Goal: Task Accomplishment & Management: Complete application form

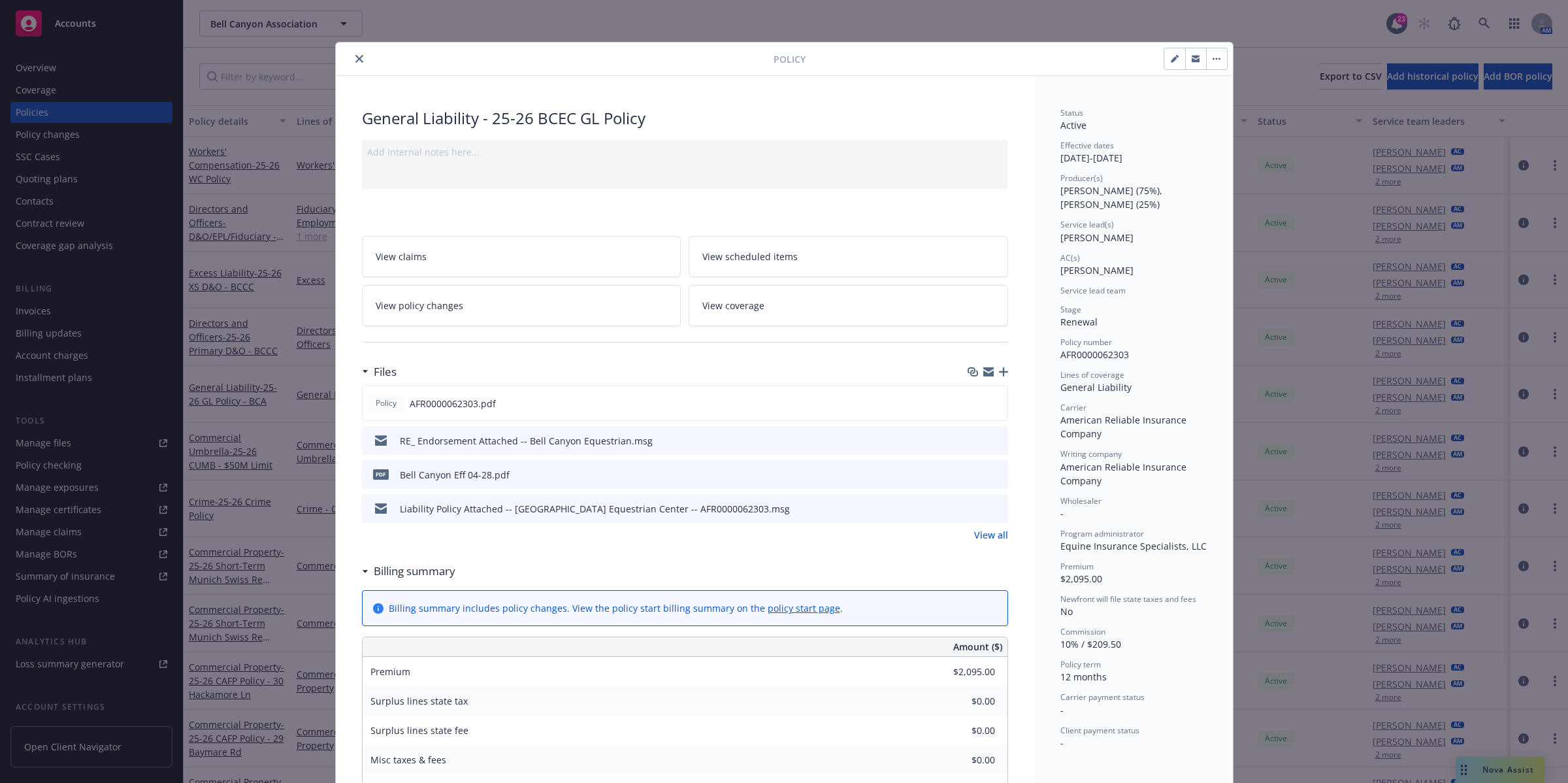
scroll to position [39, 0]
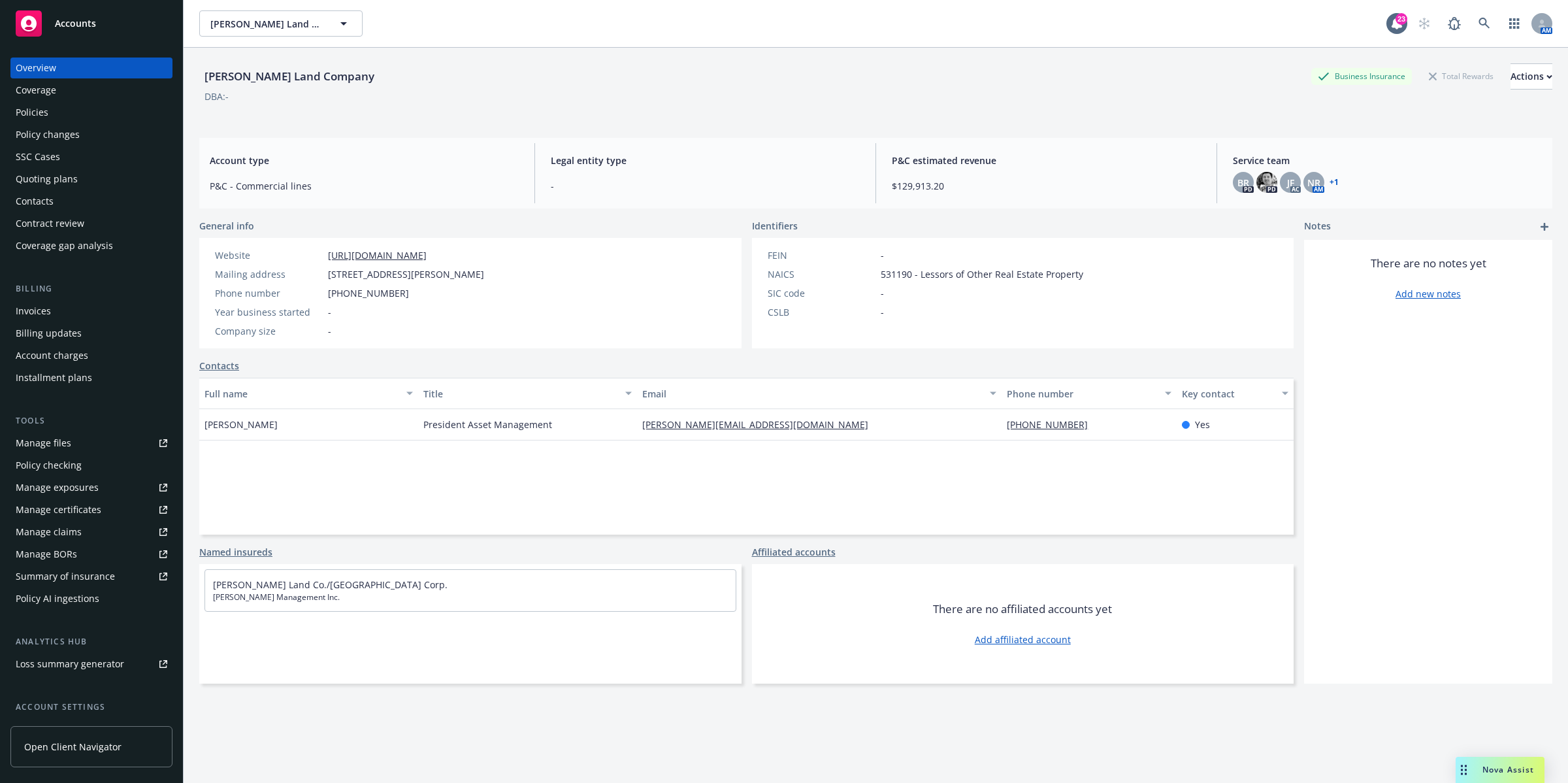
click at [37, 113] on div "Policies" at bounding box center [32, 113] width 32 height 21
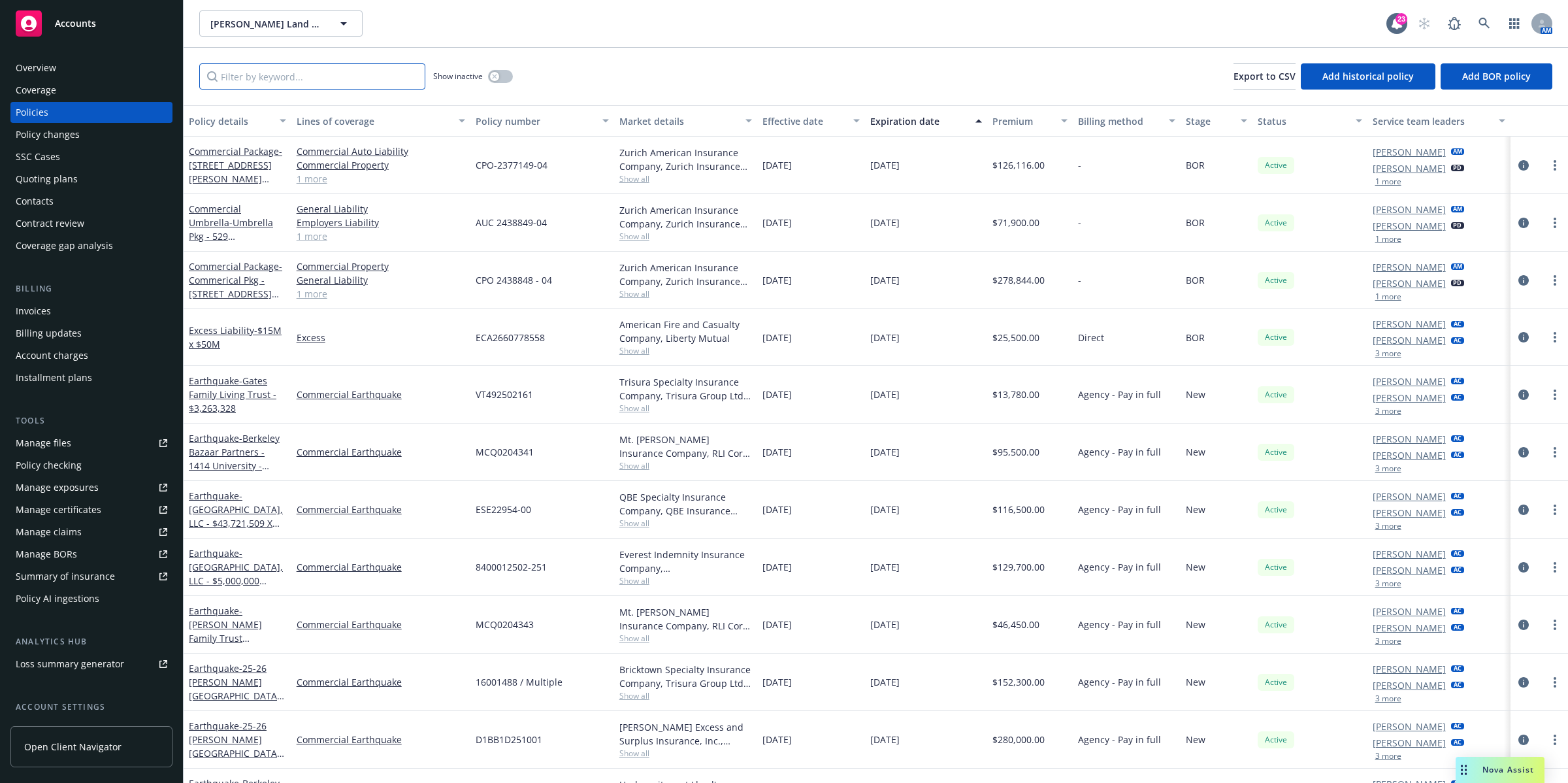
click at [279, 66] on input "Filter by keyword..." at bounding box center [312, 77] width 226 height 27
paste input "[PERSON_NAME] Land Co"
type input "[PERSON_NAME] Land Co"
click at [904, 118] on div "Expiration date" at bounding box center [919, 121] width 98 height 13
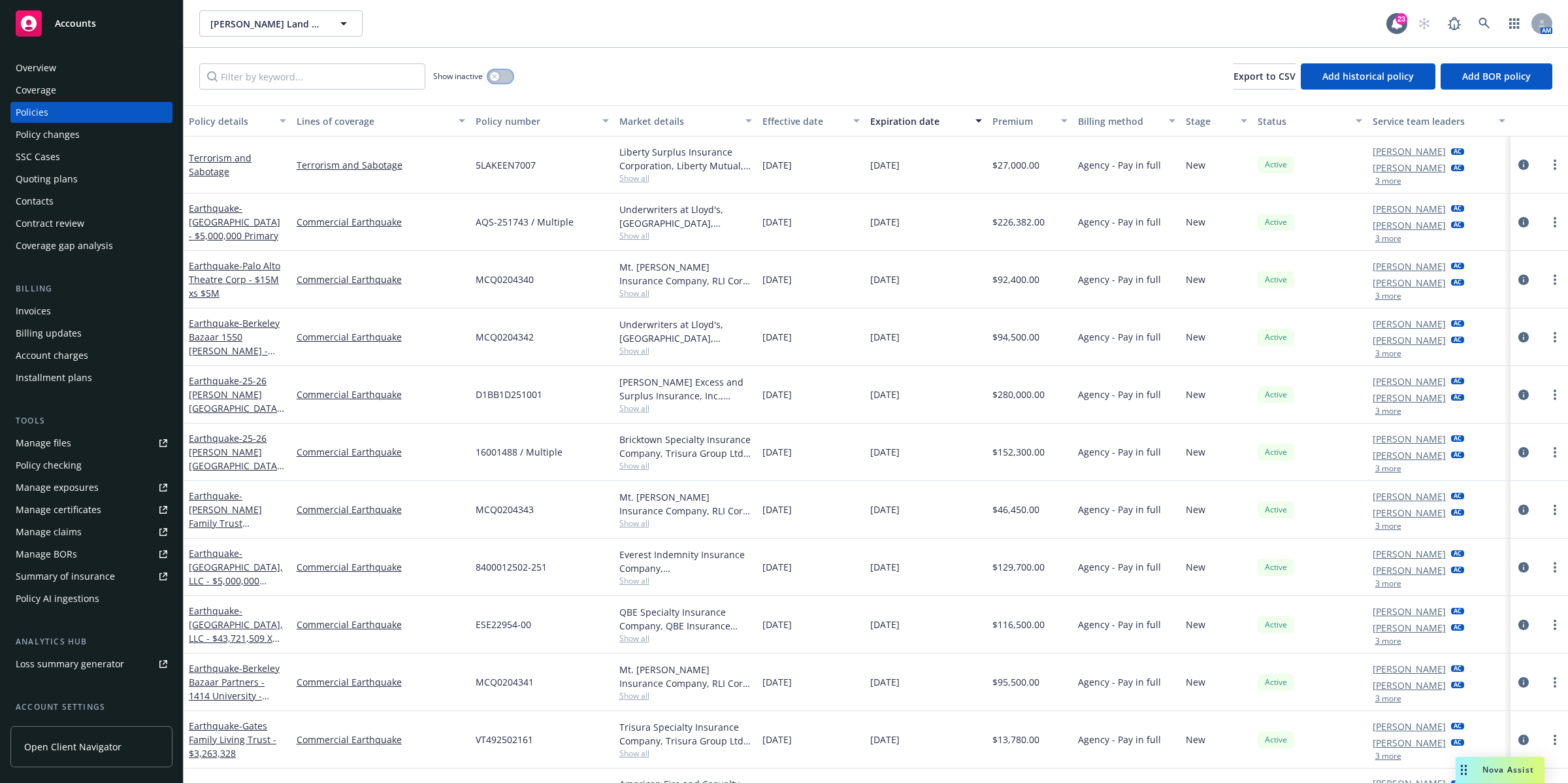
click at [504, 77] on button "button" at bounding box center [500, 77] width 25 height 13
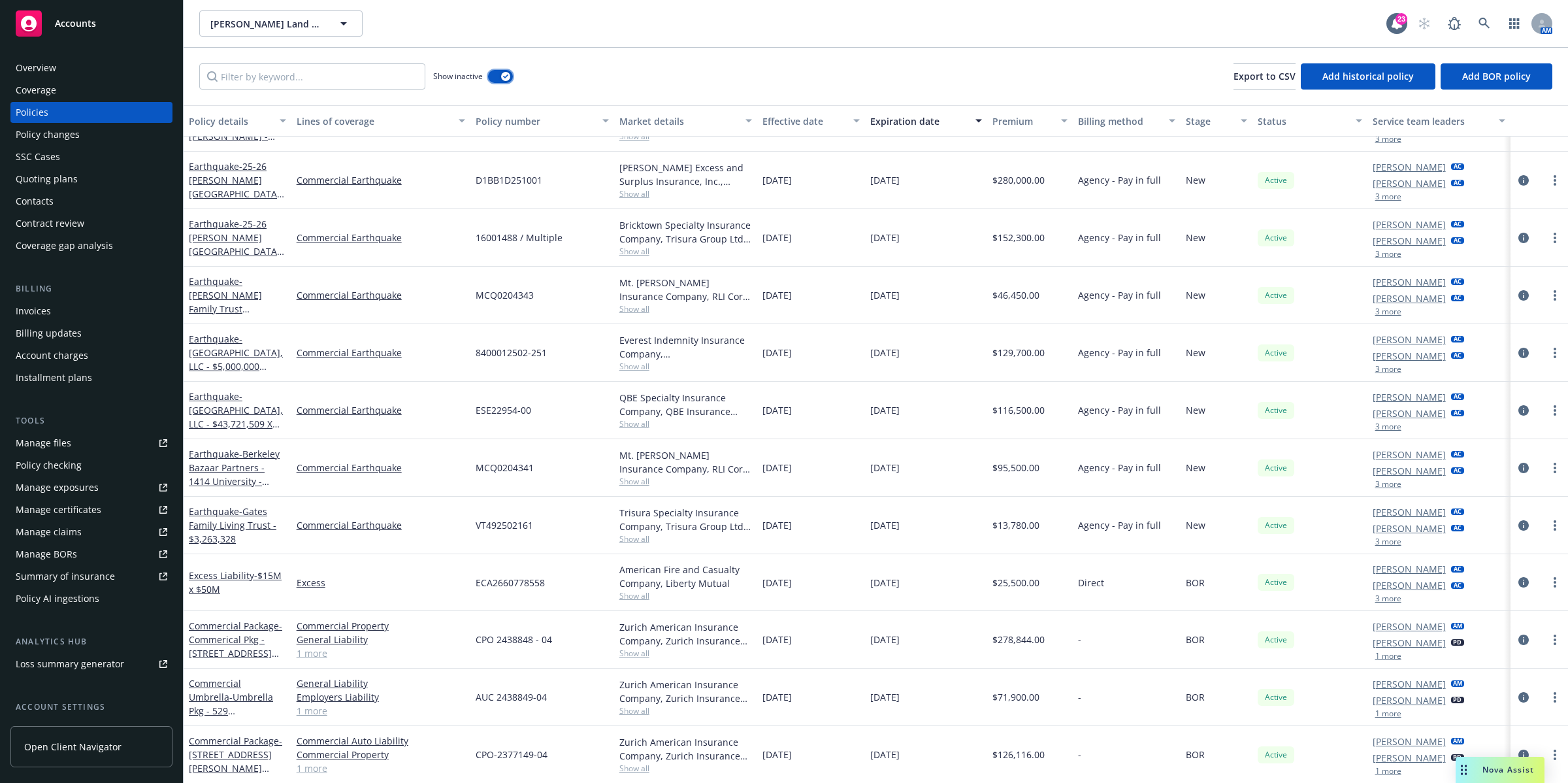
scroll to position [207, 0]
click at [1479, 25] on icon at bounding box center [1485, 24] width 11 height 11
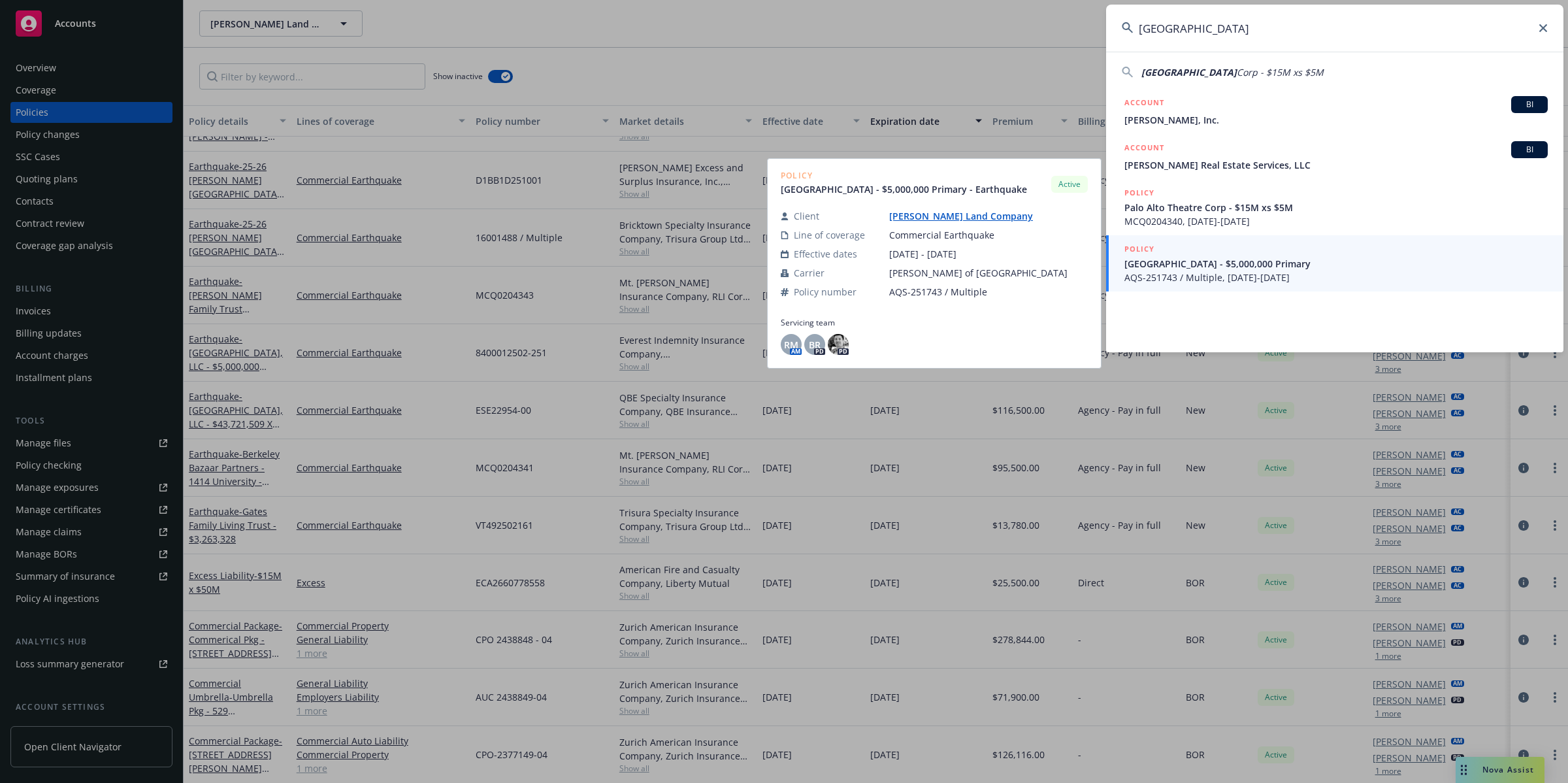
type input "[GEOGRAPHIC_DATA]"
click at [952, 211] on link "[PERSON_NAME] Land Company" at bounding box center [966, 215] width 154 height 12
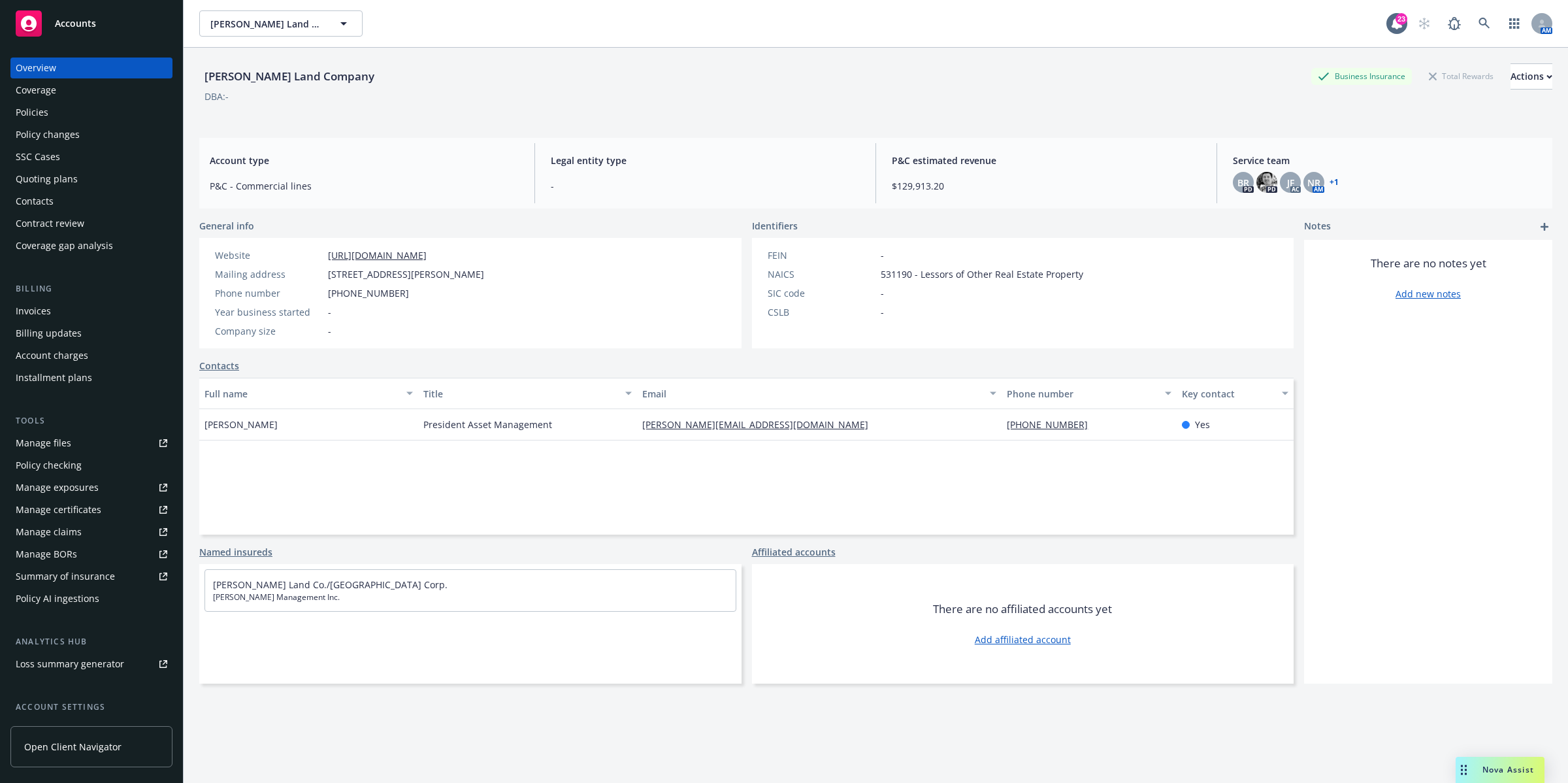
click at [43, 111] on div "Policies" at bounding box center [32, 113] width 32 height 21
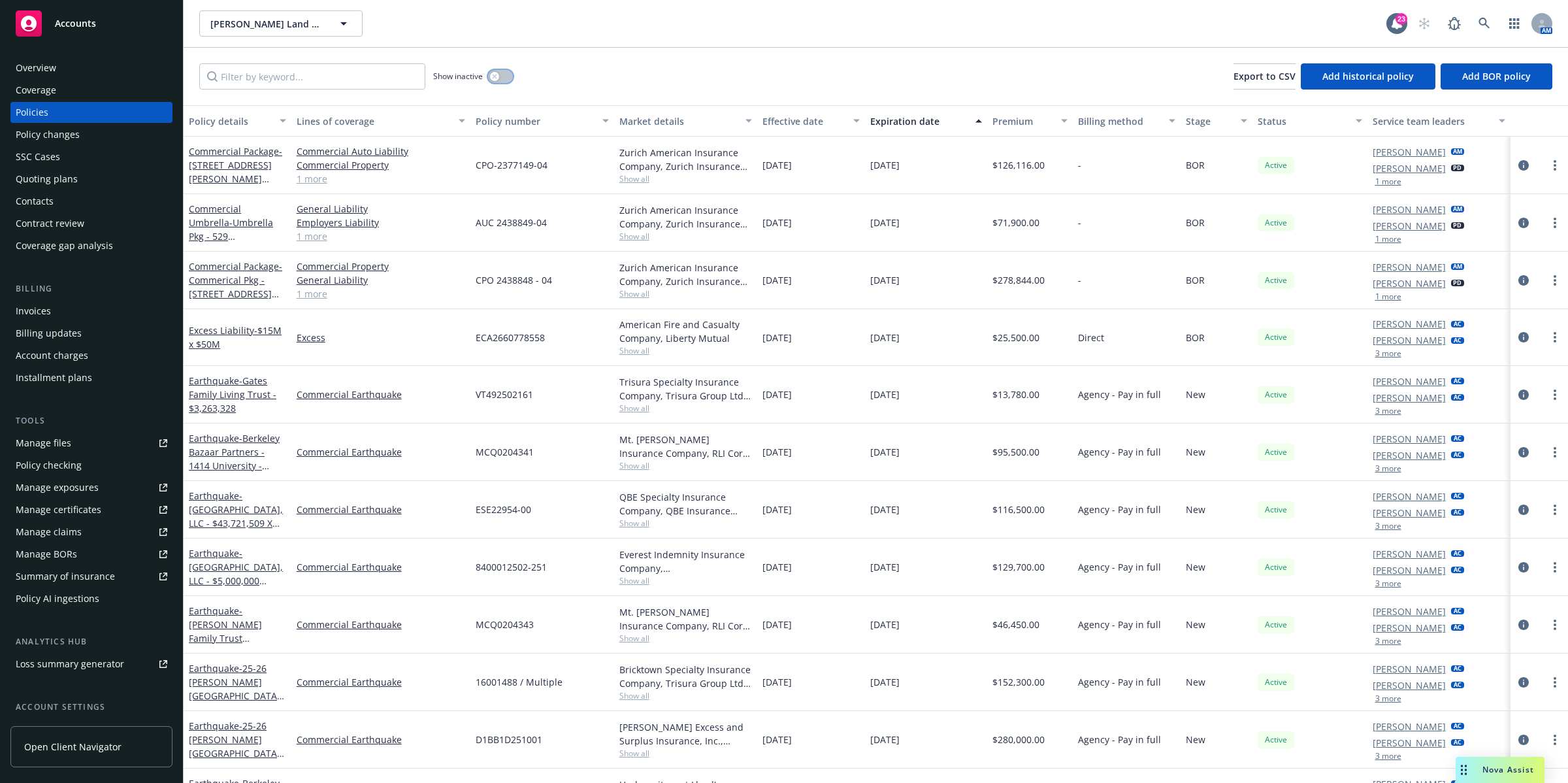
click at [498, 73] on div "button" at bounding box center [495, 77] width 9 height 9
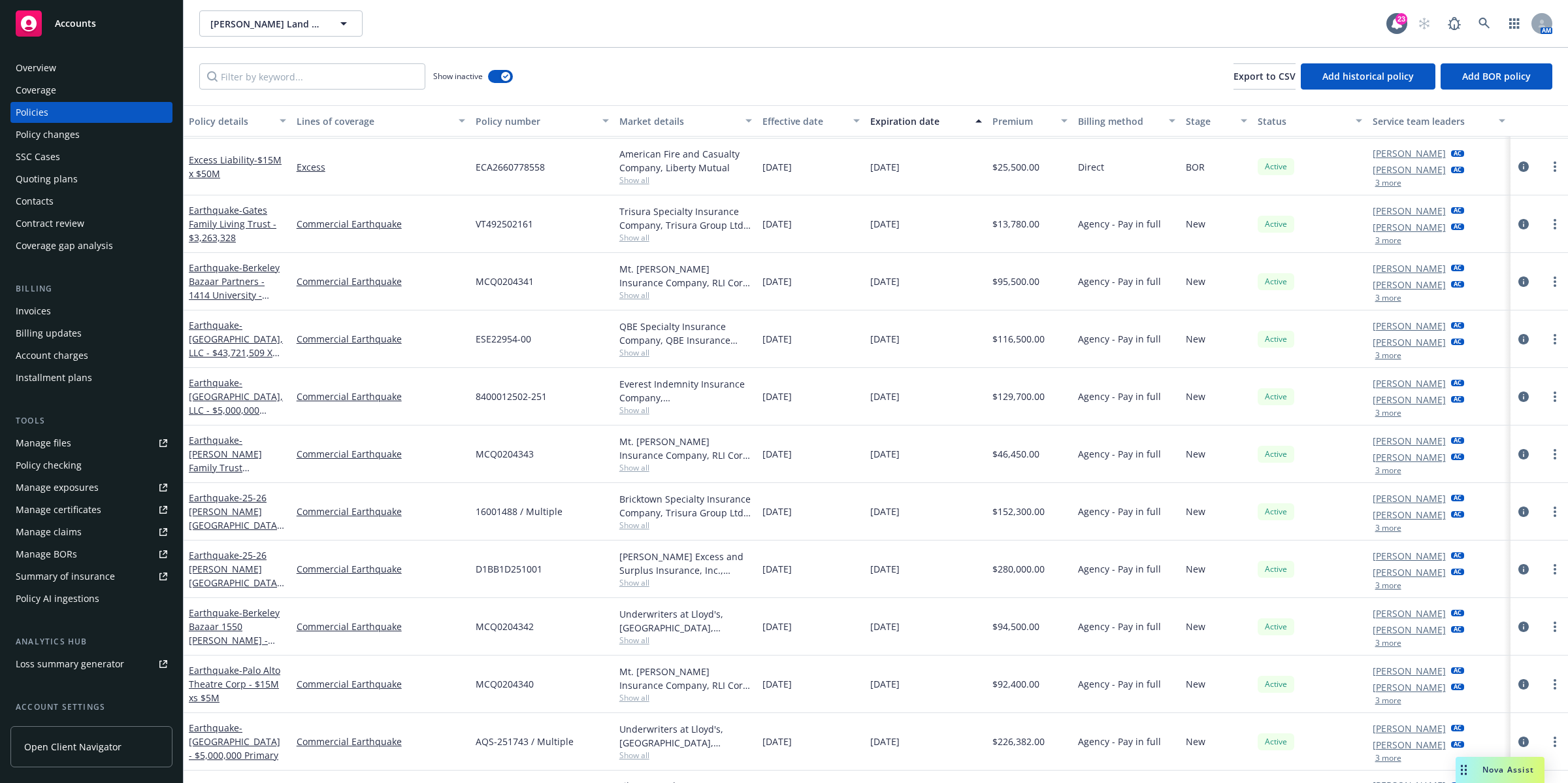
scroll to position [206, 0]
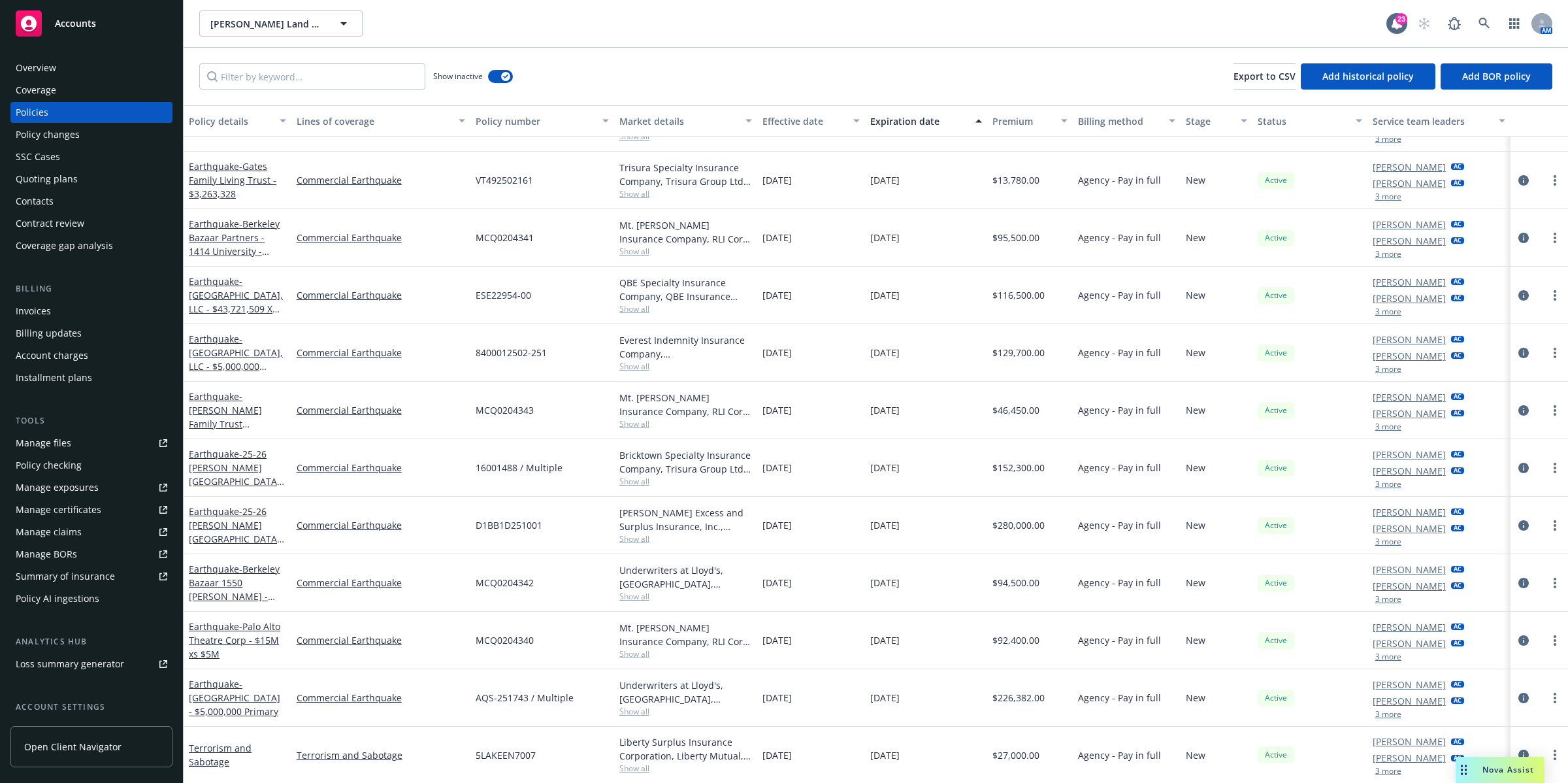
click at [626, 479] on span "Show all" at bounding box center [686, 482] width 134 height 11
click at [855, 443] on div "[DATE]" at bounding box center [811, 467] width 108 height 58
click at [629, 709] on span "Show all" at bounding box center [686, 712] width 134 height 11
click at [629, 707] on div "Writing company Underwriters at Lloyd's, London Carrier Lloyd's of London Progr…" at bounding box center [629, 638] width 261 height 146
click at [451, 648] on div "Commercial Earthquake" at bounding box center [381, 641] width 179 height 58
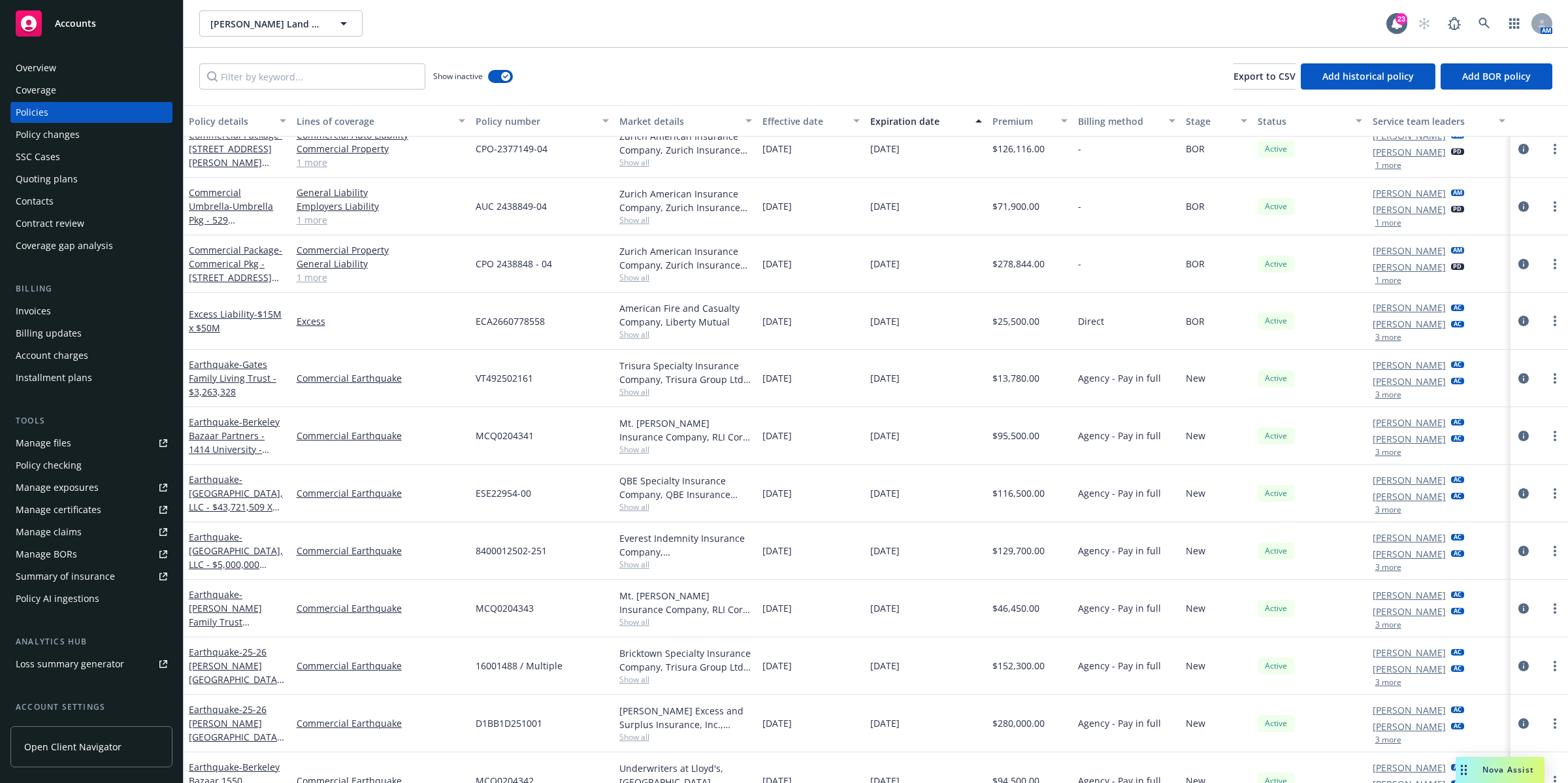
scroll to position [0, 0]
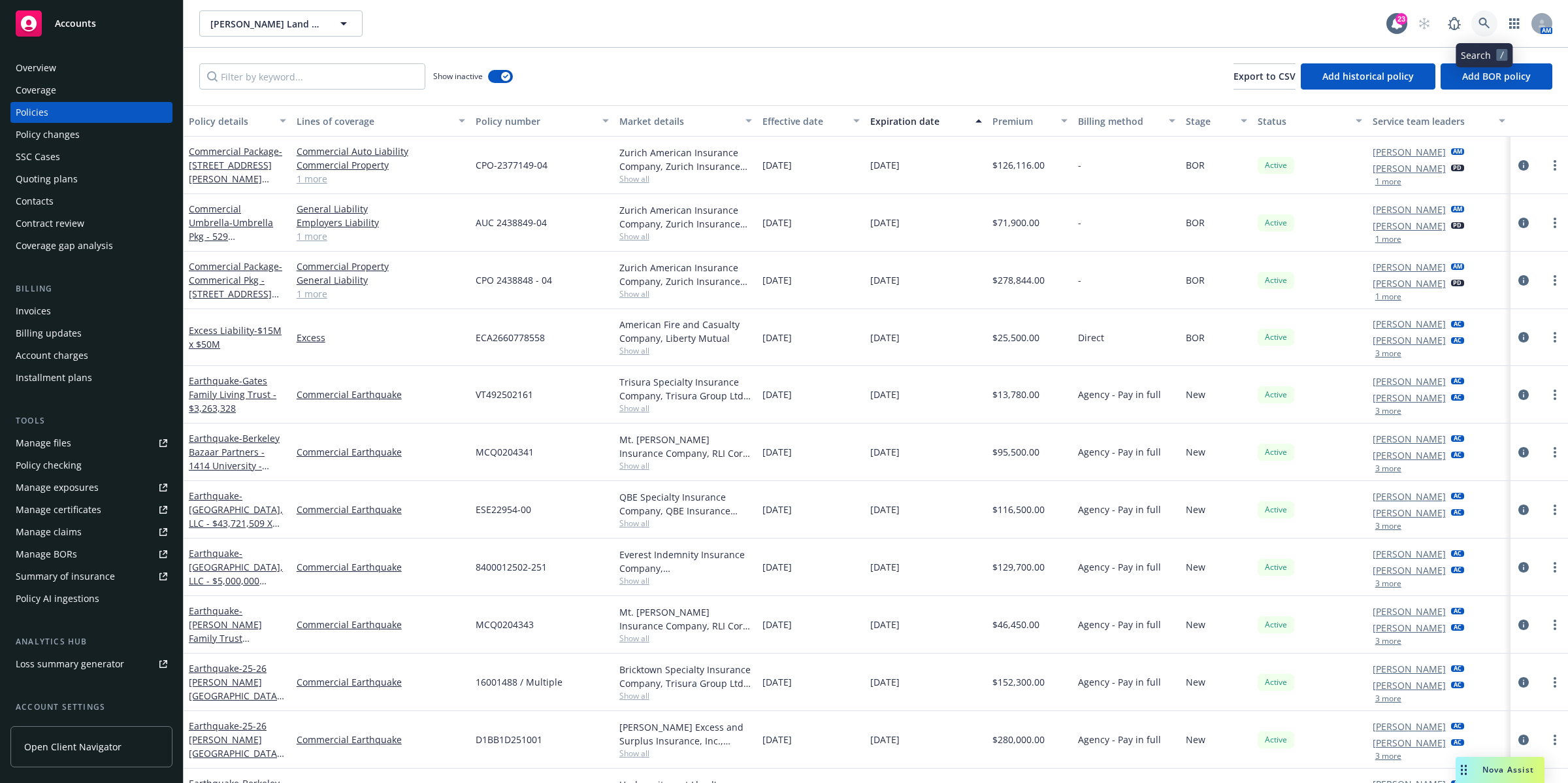
click at [1475, 24] on link at bounding box center [1485, 24] width 27 height 27
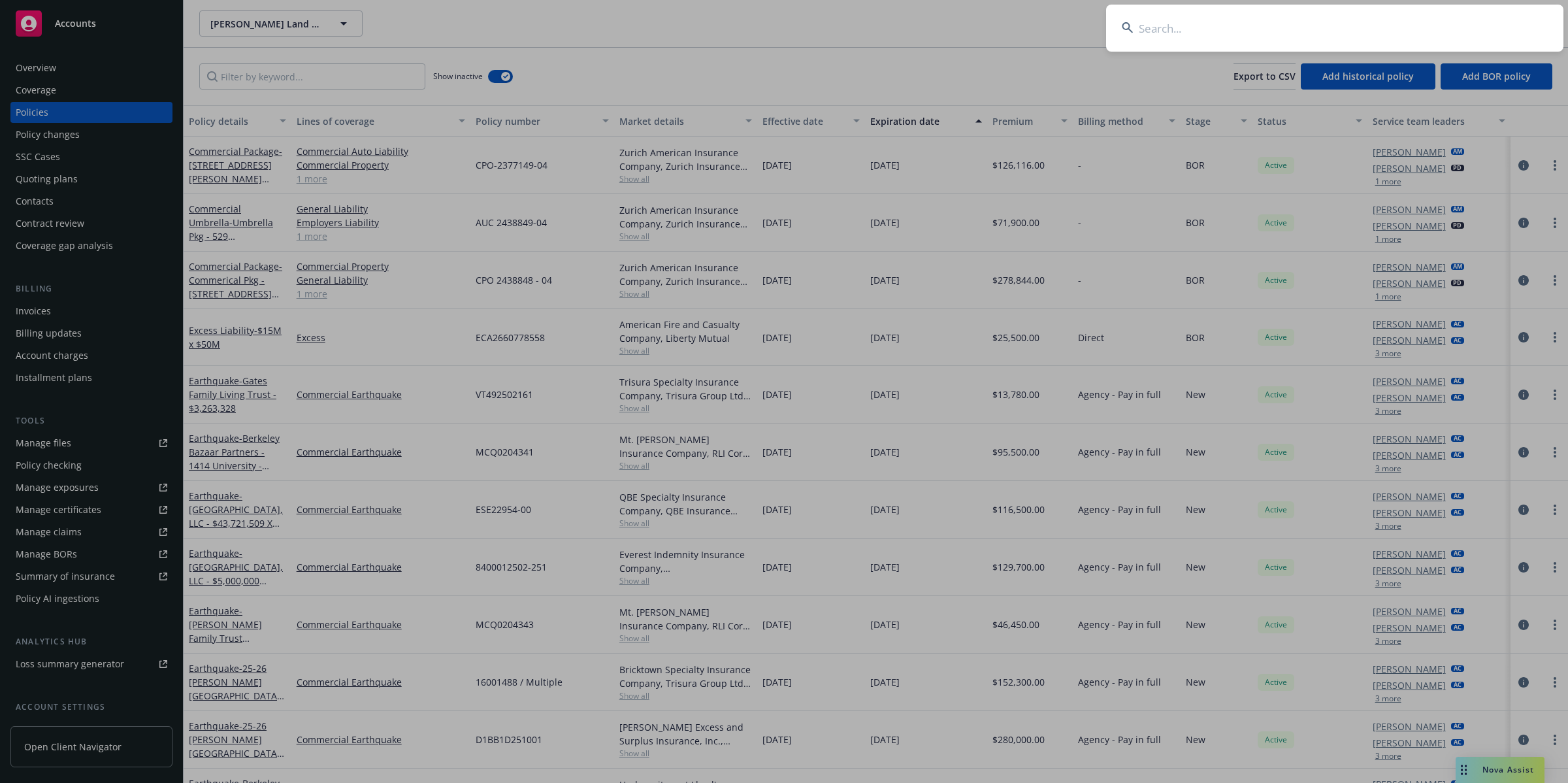
click at [1232, 16] on input at bounding box center [1335, 28] width 458 height 47
drag, startPoint x: 1232, startPoint y: 16, endPoint x: 1181, endPoint y: 28, distance: 52.4
click at [1181, 30] on input at bounding box center [1335, 28] width 458 height 47
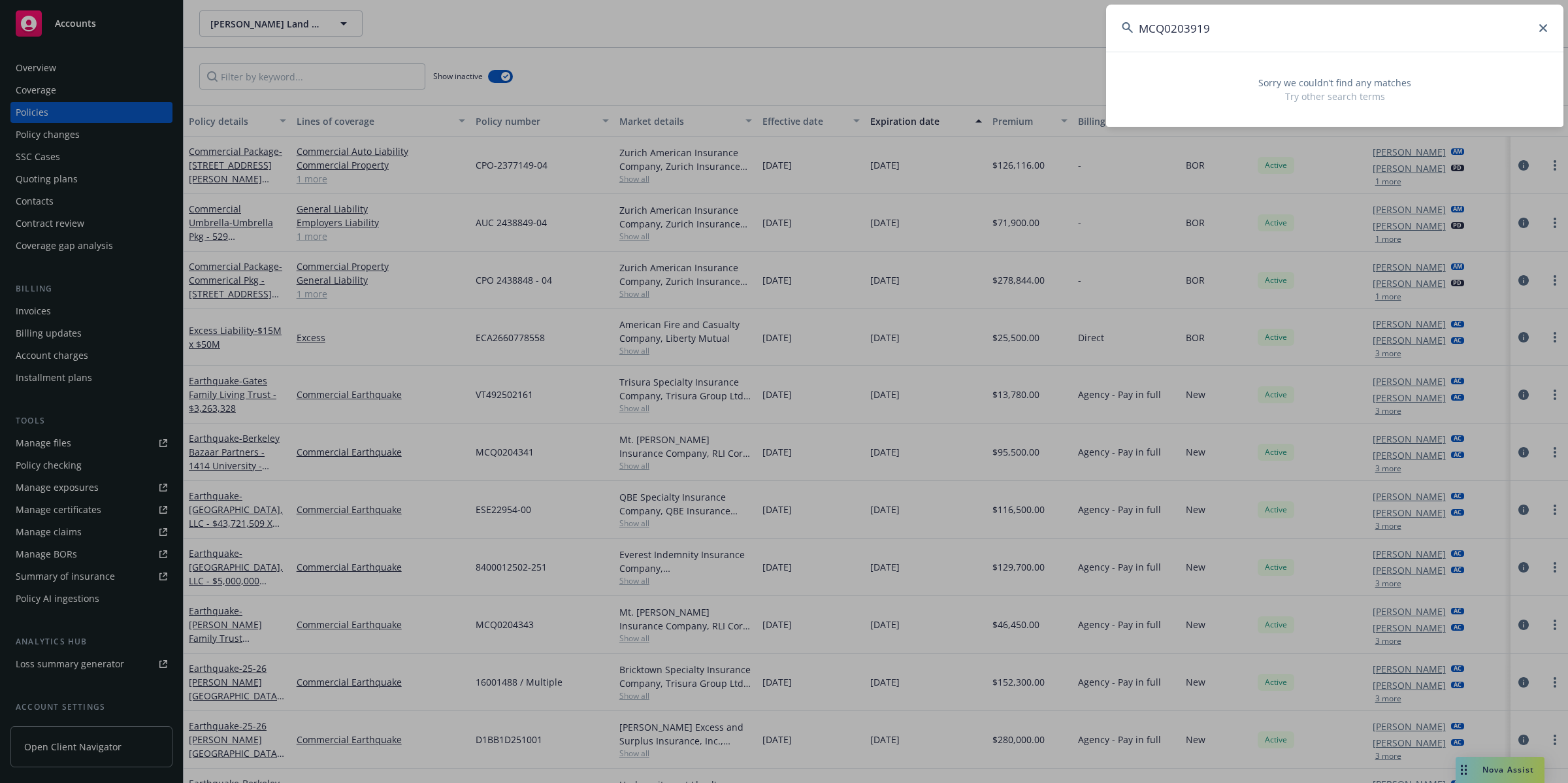
type input "MCQ0203919"
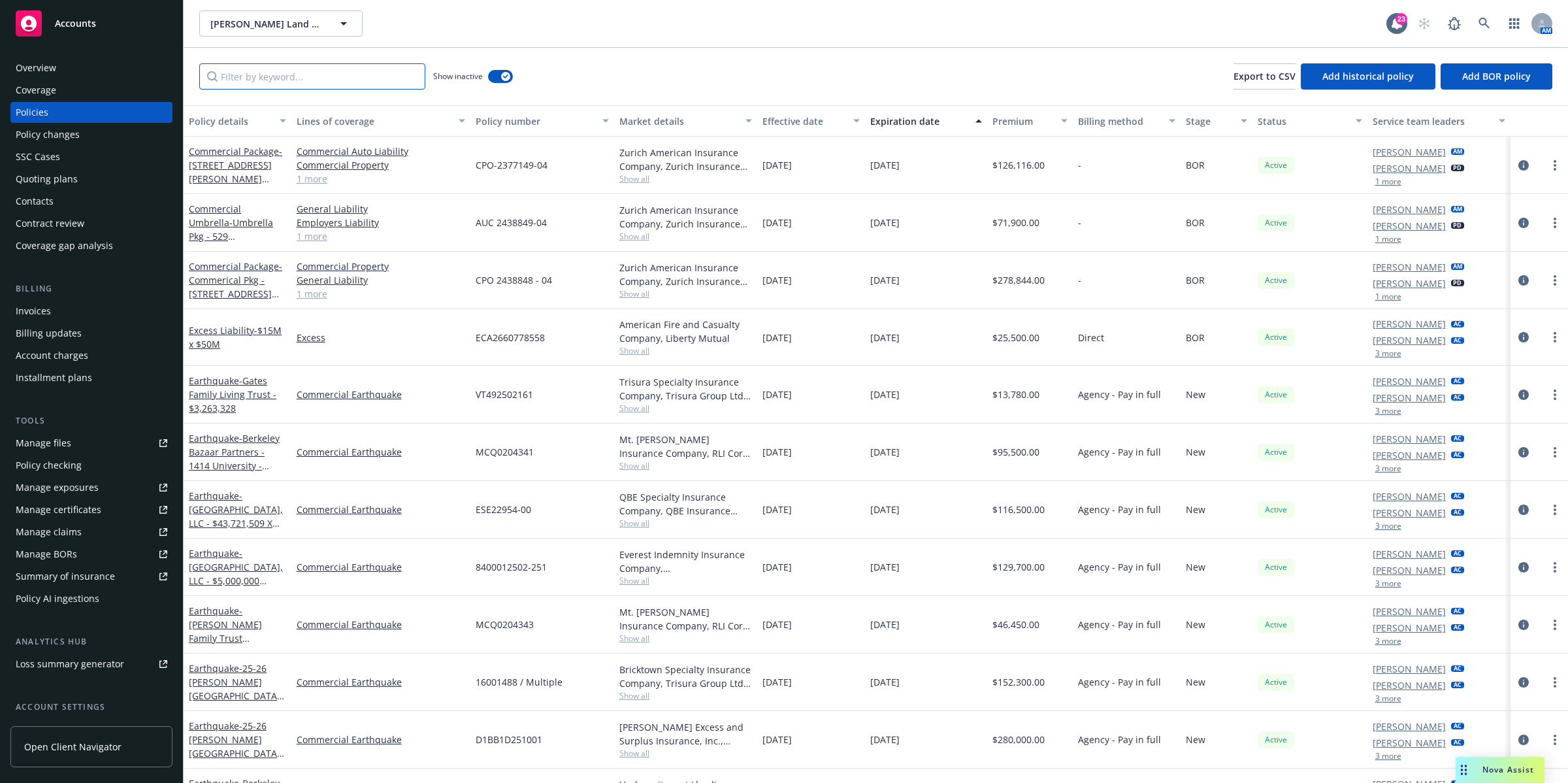
paste input "[GEOGRAPHIC_DATA]"
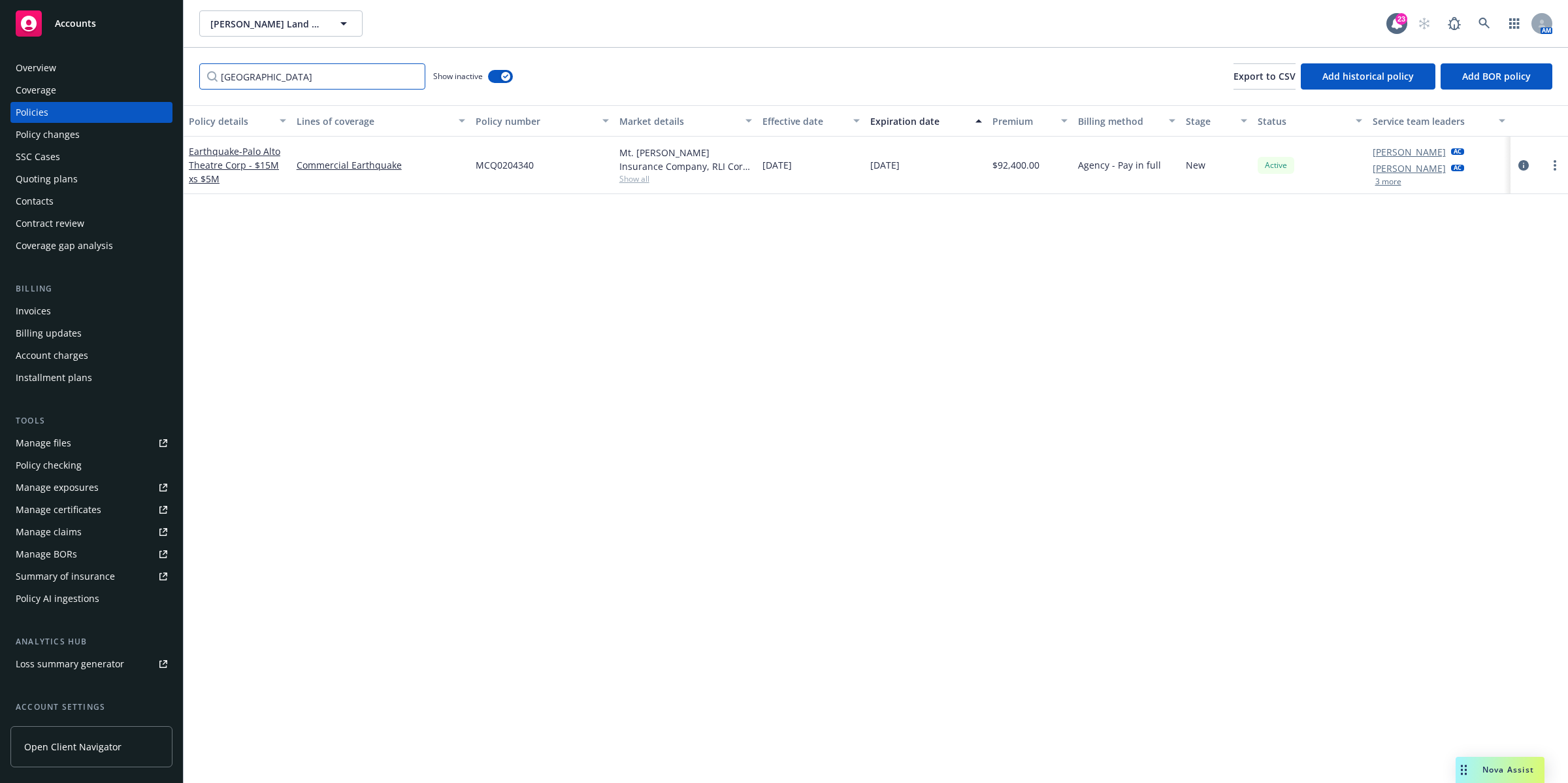
type input "[GEOGRAPHIC_DATA]"
click at [635, 177] on span "Show all" at bounding box center [686, 179] width 134 height 11
click at [1525, 164] on icon "circleInformation" at bounding box center [1523, 165] width 10 height 10
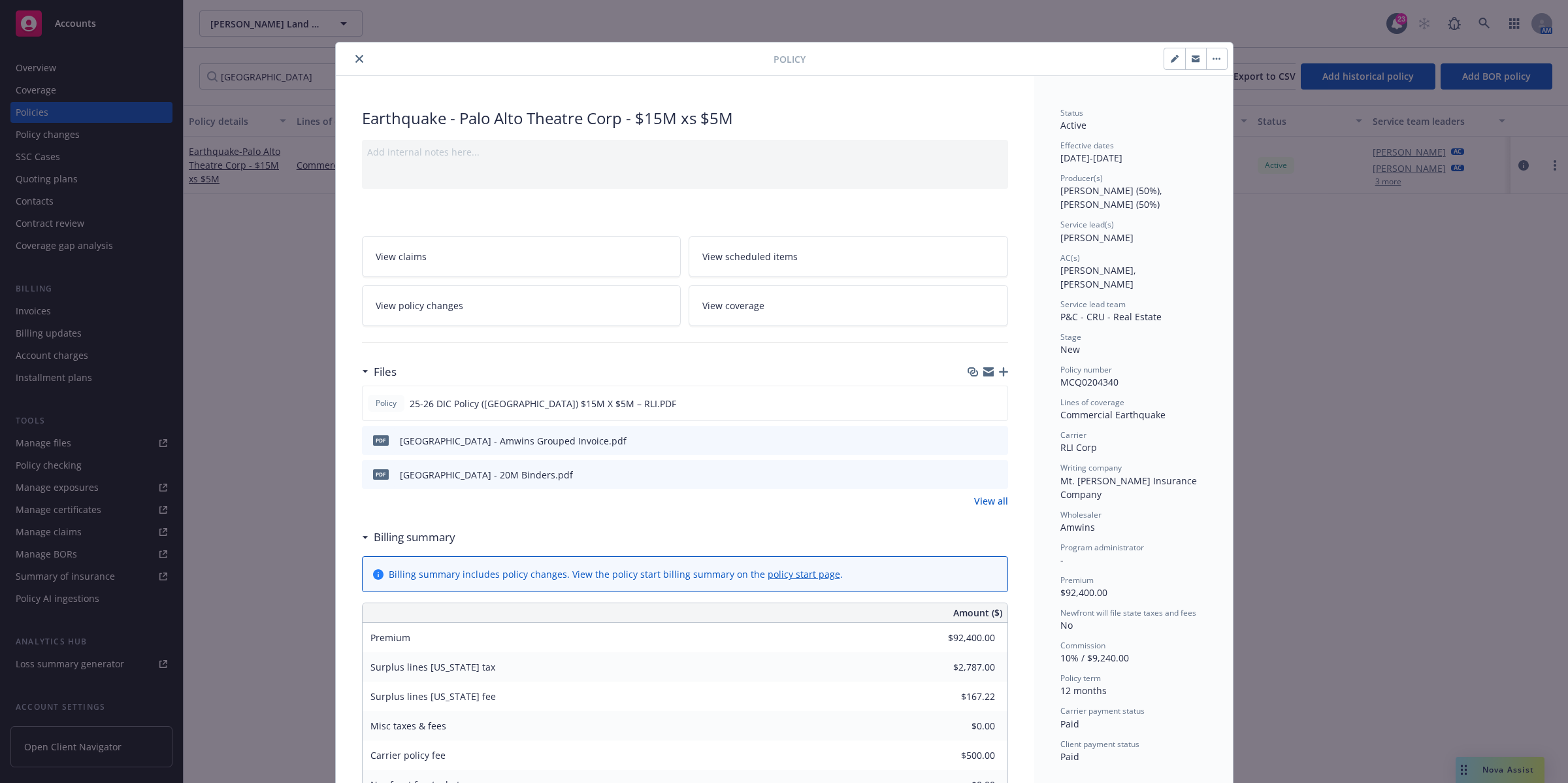
click at [351, 59] on button "close" at bounding box center [359, 59] width 16 height 16
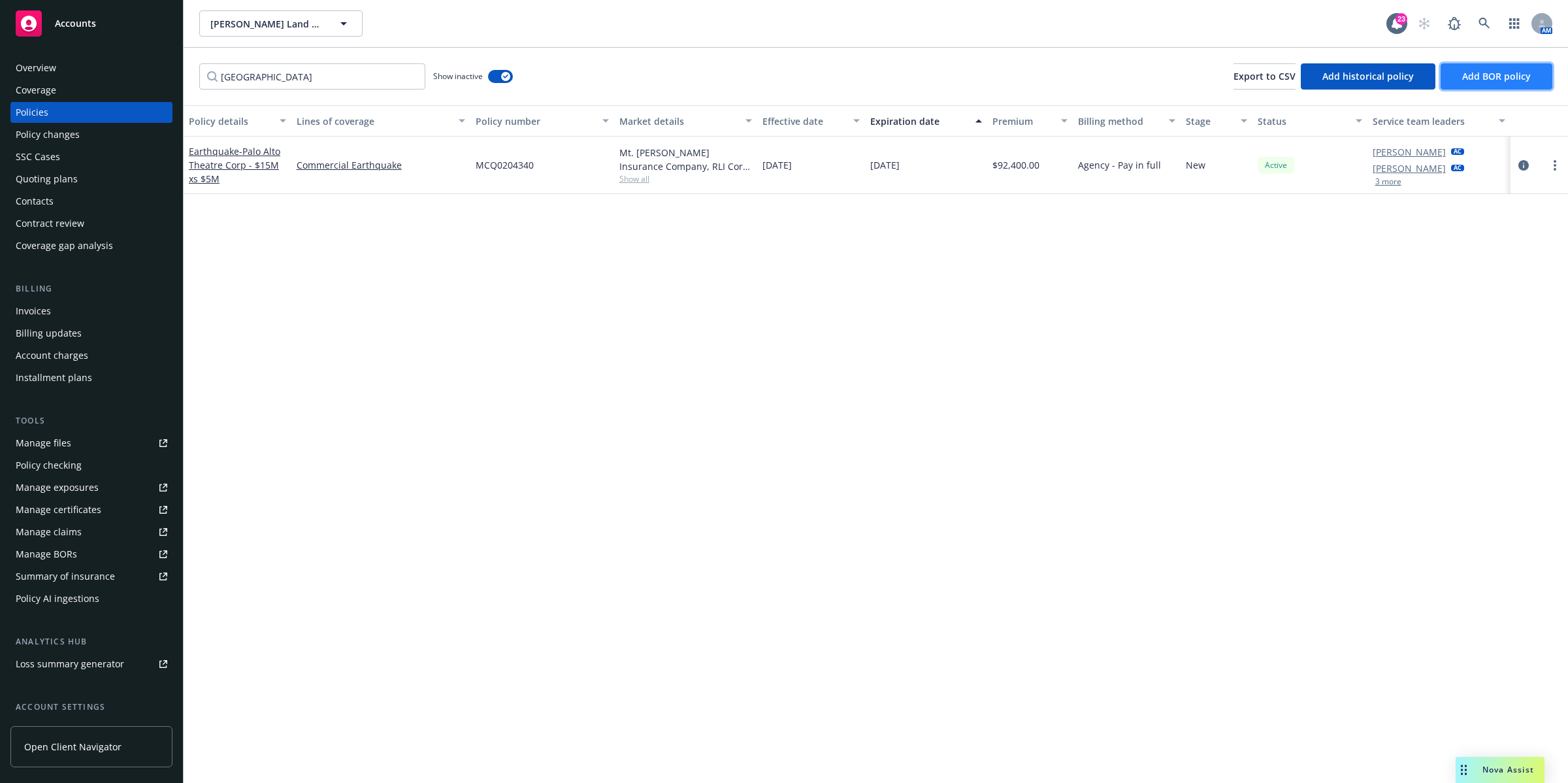
click at [1474, 77] on span "Add BOR policy" at bounding box center [1497, 76] width 68 height 12
select select "other"
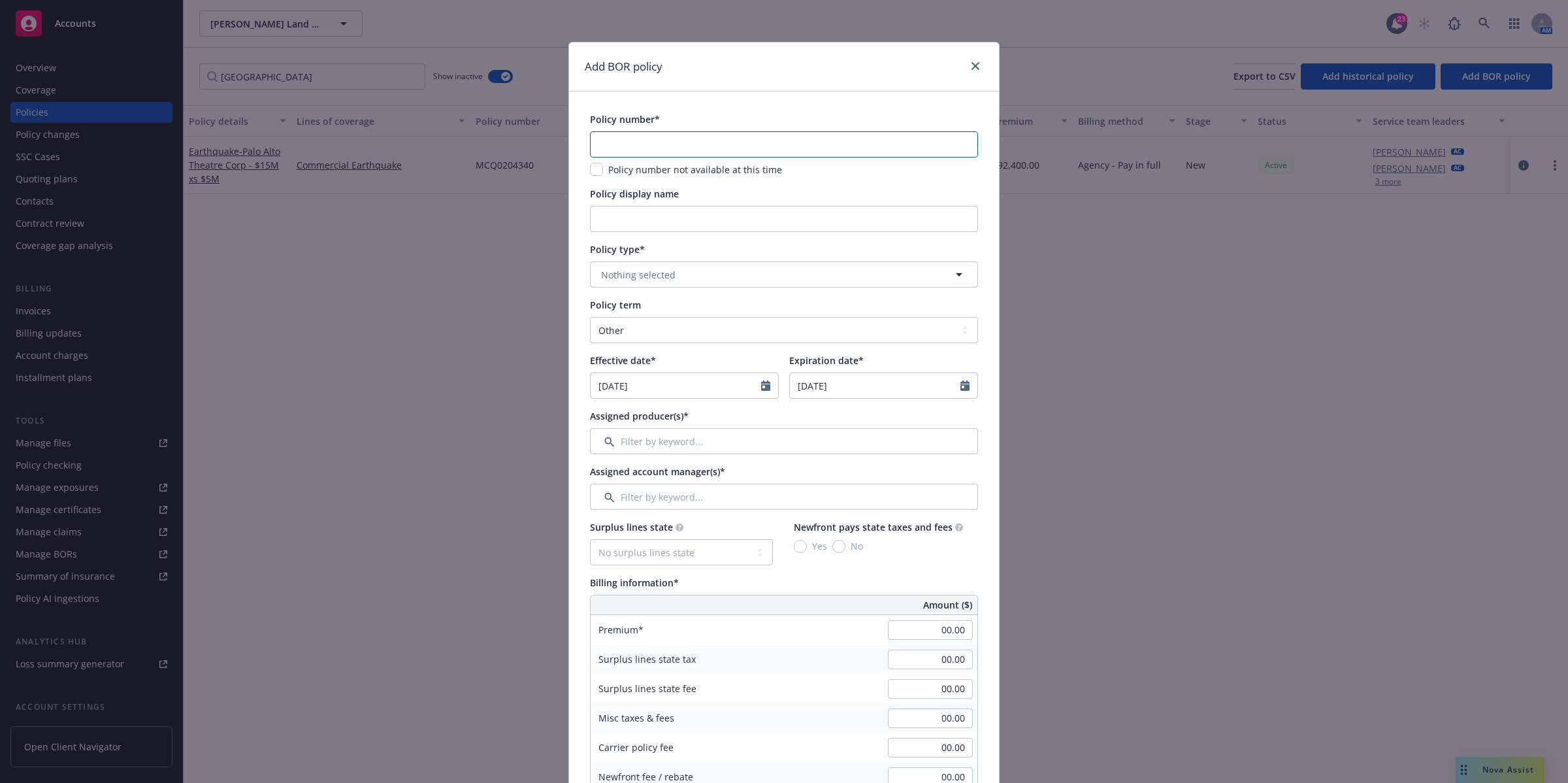
click at [610, 149] on input "text" at bounding box center [784, 145] width 388 height 27
paste input "MCQ0203919"
type input "MCQ0203919"
click at [672, 213] on input "Policy display name" at bounding box center [784, 219] width 388 height 27
click at [415, 318] on div "Add BOR policy Policy number* MCQ0203919 Policy number not available at this ti…" at bounding box center [784, 392] width 1568 height 783
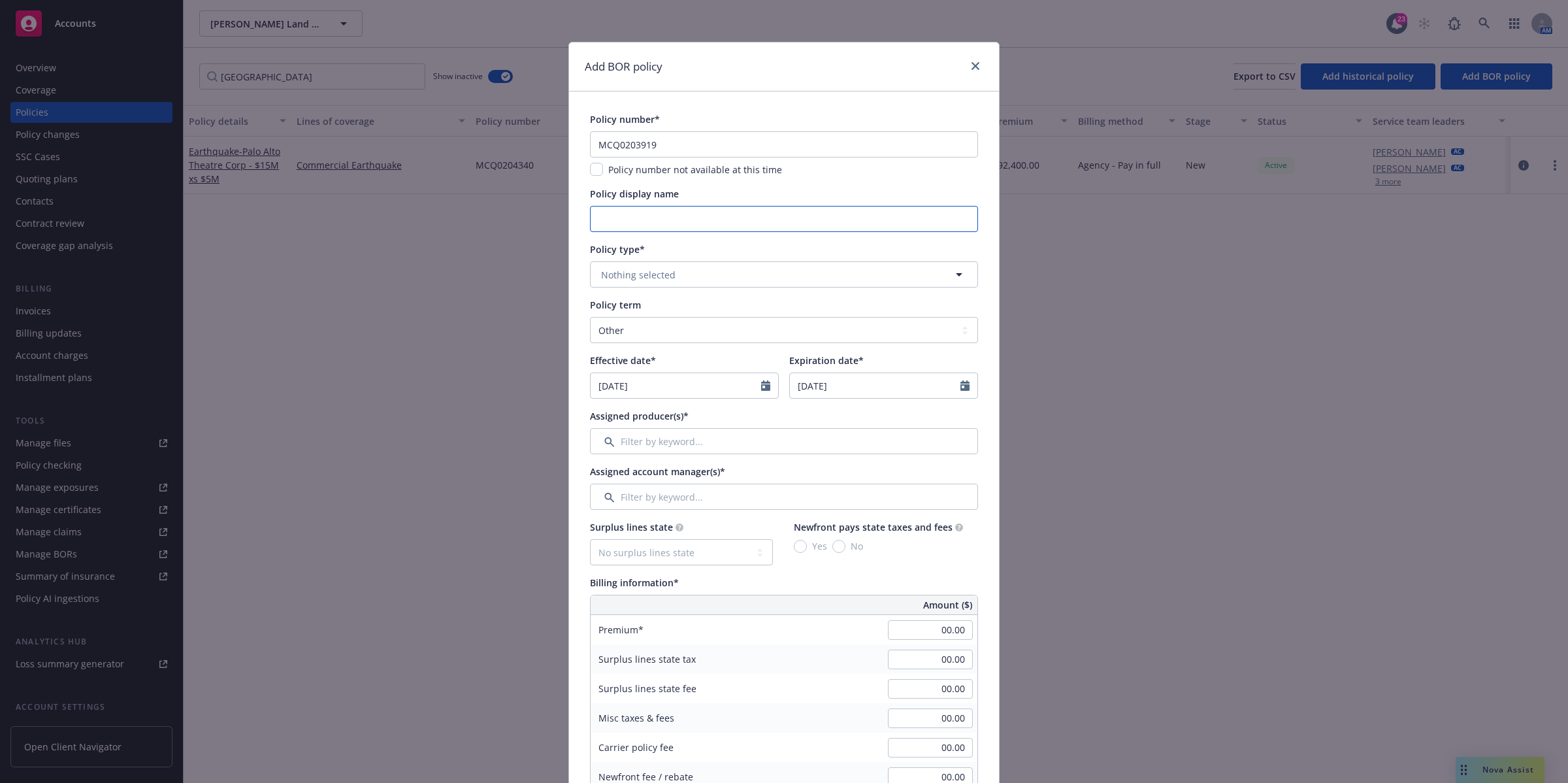
click at [640, 217] on input "Policy display name" at bounding box center [784, 219] width 388 height 27
click at [802, 223] on input "Earthquake - Palo Alto Theater Corp - 16M" at bounding box center [784, 219] width 388 height 27
drag, startPoint x: 827, startPoint y: 217, endPoint x: 573, endPoint y: 198, distance: 254.7
click at [573, 198] on div "Policy number* MCQ0203919 Policy number not available at this time Policy displ…" at bounding box center [784, 765] width 430 height 1346
type input "Earthquake - Palo Alto Theater Corp - 16M xs $5M"
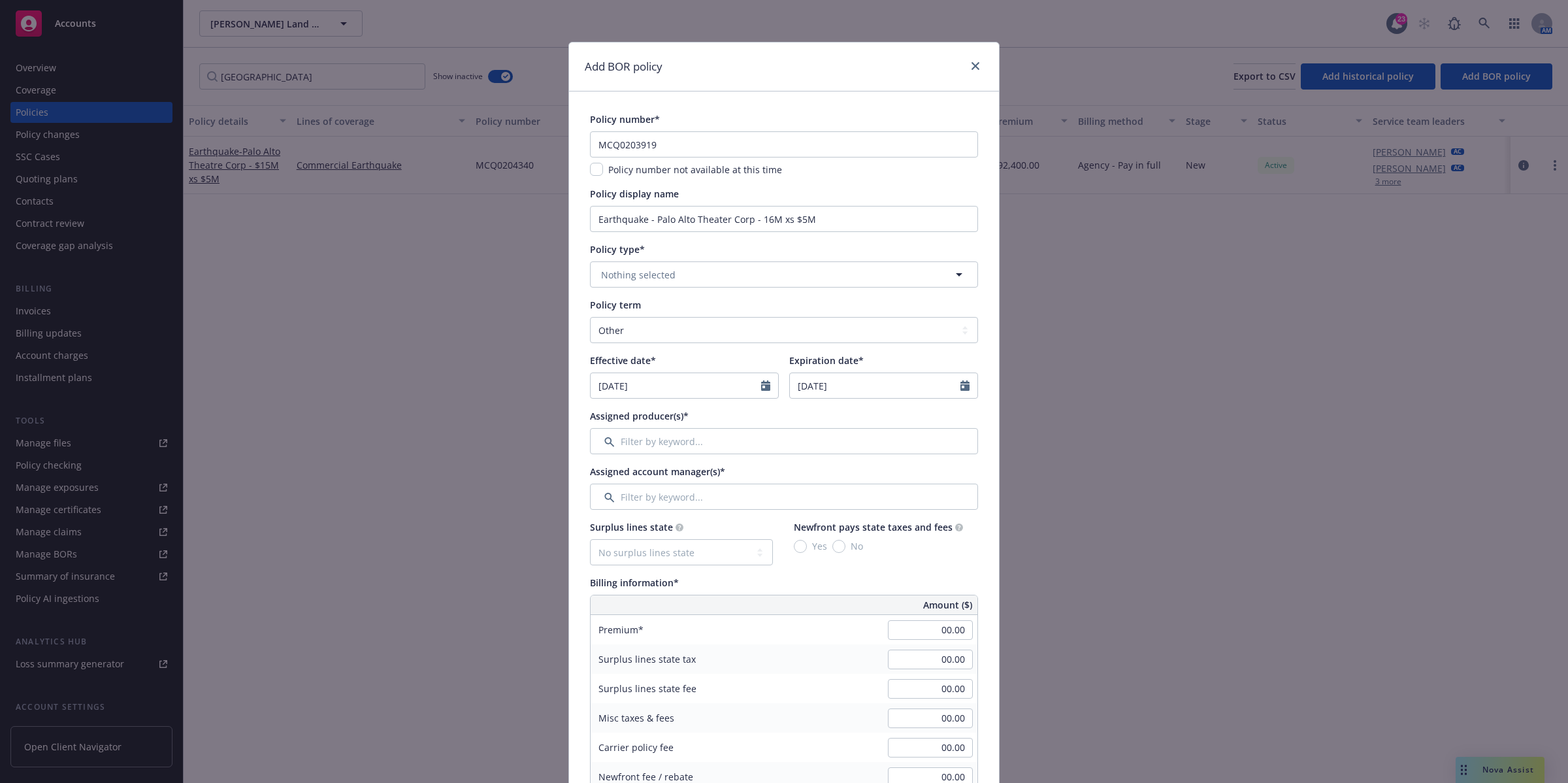
click at [884, 304] on div "Policy term" at bounding box center [784, 305] width 388 height 13
click at [936, 277] on button "Nothing selected" at bounding box center [784, 275] width 388 height 27
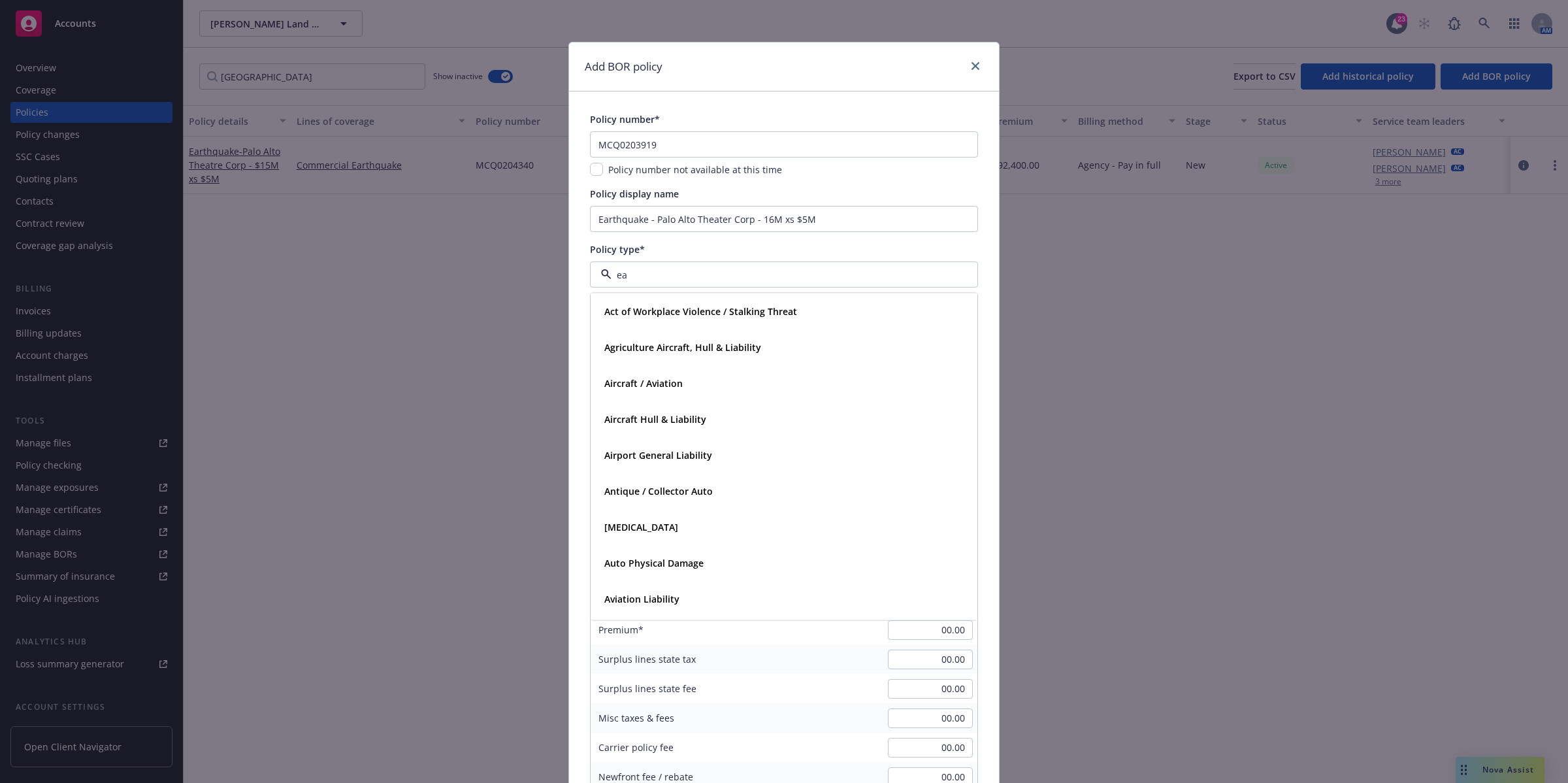
type input "ear"
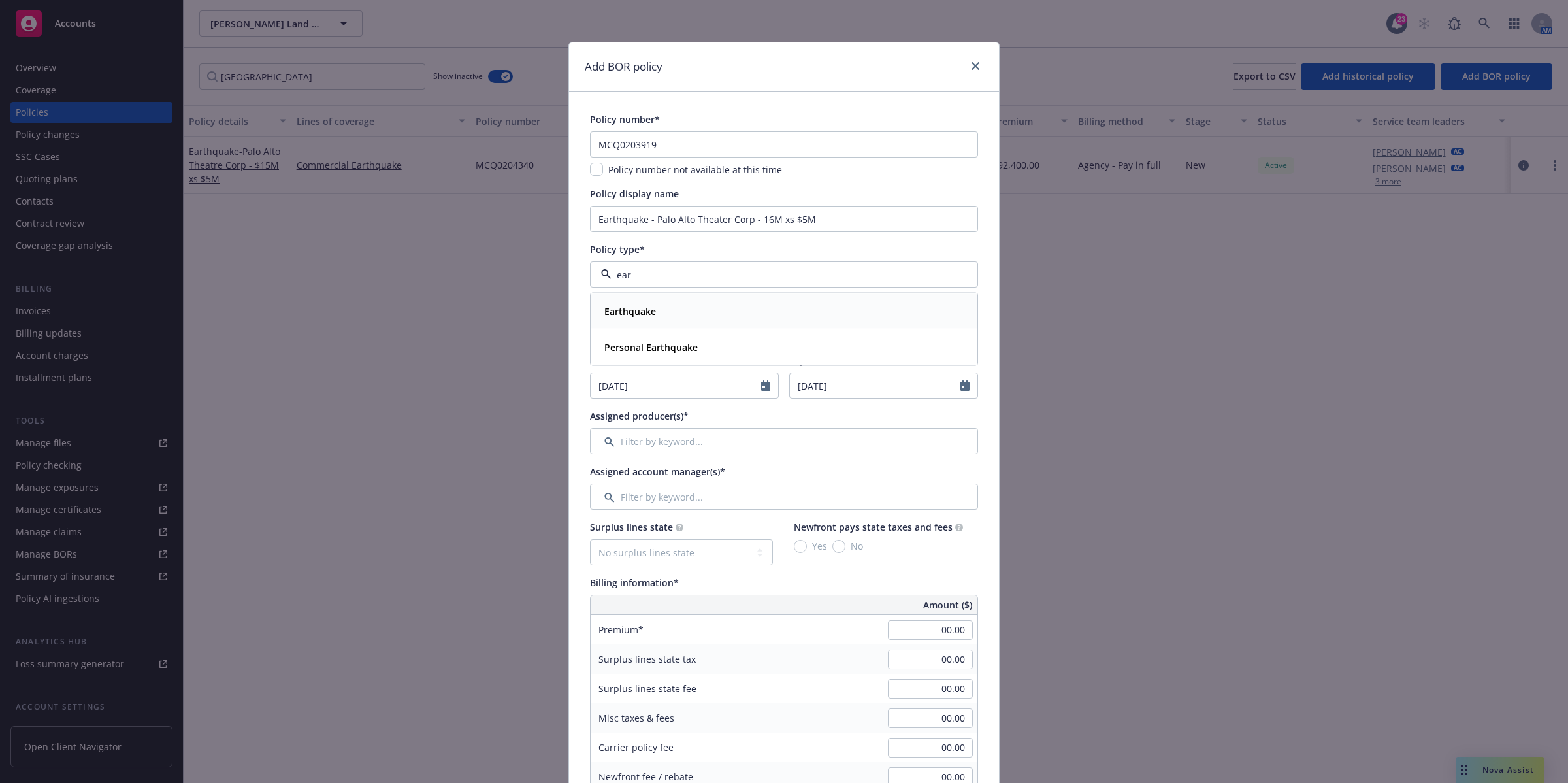
click at [711, 309] on div "Earthquake" at bounding box center [784, 312] width 369 height 19
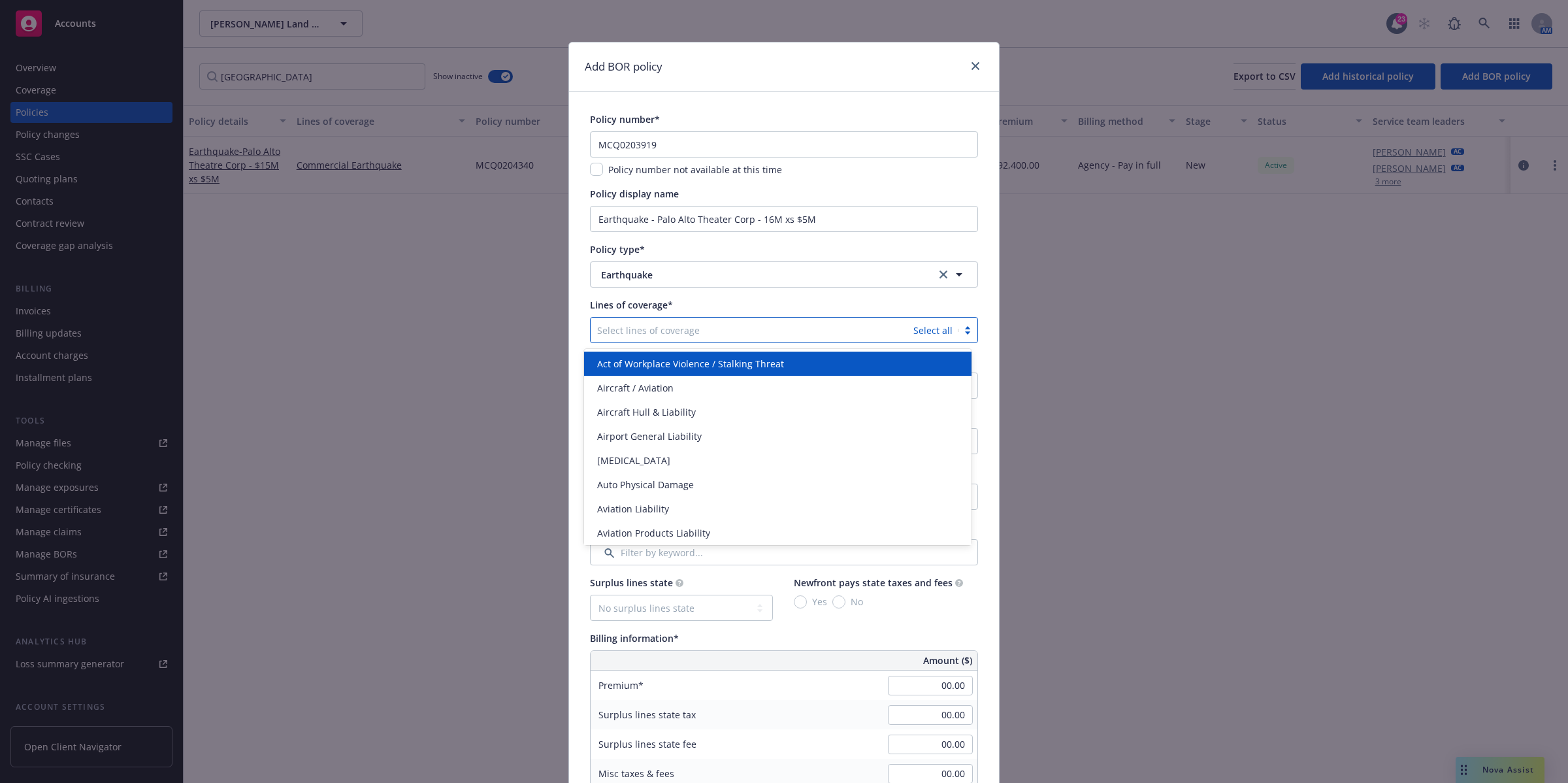
click at [802, 332] on div at bounding box center [751, 330] width 310 height 16
type input "earth"
click at [713, 361] on div "Commercial Earthquake" at bounding box center [778, 364] width 372 height 13
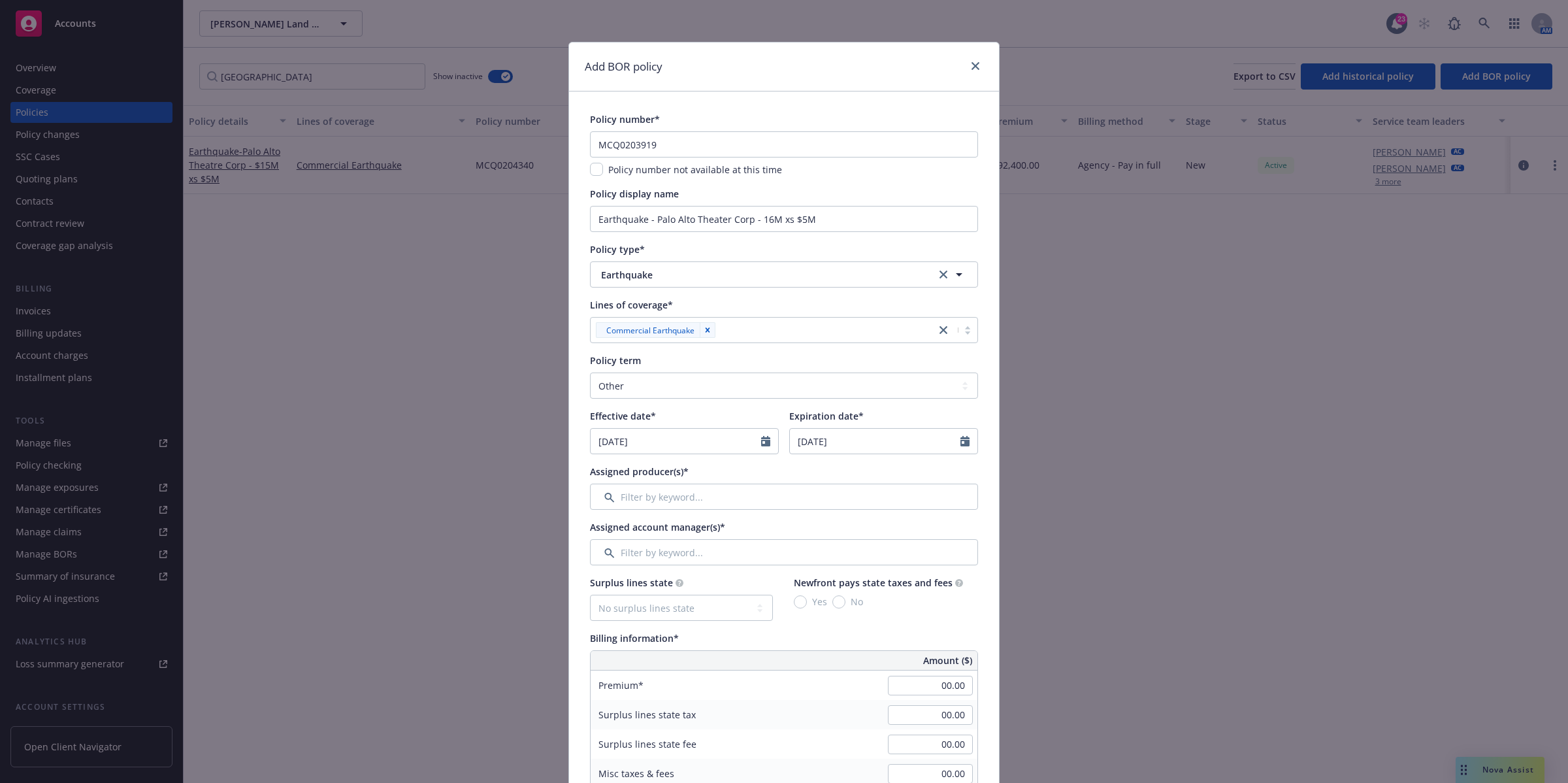
click at [788, 302] on div "Lines of coverage*" at bounding box center [784, 305] width 388 height 13
click at [830, 389] on select "Select policy term 12 Month 6 Month 4 Month 3 Month 2 Month 1 Month 36 Month (3…" at bounding box center [784, 386] width 388 height 27
select select "12"
click at [590, 373] on select "Select policy term 12 Month 6 Month 4 Month 3 Month 2 Month 1 Month 36 Month (3…" at bounding box center [784, 386] width 388 height 27
click at [762, 442] on icon "Calendar" at bounding box center [766, 441] width 9 height 10
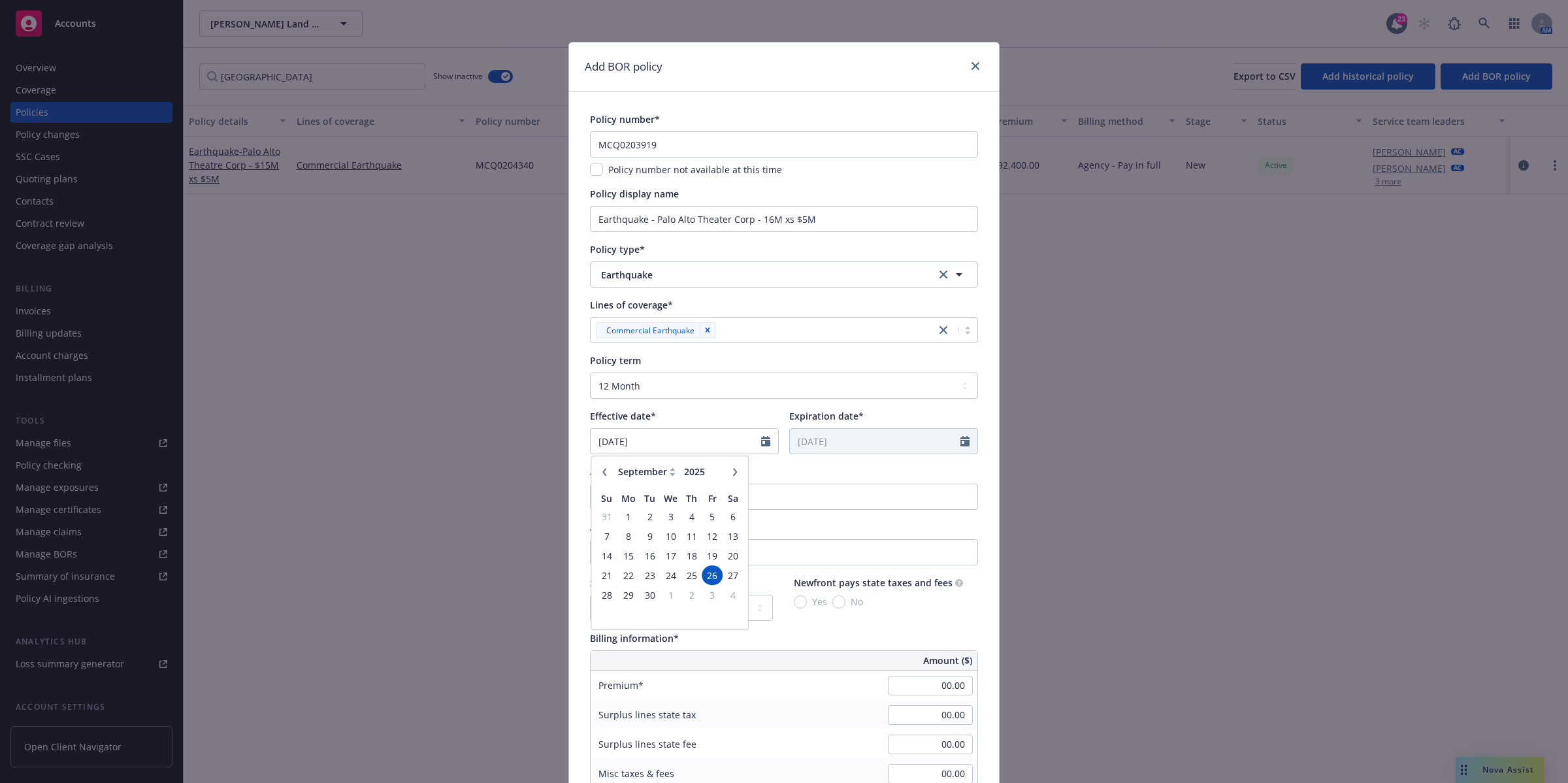
click at [731, 469] on icon "button" at bounding box center [735, 472] width 8 height 8
select select "11"
click at [620, 593] on span "24" at bounding box center [628, 594] width 20 height 16
type input "[DATE]"
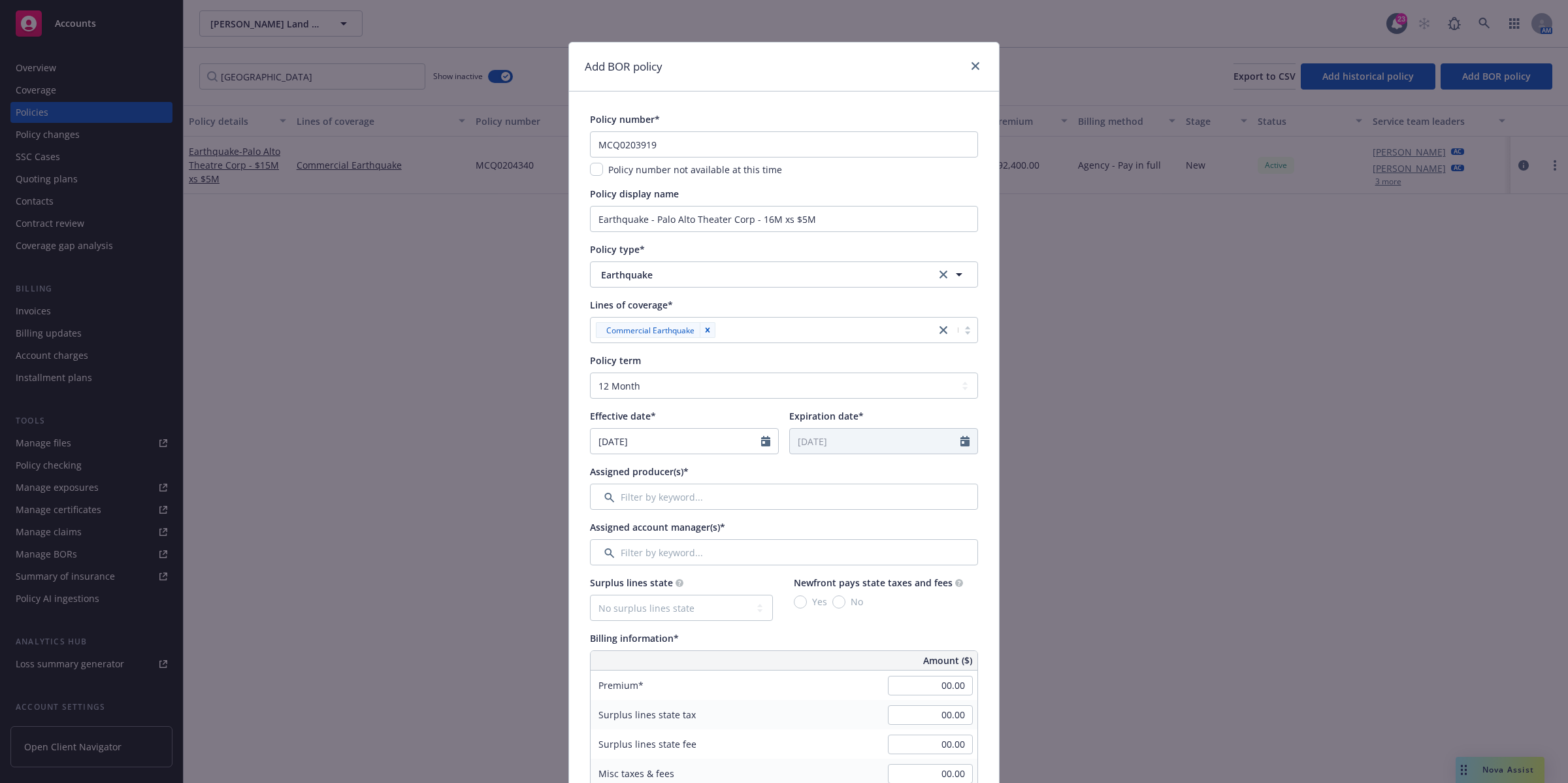
type input "[DATE]"
click at [645, 442] on input "[DATE]" at bounding box center [676, 441] width 171 height 25
select select "11"
type input "[DATE]"
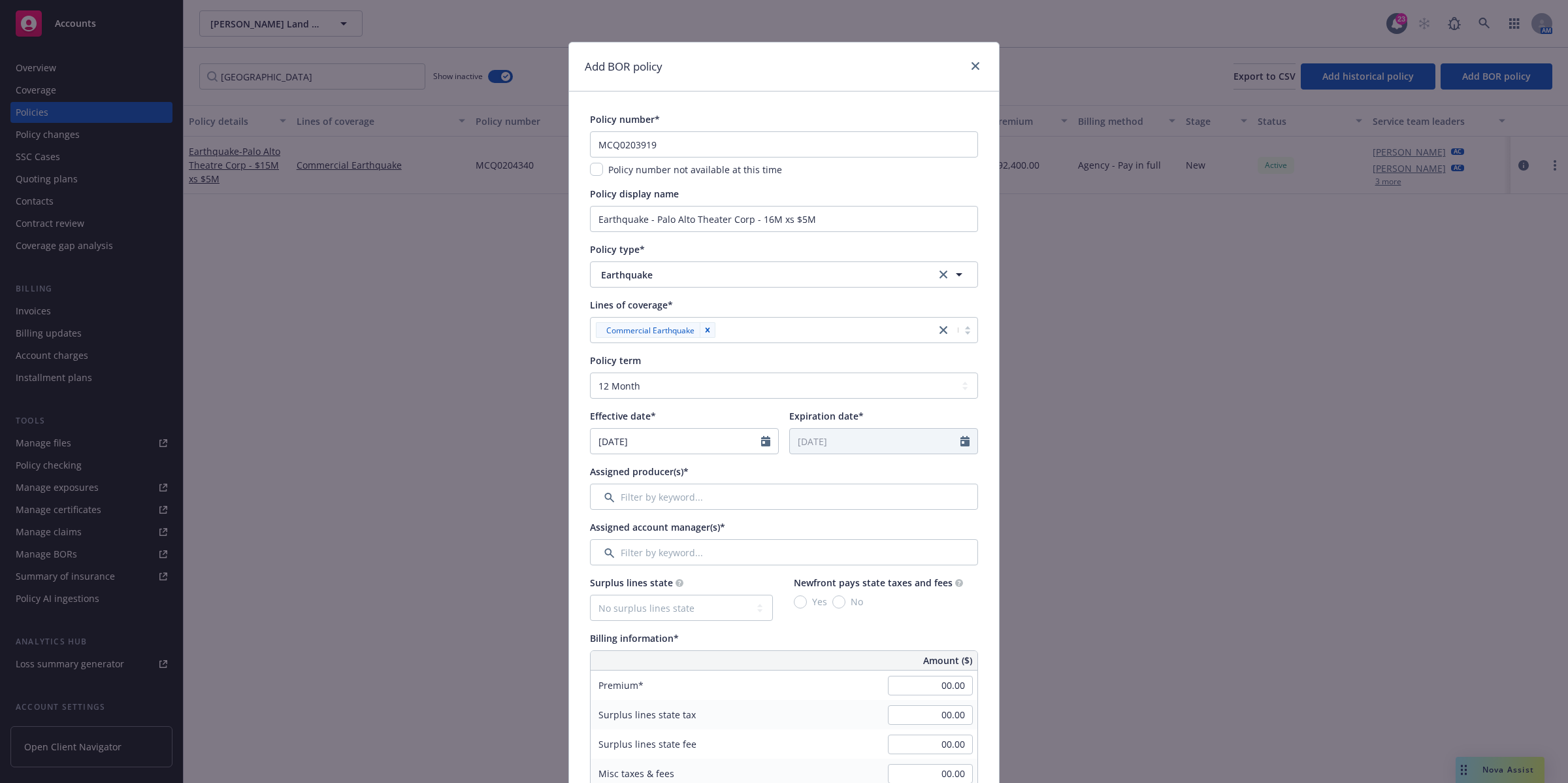
click at [692, 413] on div "Effective date*" at bounding box center [684, 416] width 189 height 13
click at [626, 444] on input "[DATE]" at bounding box center [676, 441] width 171 height 25
select select "11"
click at [619, 553] on span "11" at bounding box center [628, 555] width 20 height 16
type input "[DATE]"
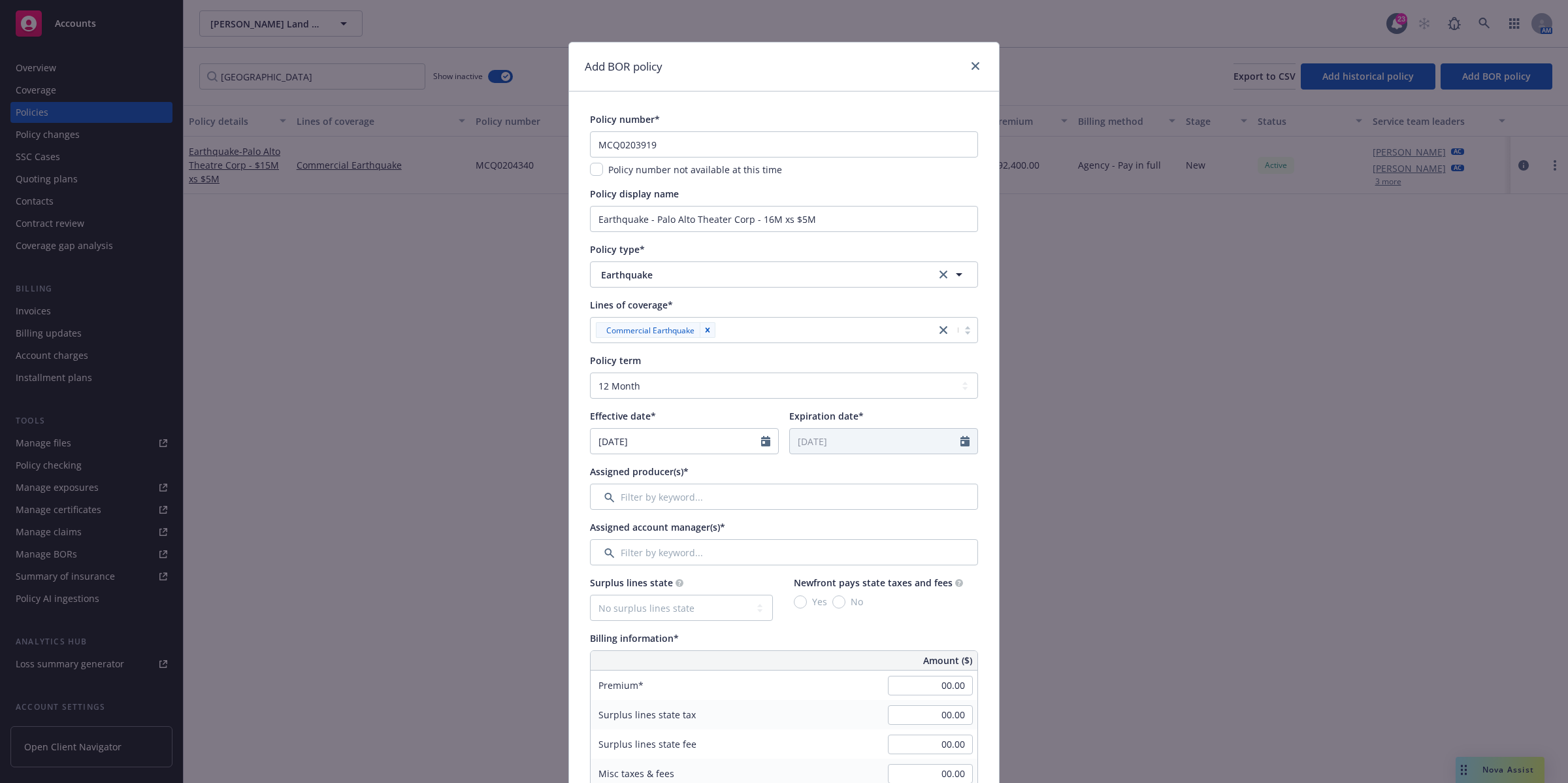
type input "[DATE]"
click at [730, 410] on div "Effective date*" at bounding box center [684, 416] width 189 height 13
click at [720, 501] on input "Filter by keyword..." at bounding box center [784, 497] width 388 height 27
click at [823, 221] on input "Earthquake - Palo Alto Theater Corp - 16M xs $5M" at bounding box center [784, 219] width 388 height 27
click at [823, 216] on input "Earthquake - Palo Alto Theater Corp - 16M xs $5M" at bounding box center [784, 219] width 388 height 27
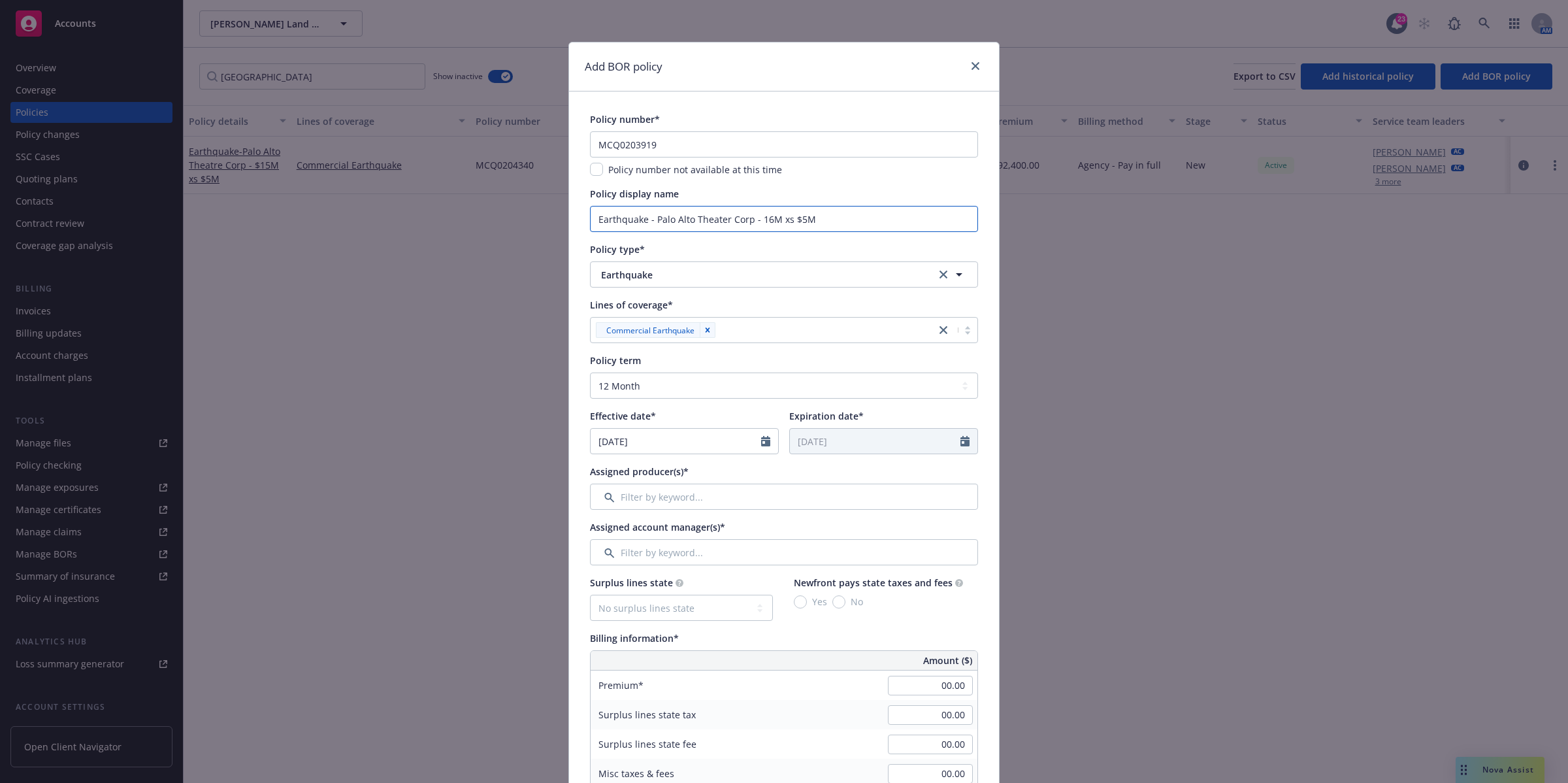
click at [824, 214] on input "Earthquake - Palo Alto Theater Corp - 16M xs $5M" at bounding box center [784, 219] width 388 height 27
drag, startPoint x: 820, startPoint y: 225, endPoint x: 773, endPoint y: 225, distance: 47.0
click at [773, 225] on input "Earthquake - Palo Alto Theater Corp - 16M xs $5M" at bounding box center [784, 219] width 388 height 27
type input "Earthquake - Palo Alto Theater Corp - 16M"
click at [677, 501] on input "Filter by keyword..." at bounding box center [784, 497] width 388 height 27
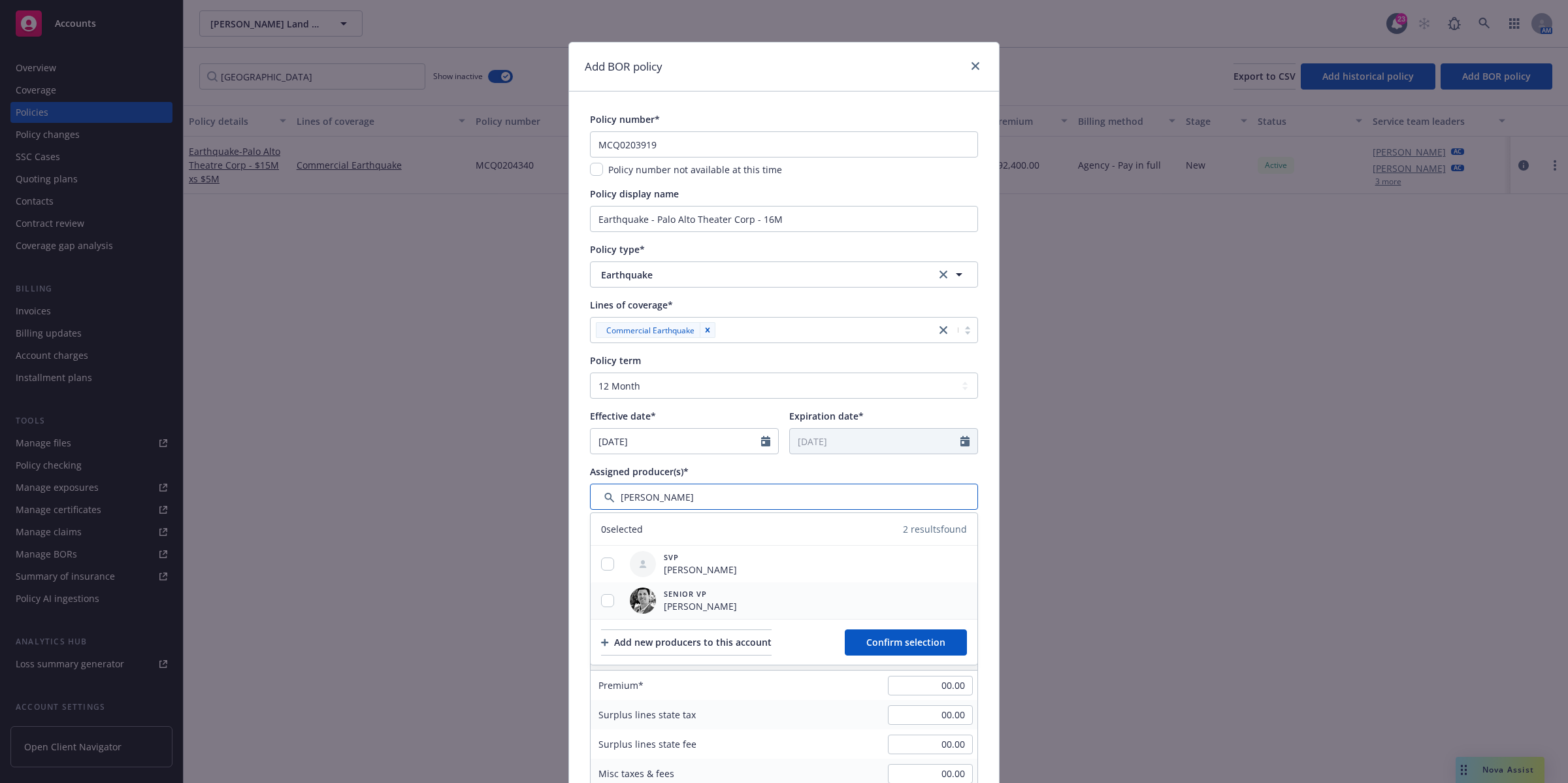
type input "[PERSON_NAME]"
click at [676, 612] on span "[PERSON_NAME]" at bounding box center [700, 606] width 73 height 13
click at [602, 602] on input "checkbox" at bounding box center [608, 601] width 13 height 13
checkbox input "true"
click at [879, 643] on span "Confirm selection" at bounding box center [906, 642] width 79 height 12
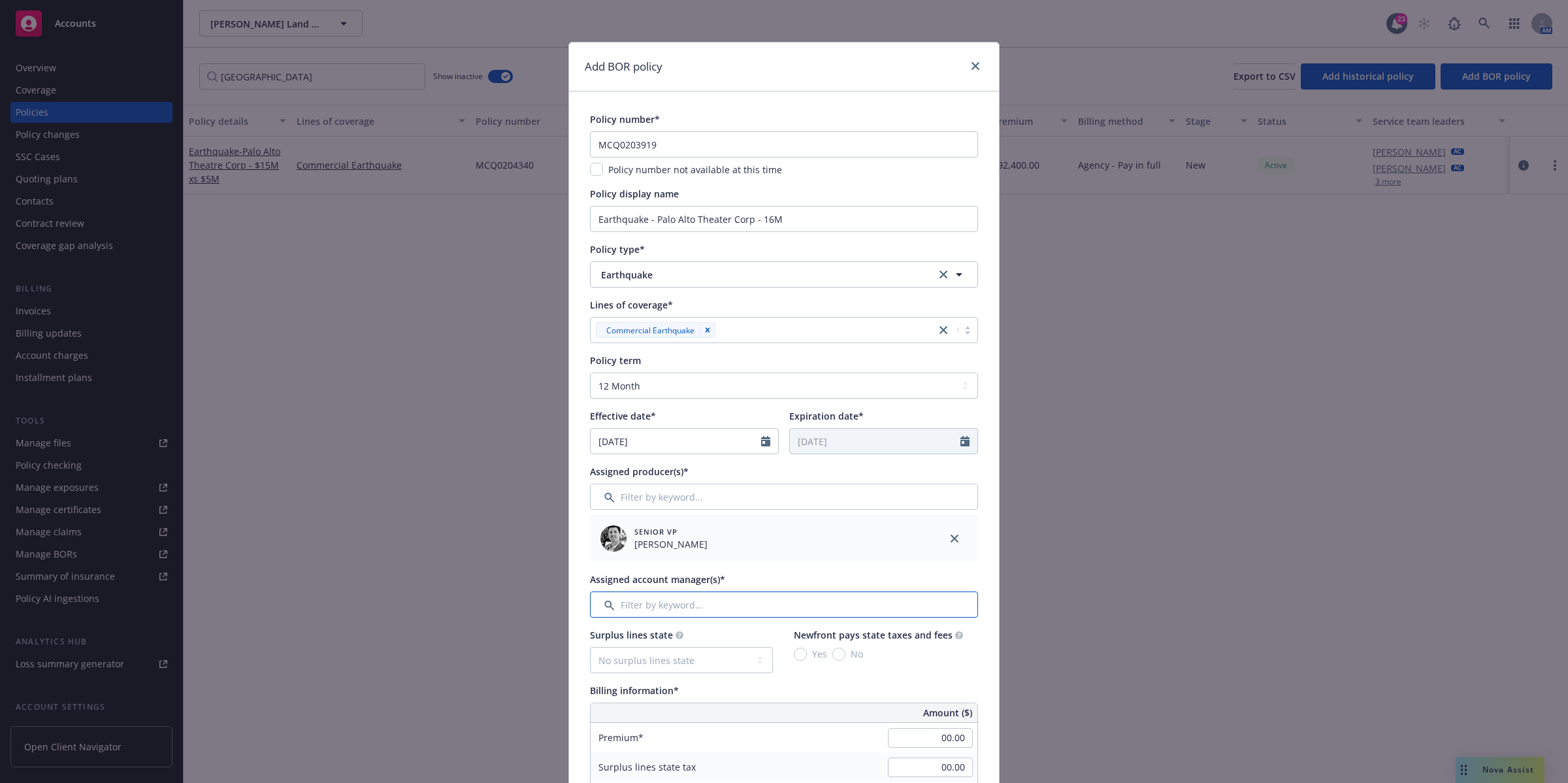
click at [709, 592] on input "Filter by keyword..." at bounding box center [784, 605] width 388 height 27
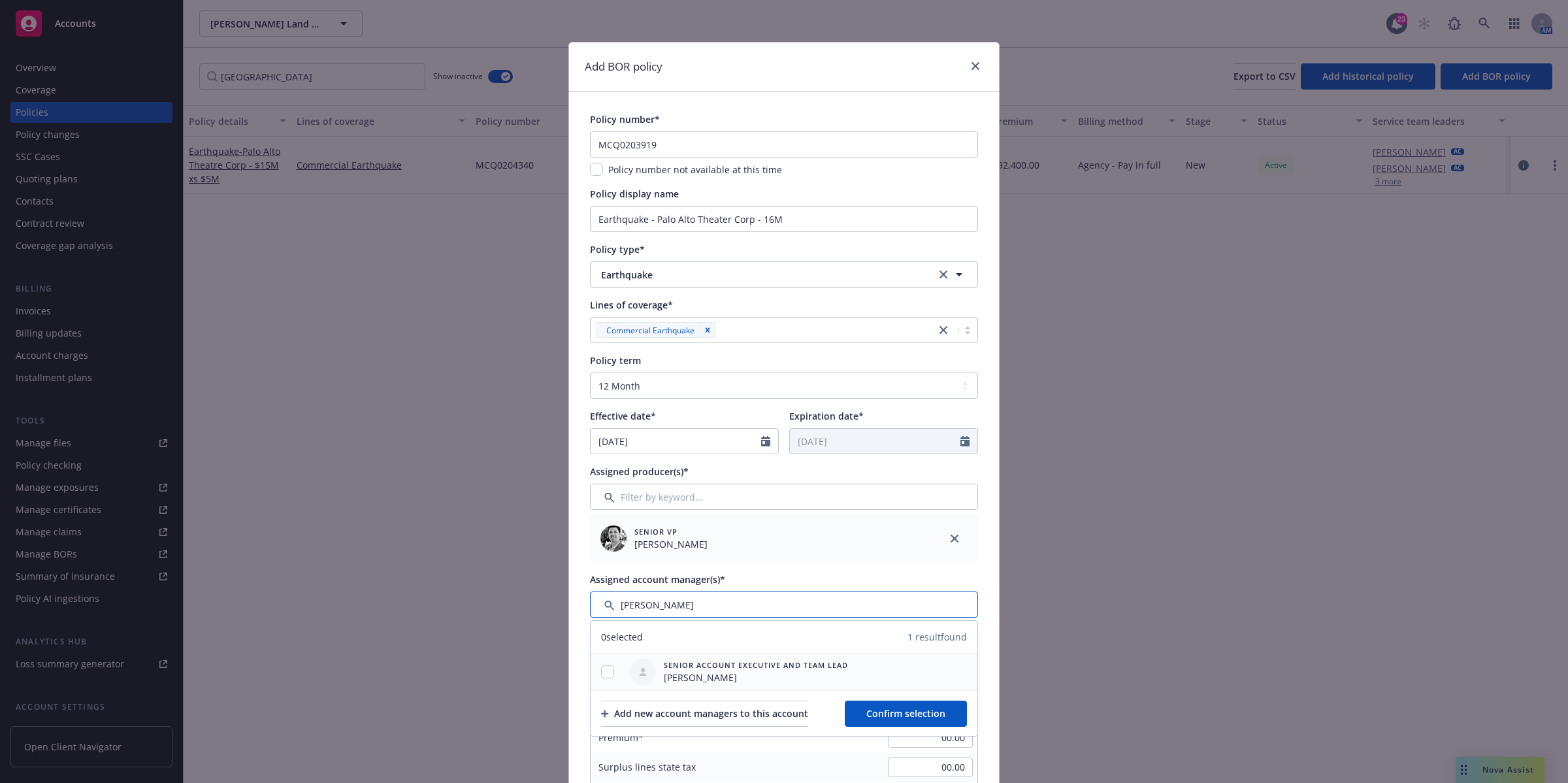
type input "[PERSON_NAME]"
click at [604, 667] on input "checkbox" at bounding box center [608, 672] width 13 height 13
checkbox input "true"
click at [895, 721] on button "Confirm selection" at bounding box center [906, 714] width 122 height 27
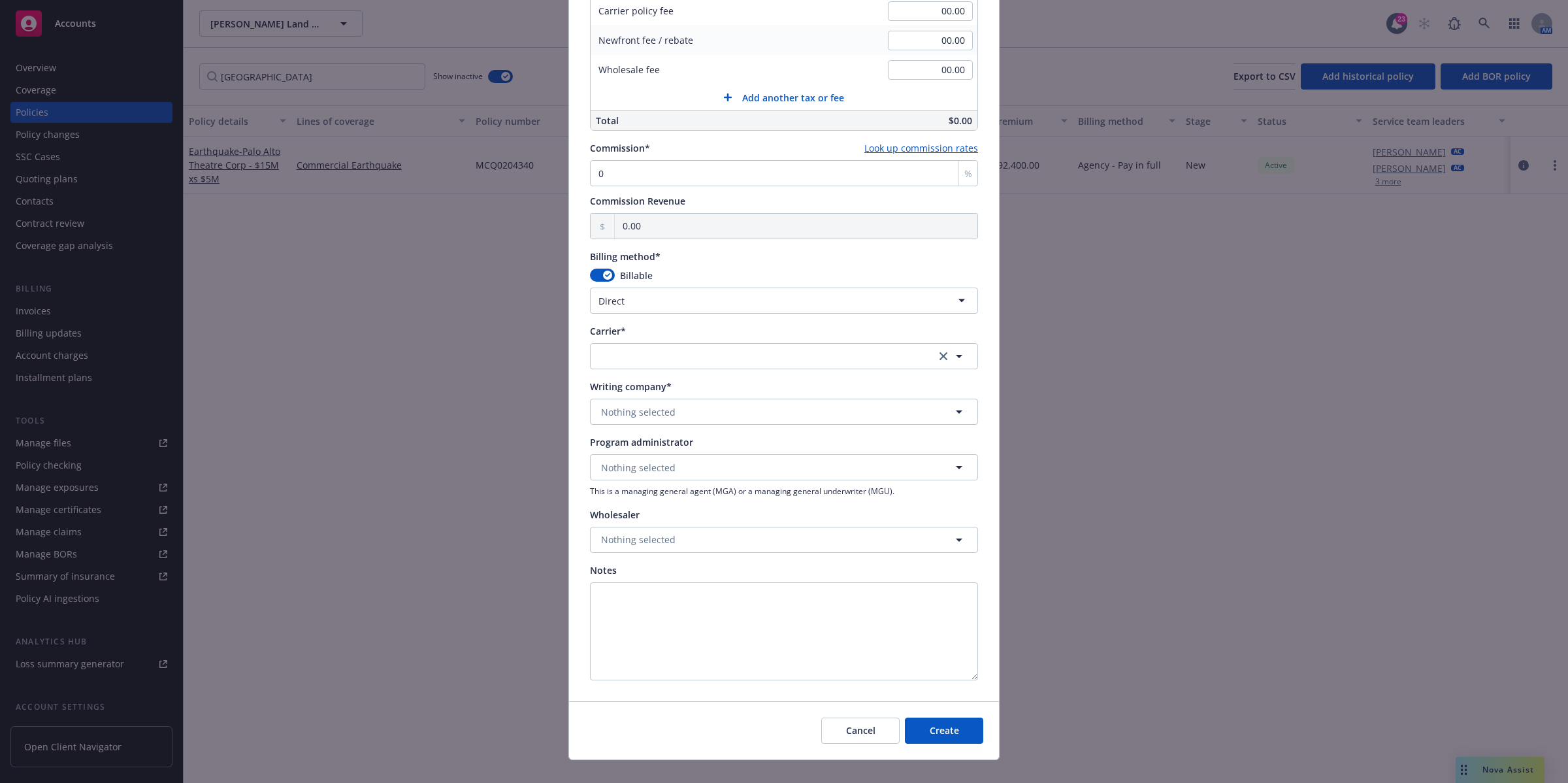
scroll to position [899, 0]
click at [645, 410] on span "Nothing selected" at bounding box center [639, 410] width 75 height 13
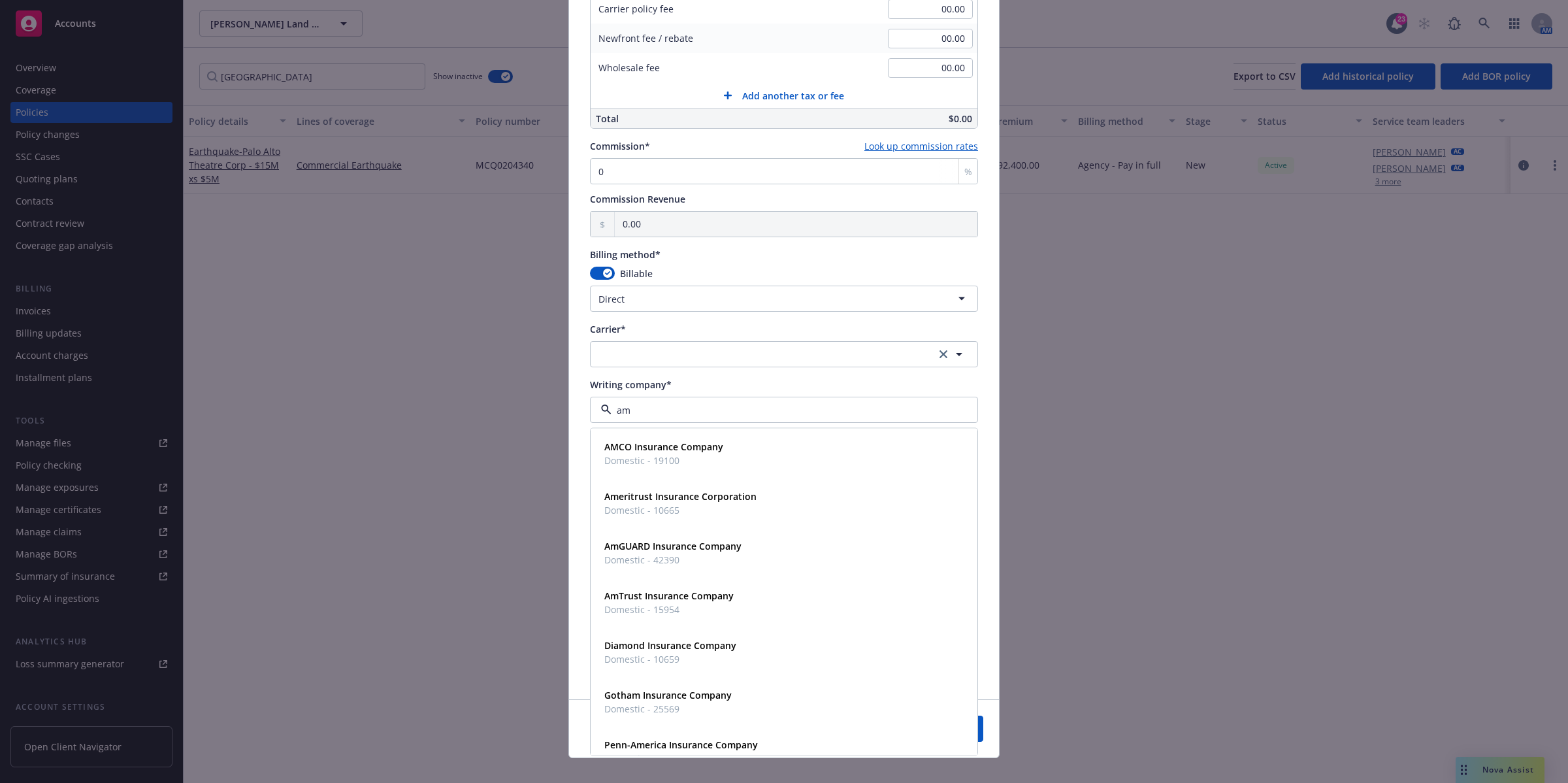
type input "a"
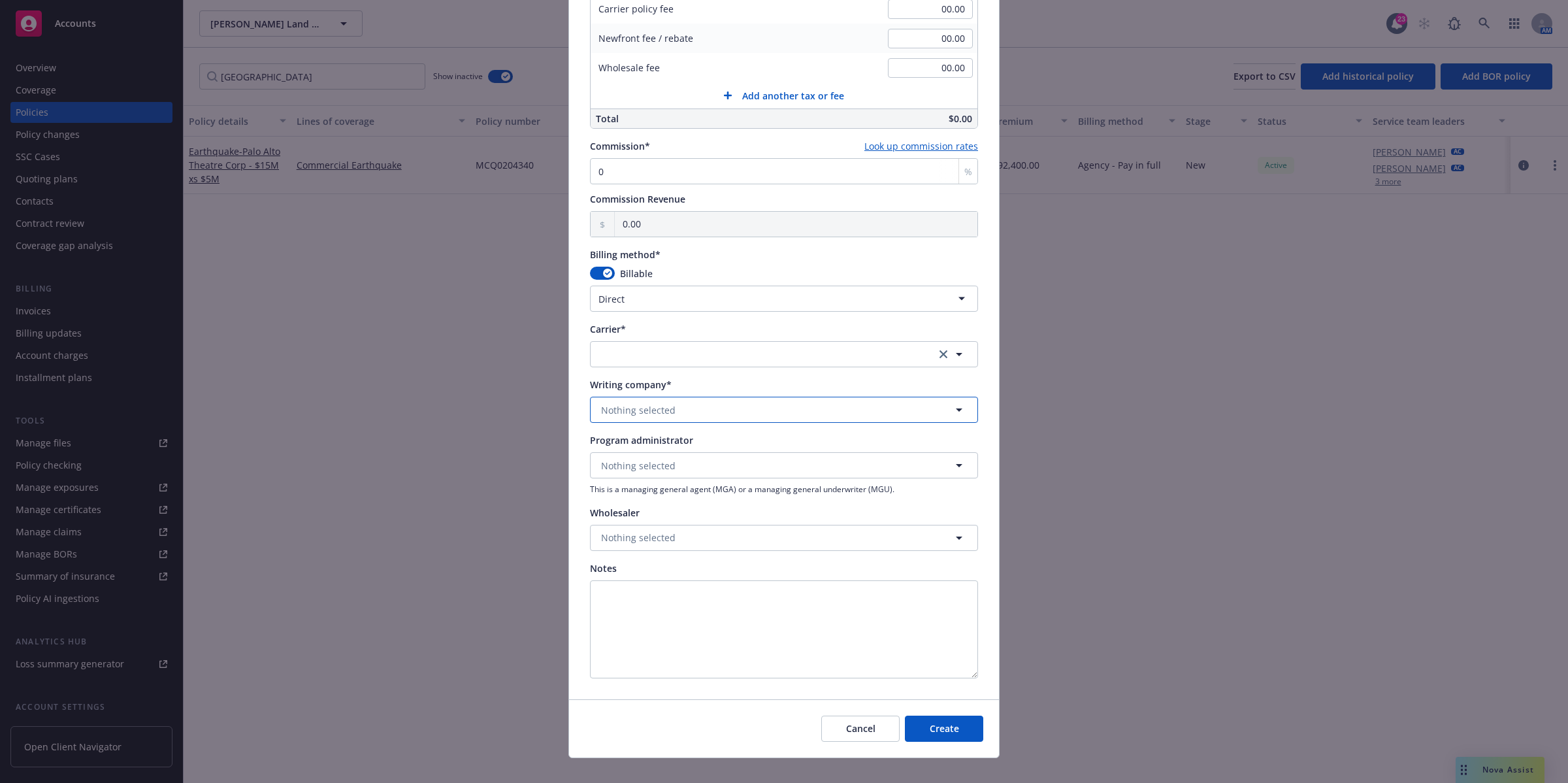
click at [631, 401] on button "Nothing selected" at bounding box center [784, 410] width 388 height 27
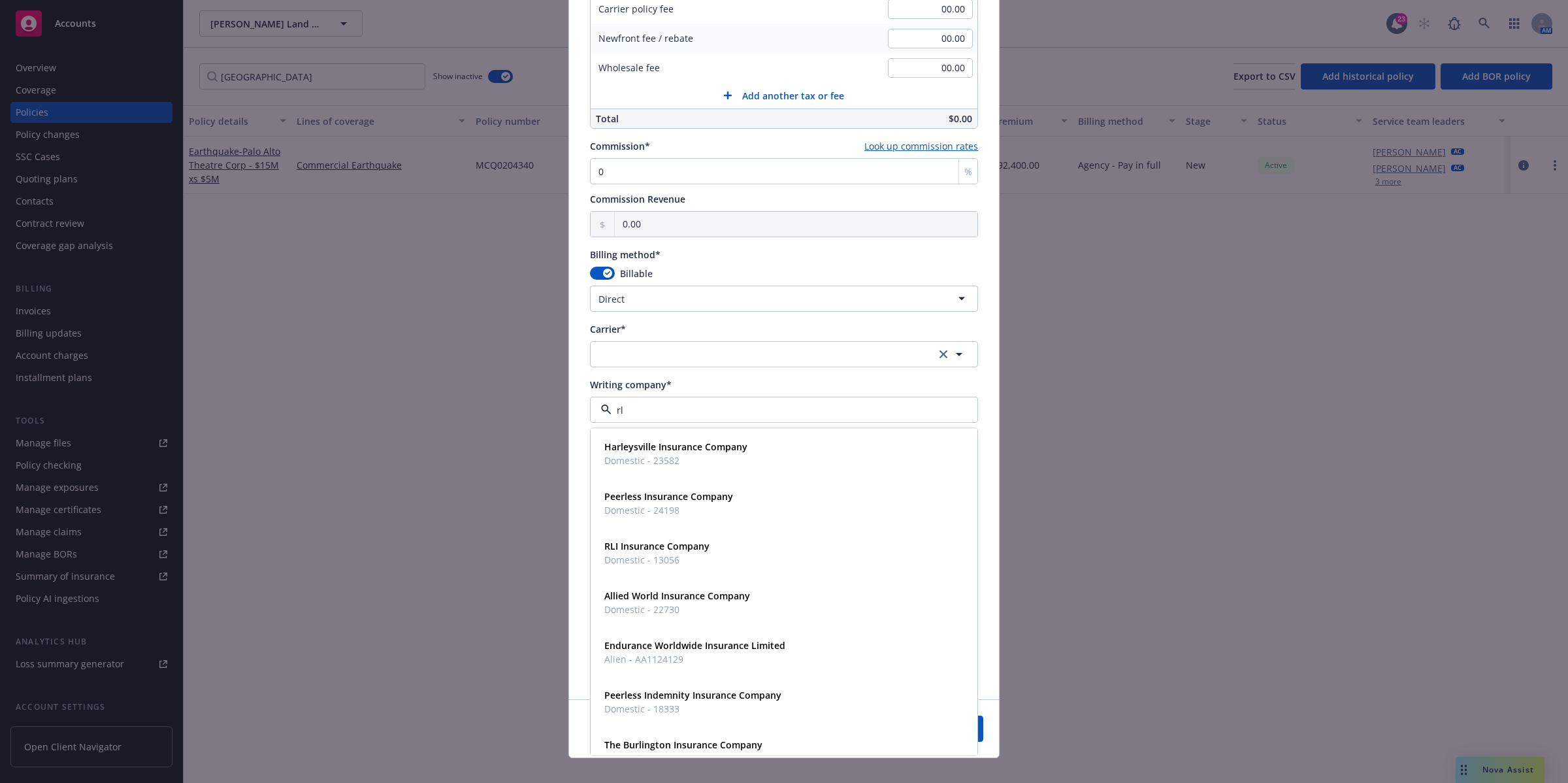
type input "rli"
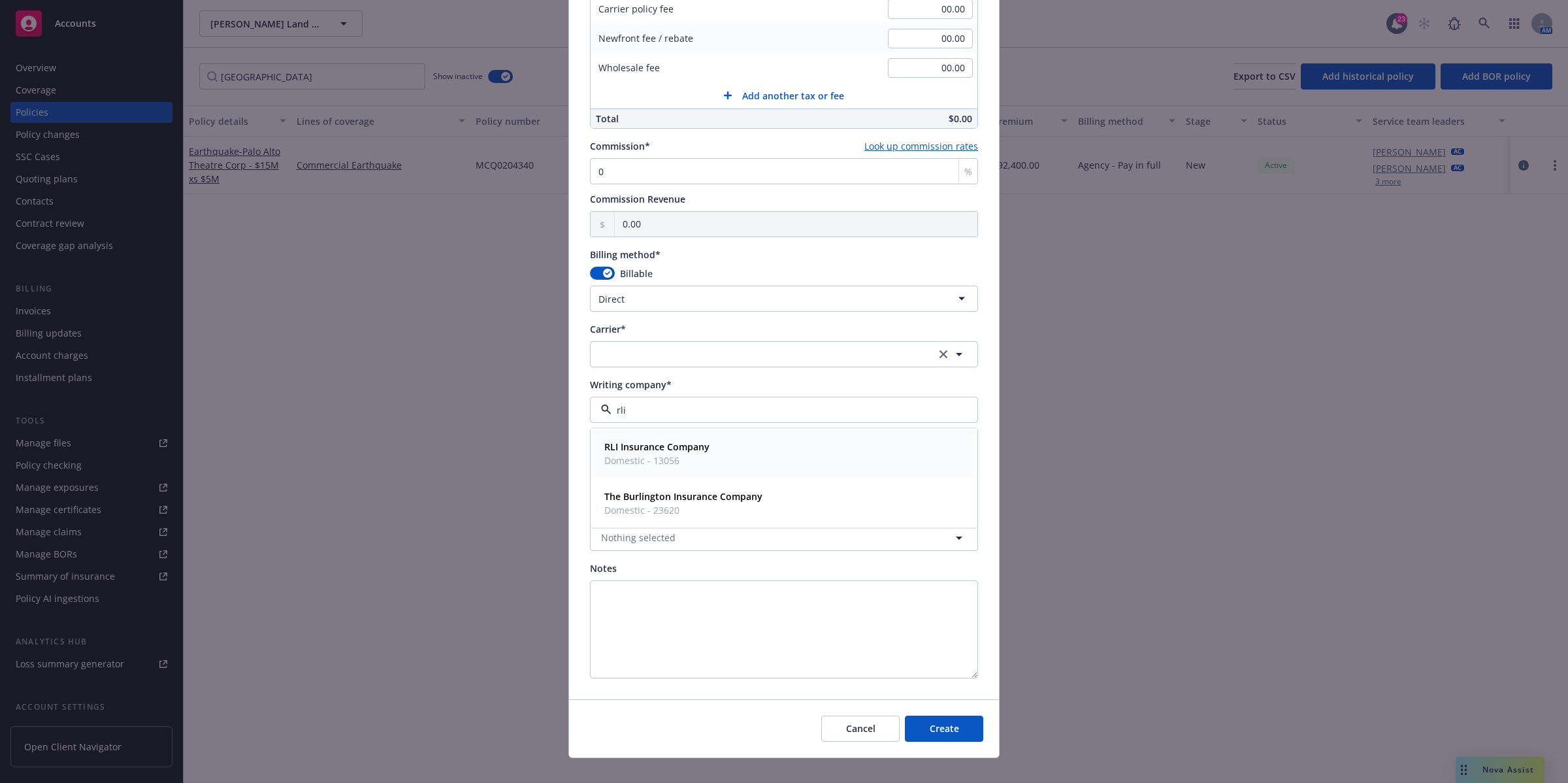
click at [671, 443] on strong "RLI Insurance Company" at bounding box center [657, 446] width 105 height 12
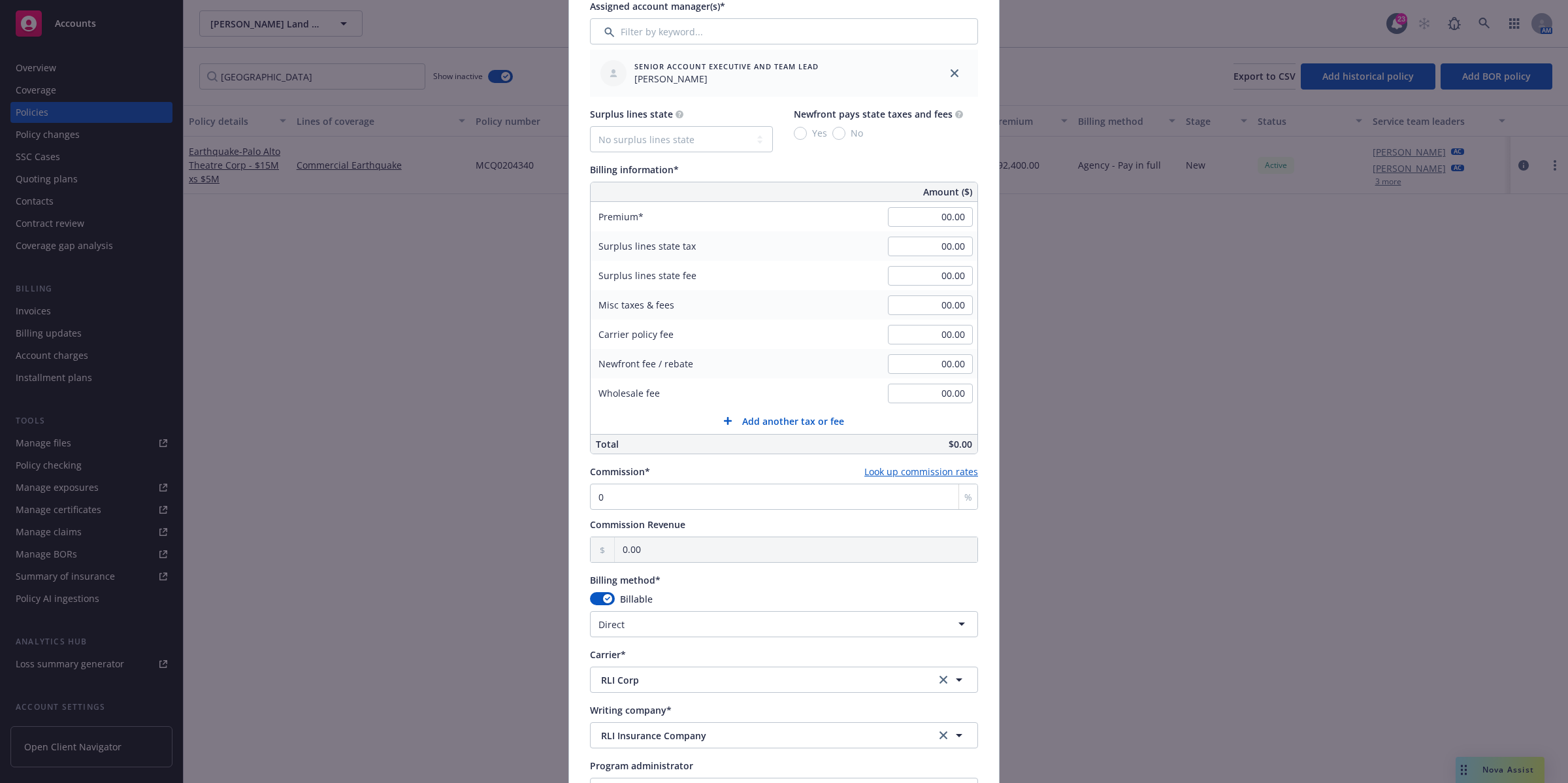
scroll to position [572, 0]
click at [946, 216] on input "00.00" at bounding box center [930, 218] width 85 height 20
click at [946, 216] on input "00.00" at bounding box center [930, 218] width 85 height 20
type input "150,000.00"
click at [924, 162] on div "Surplus lines state No surplus lines state [US_STATE] [US_STATE] [US_STATE] [US…" at bounding box center [784, 282] width 388 height 347
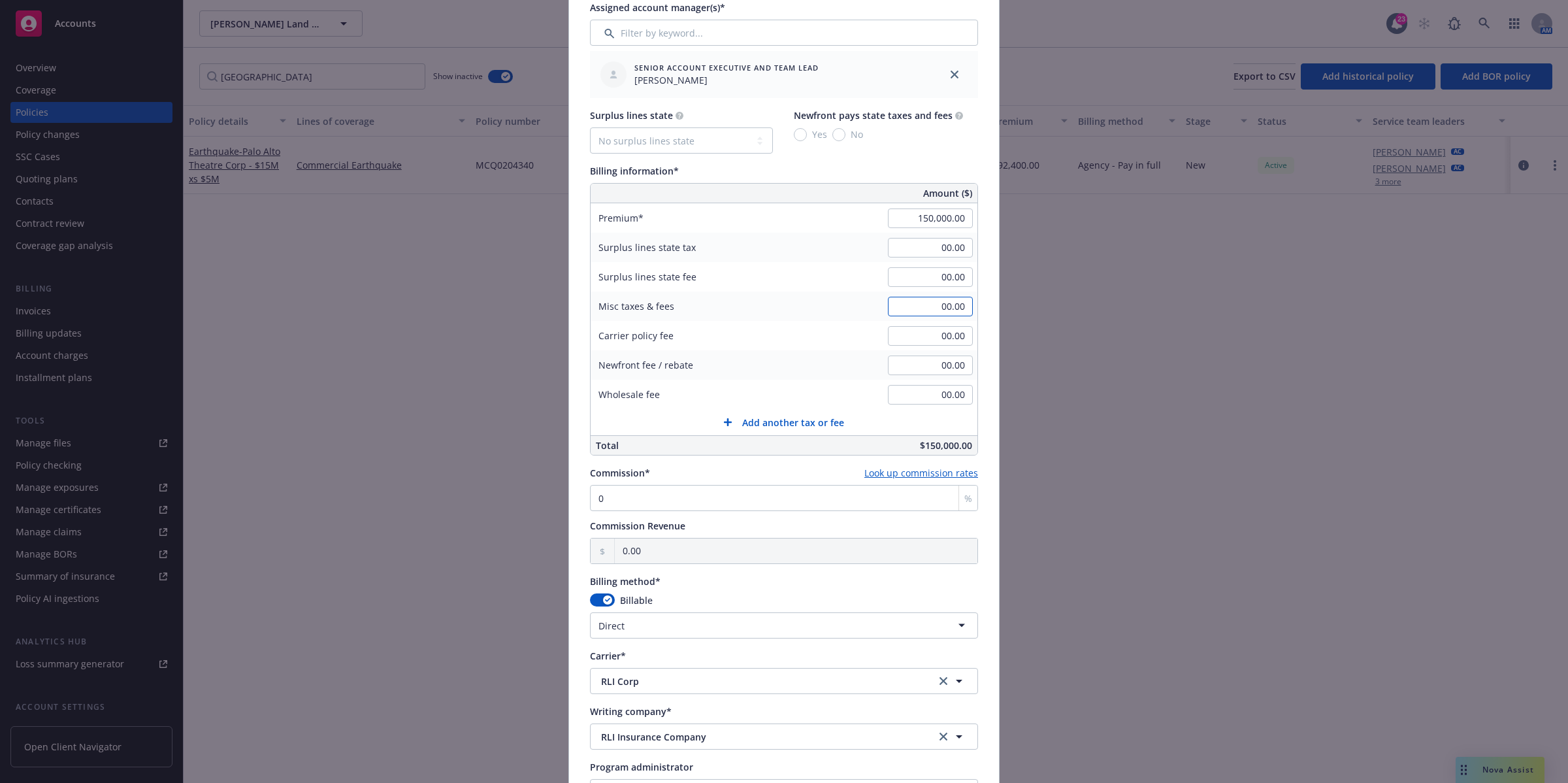
click at [942, 311] on input "00.00" at bounding box center [930, 306] width 85 height 20
type input "500.00"
click at [812, 284] on div "Surplus lines state fee 00.00" at bounding box center [784, 277] width 387 height 29
click at [592, 600] on button "button" at bounding box center [603, 600] width 25 height 13
select select
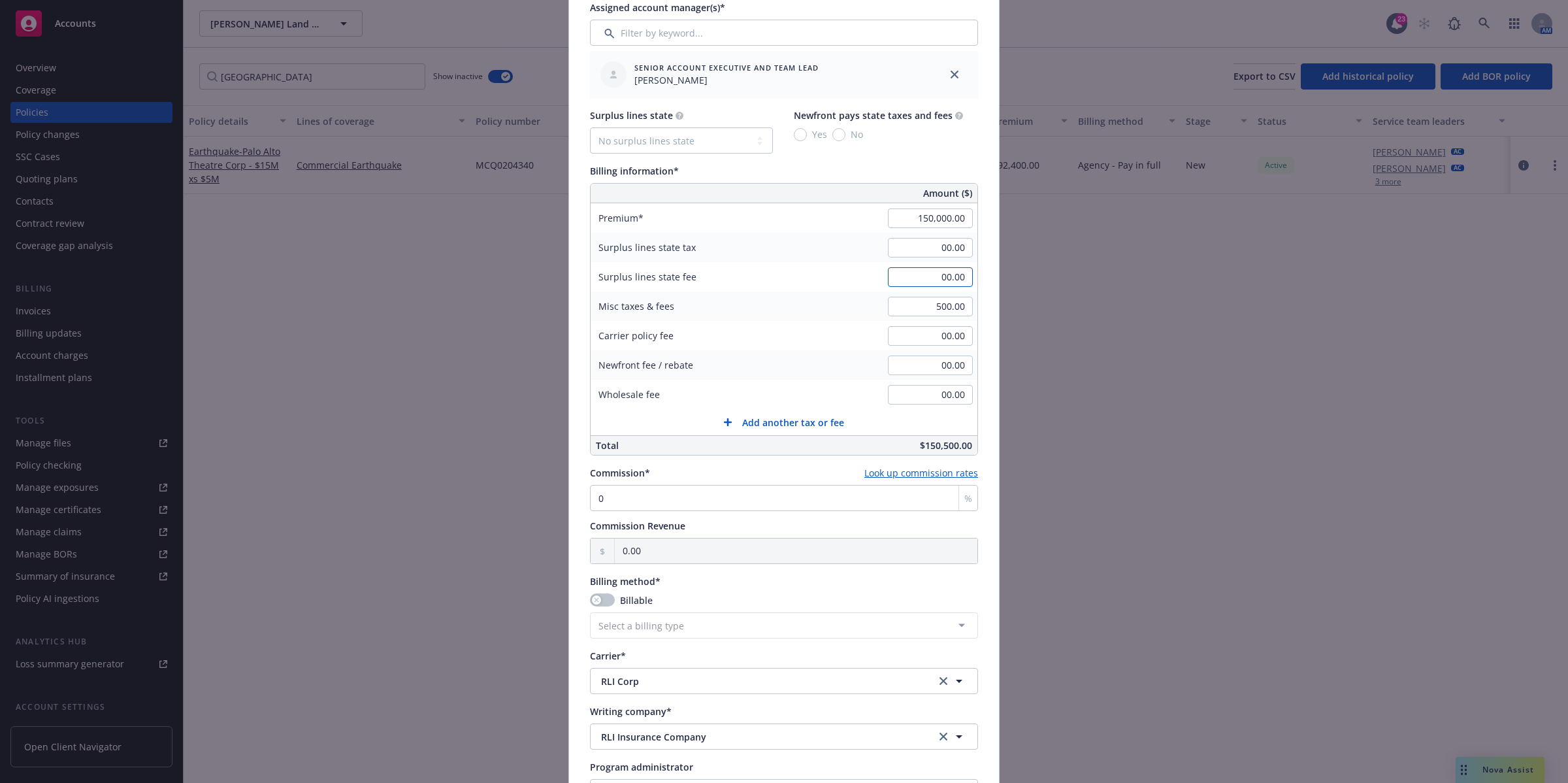
click at [948, 282] on input "00.00" at bounding box center [930, 277] width 85 height 20
type input "4,515.00"
click at [655, 423] on button "Add another tax or fee" at bounding box center [784, 423] width 387 height 27
click at [943, 252] on input "00.00" at bounding box center [930, 247] width 85 height 20
click at [958, 275] on input "4,515.00" at bounding box center [930, 277] width 85 height 20
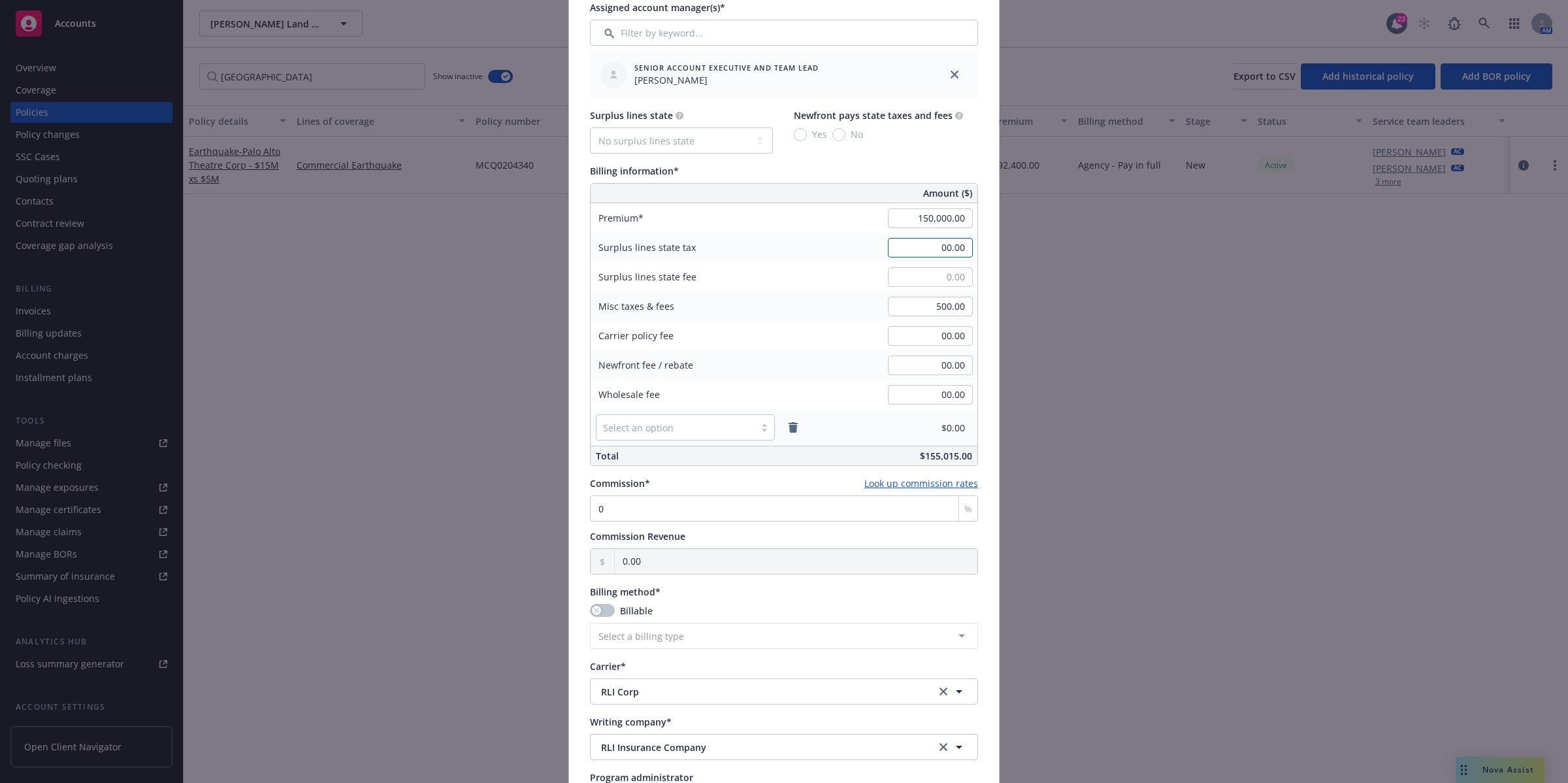
type input "00.00"
click at [933, 239] on input "00.00" at bounding box center [930, 247] width 85 height 20
type input "4,515.00"
click at [936, 165] on div "Billing information*" at bounding box center [784, 171] width 388 height 13
click at [616, 507] on input "0" at bounding box center [784, 509] width 388 height 27
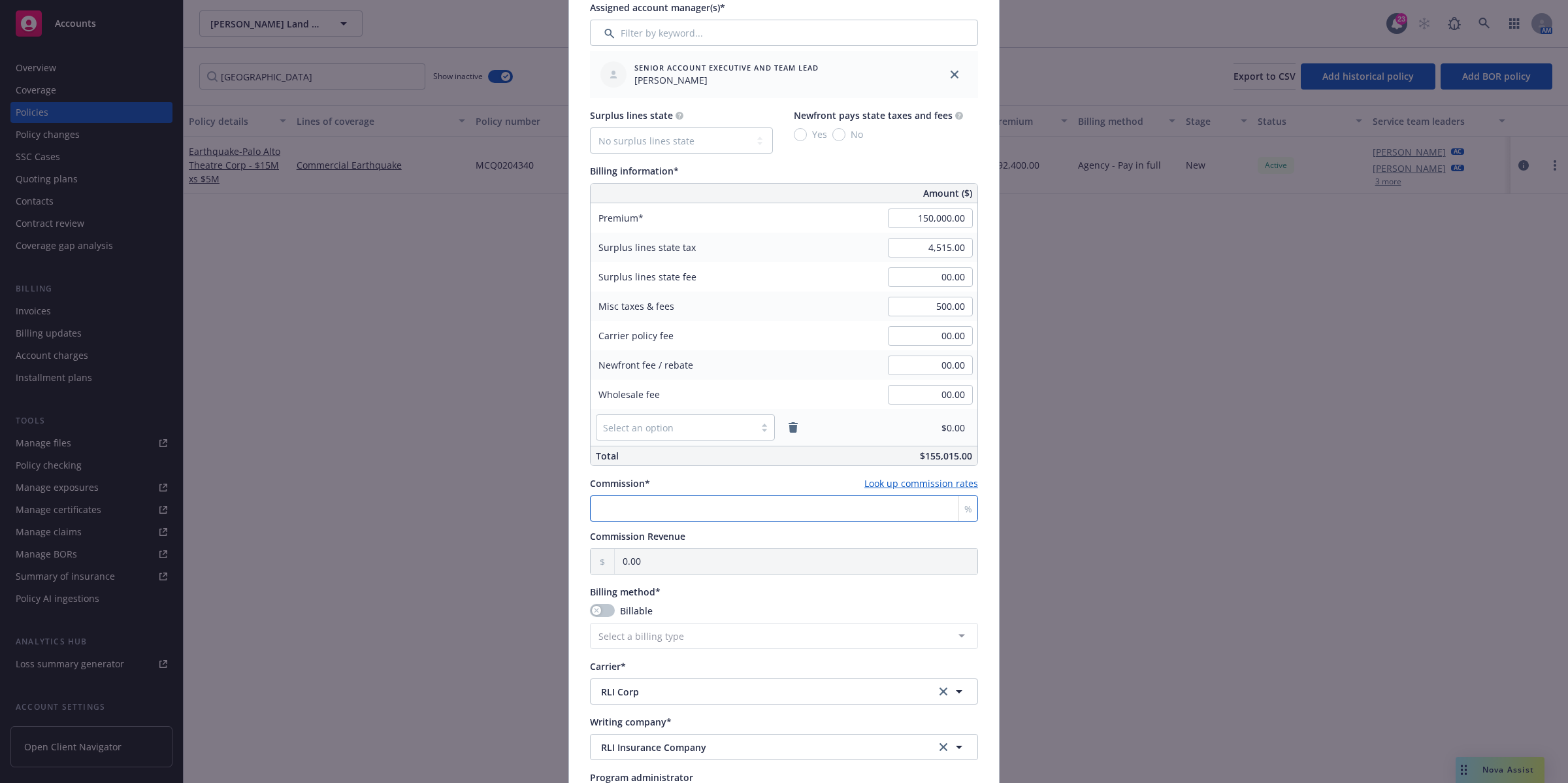
type input "1"
type input "1,500.00"
type input "10"
type input "15,000.00"
type input "10"
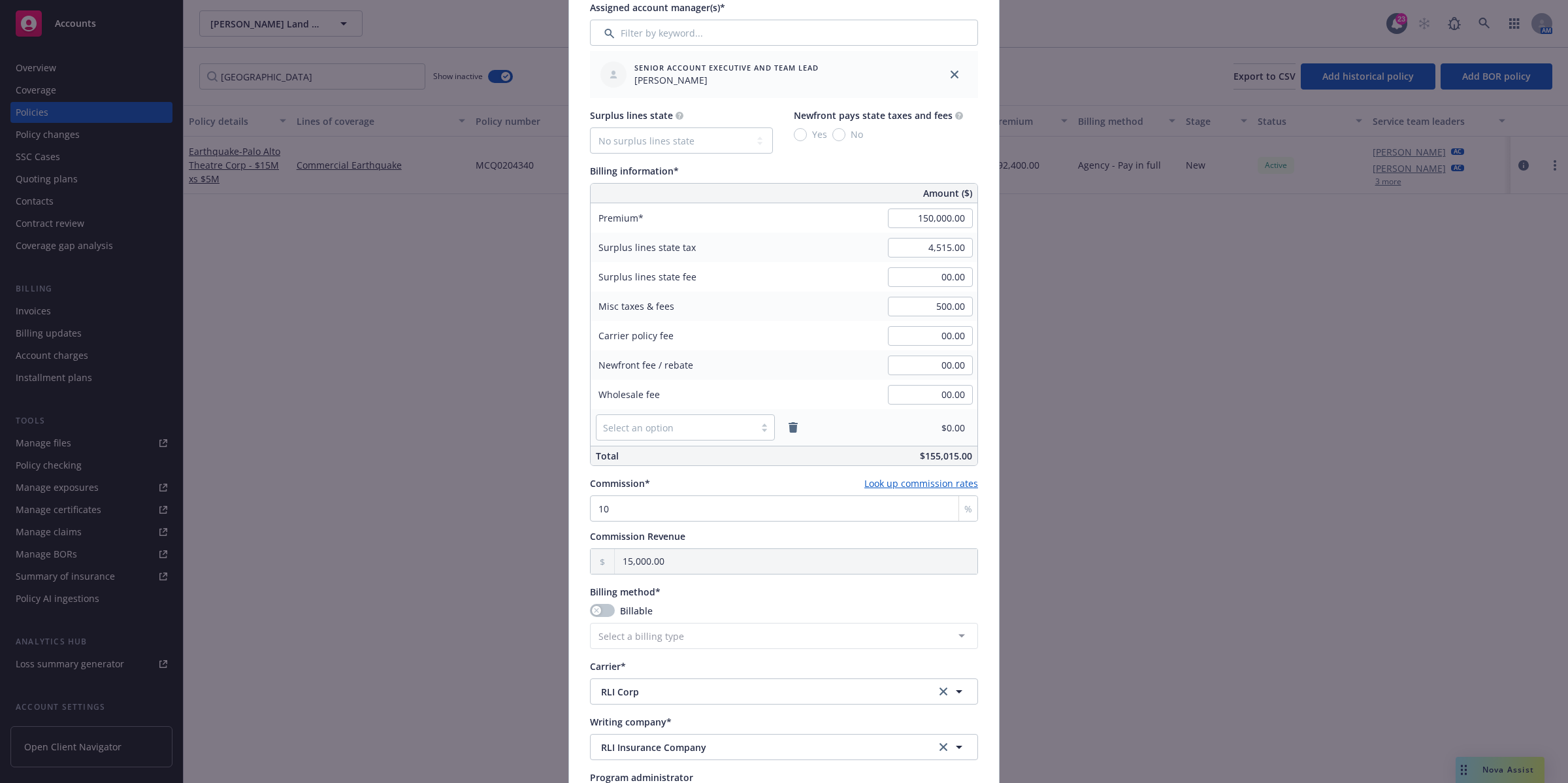
click at [860, 145] on div "Surplus lines state No surplus lines state [US_STATE] [US_STATE] [US_STATE] [US…" at bounding box center [784, 131] width 388 height 46
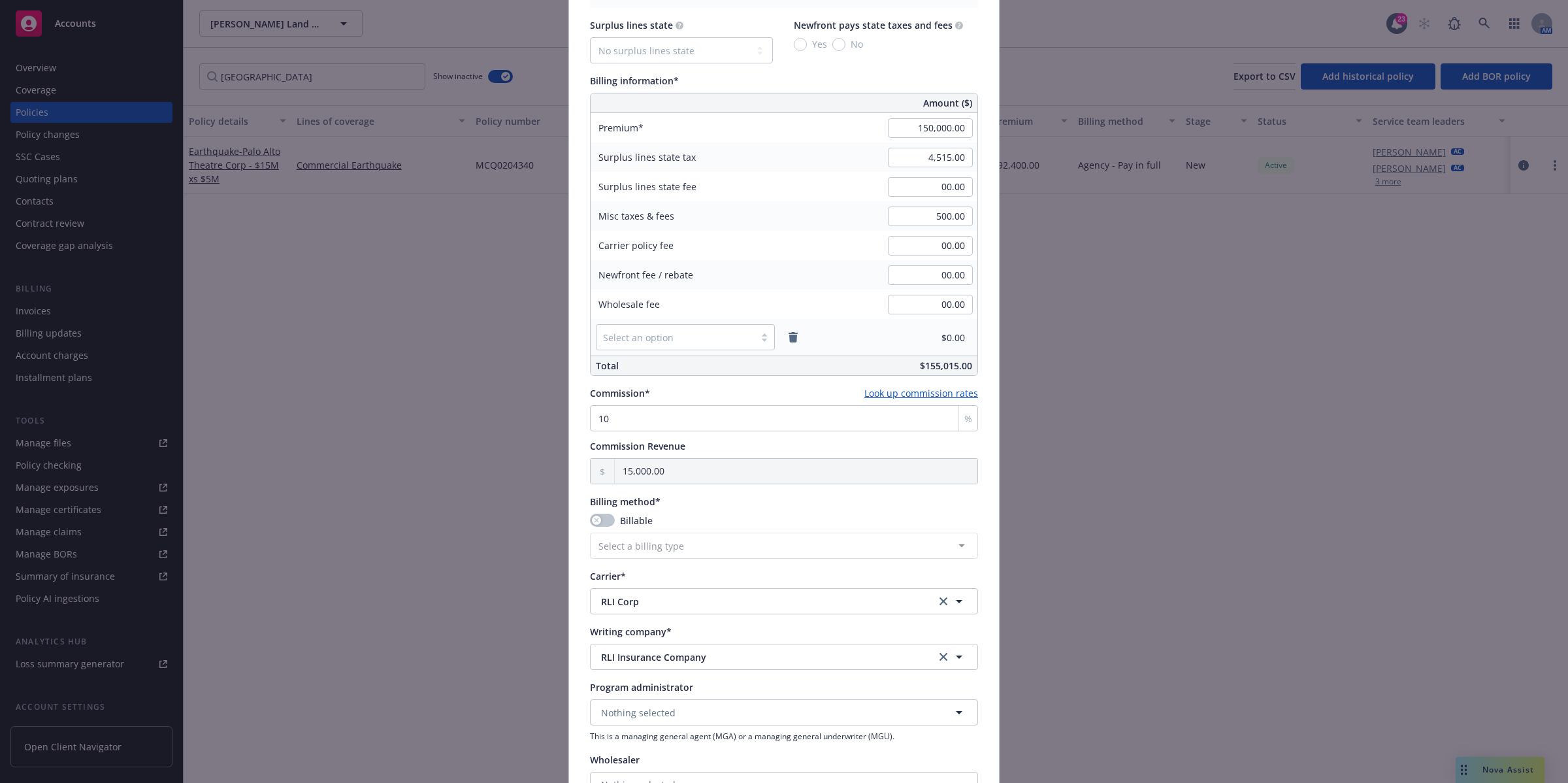
scroll to position [926, 0]
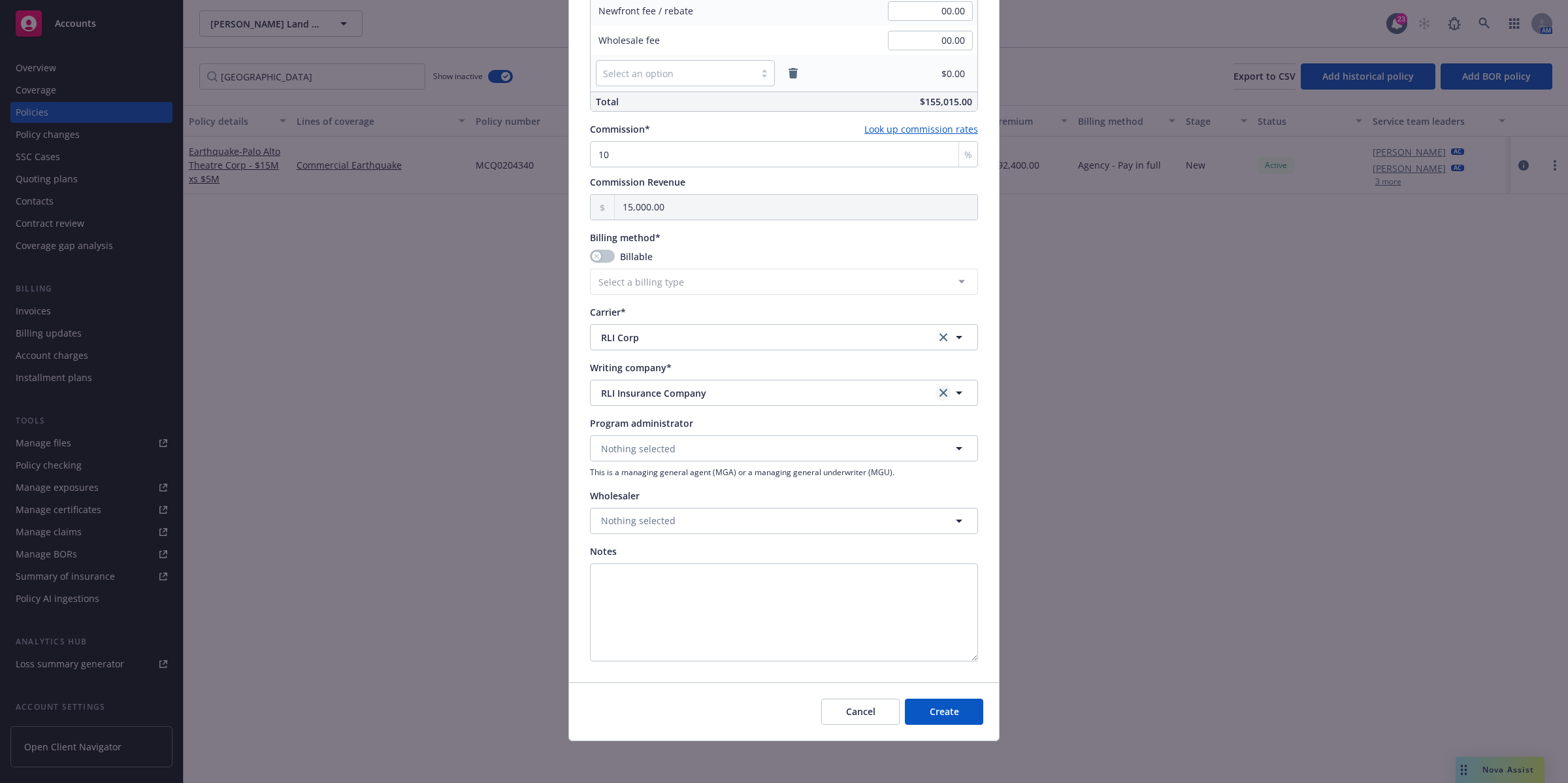
click at [940, 393] on icon "clear selection" at bounding box center [944, 392] width 8 height 8
click at [823, 394] on button "Nothing selected" at bounding box center [784, 393] width 388 height 27
click at [940, 340] on icon "clear selection" at bounding box center [944, 337] width 8 height 8
click at [796, 388] on button "Nothing selected" at bounding box center [784, 393] width 388 height 27
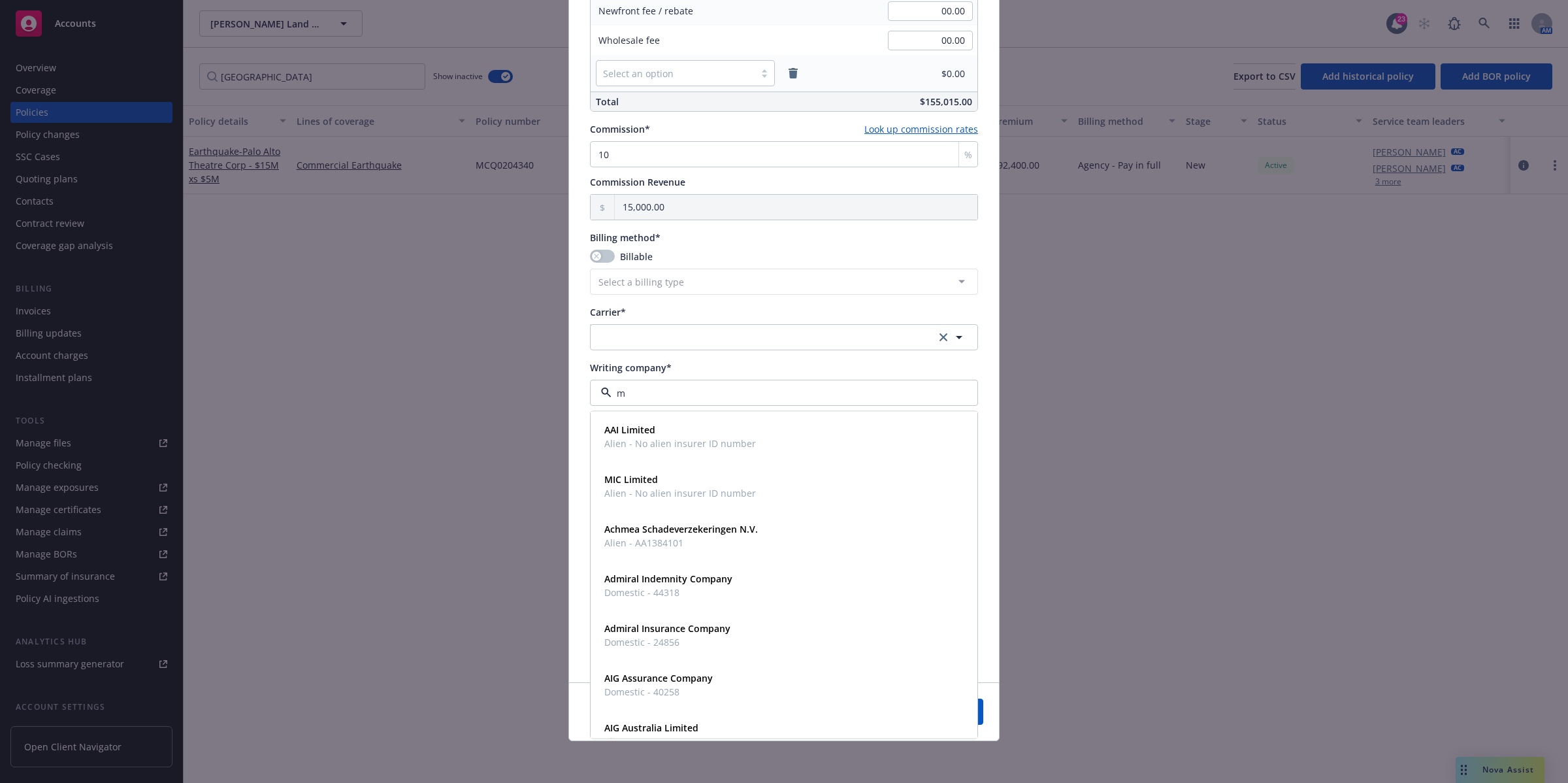
type input "mt"
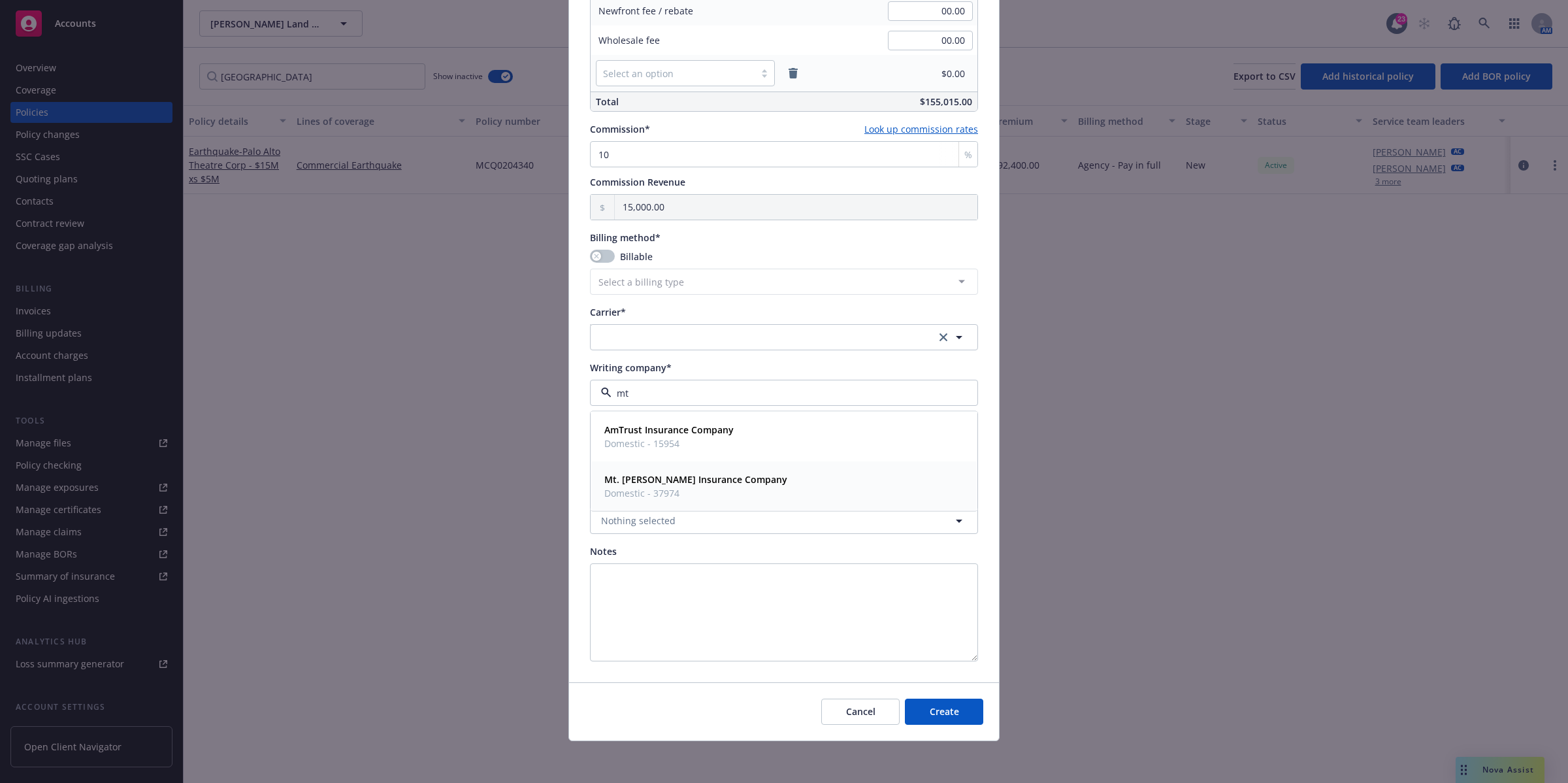
click at [723, 488] on span "Domestic - 37974" at bounding box center [695, 493] width 183 height 13
click at [765, 526] on button "Nothing selected" at bounding box center [784, 521] width 388 height 27
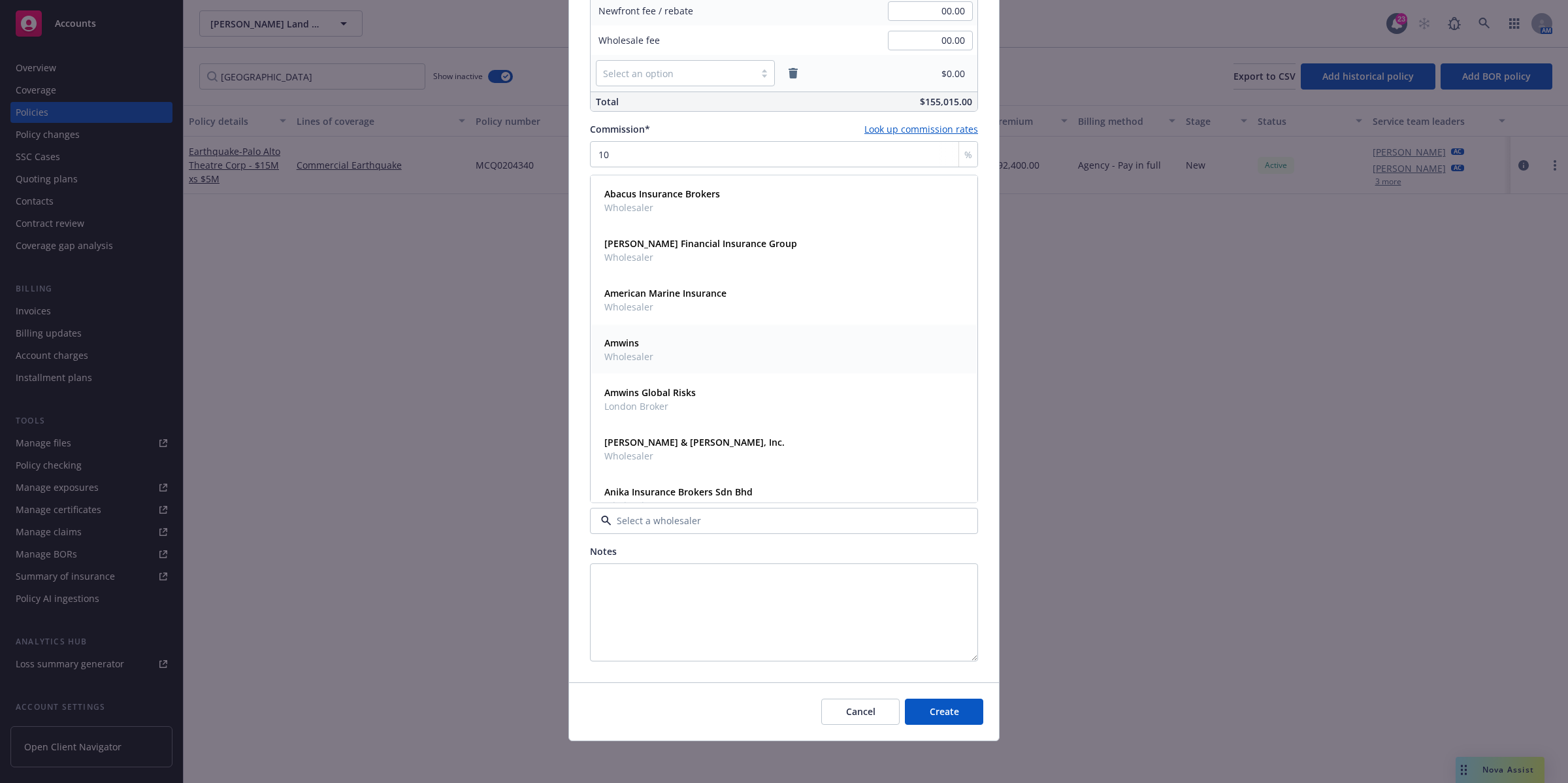
click at [642, 355] on span "Wholesaler" at bounding box center [629, 355] width 49 height 13
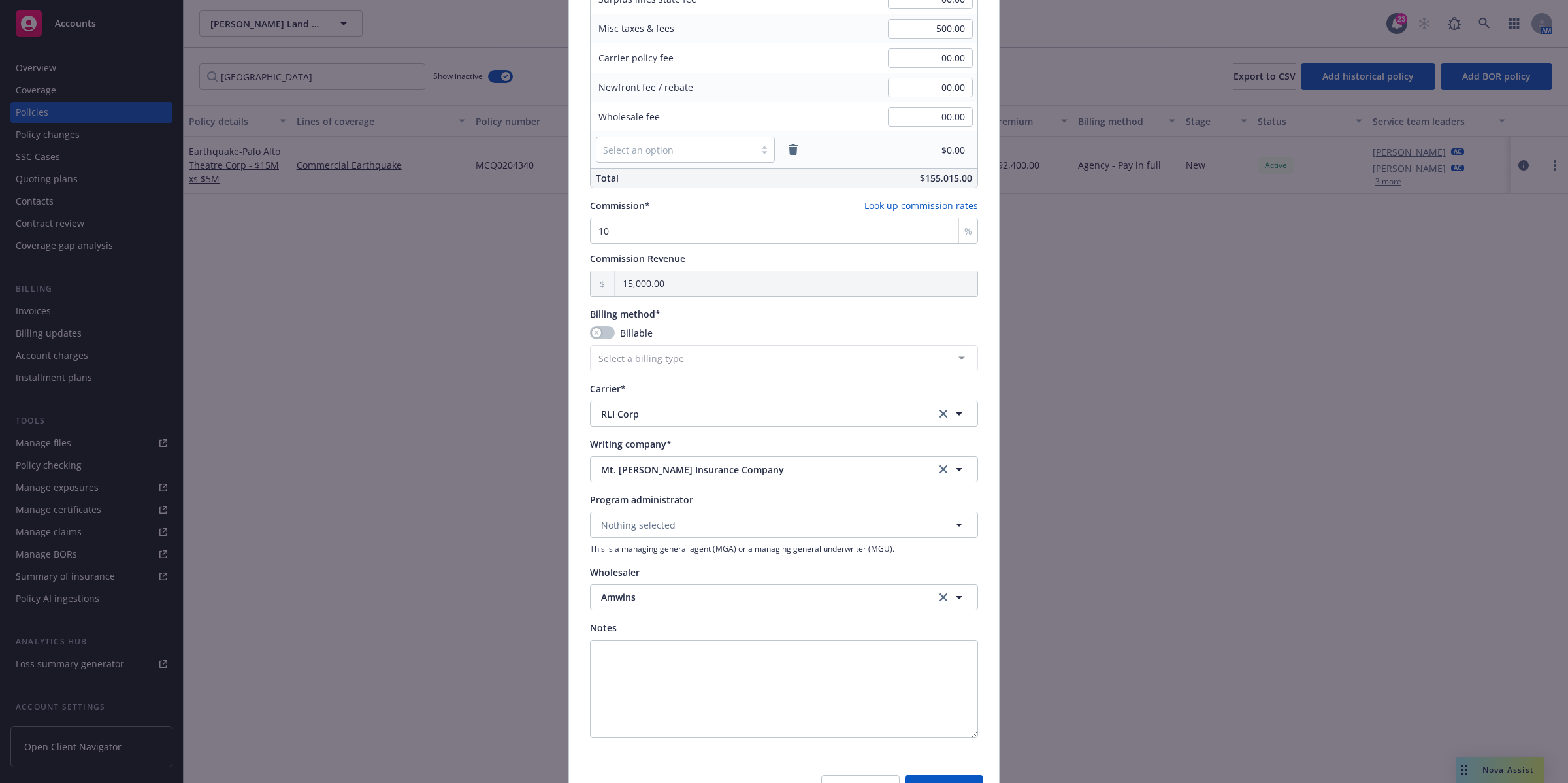
scroll to position [599, 0]
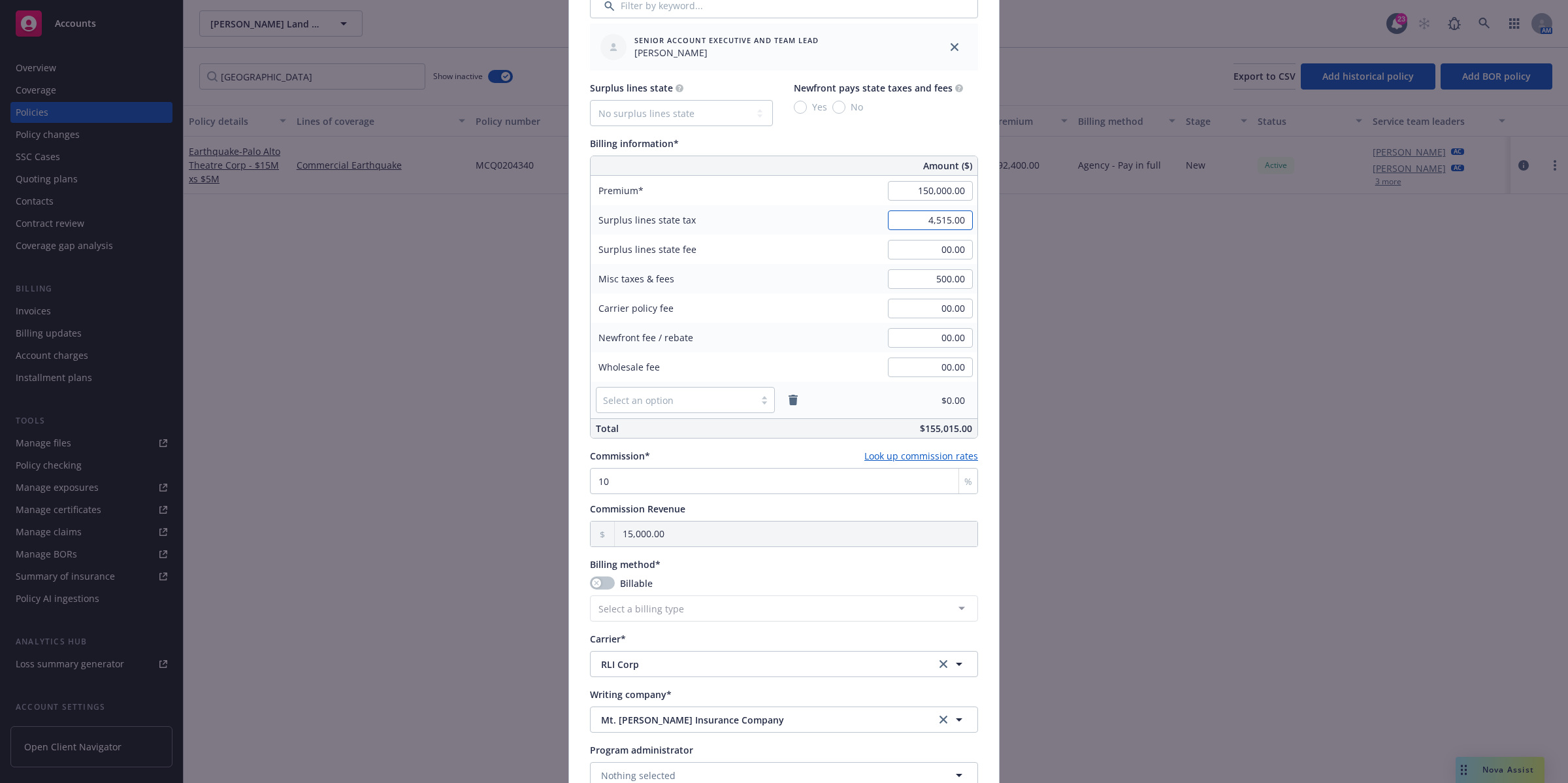
click at [946, 216] on input "4,515.00" at bounding box center [930, 220] width 85 height 20
click at [760, 328] on div "Newfront fee / rebate" at bounding box center [688, 337] width 196 height 29
click at [938, 212] on input "500.00" at bounding box center [930, 220] width 85 height 20
type input "4,515.00"
click at [954, 118] on div "Surplus lines state No surplus lines state [US_STATE] [US_STATE] [US_STATE] [US…" at bounding box center [784, 104] width 388 height 46
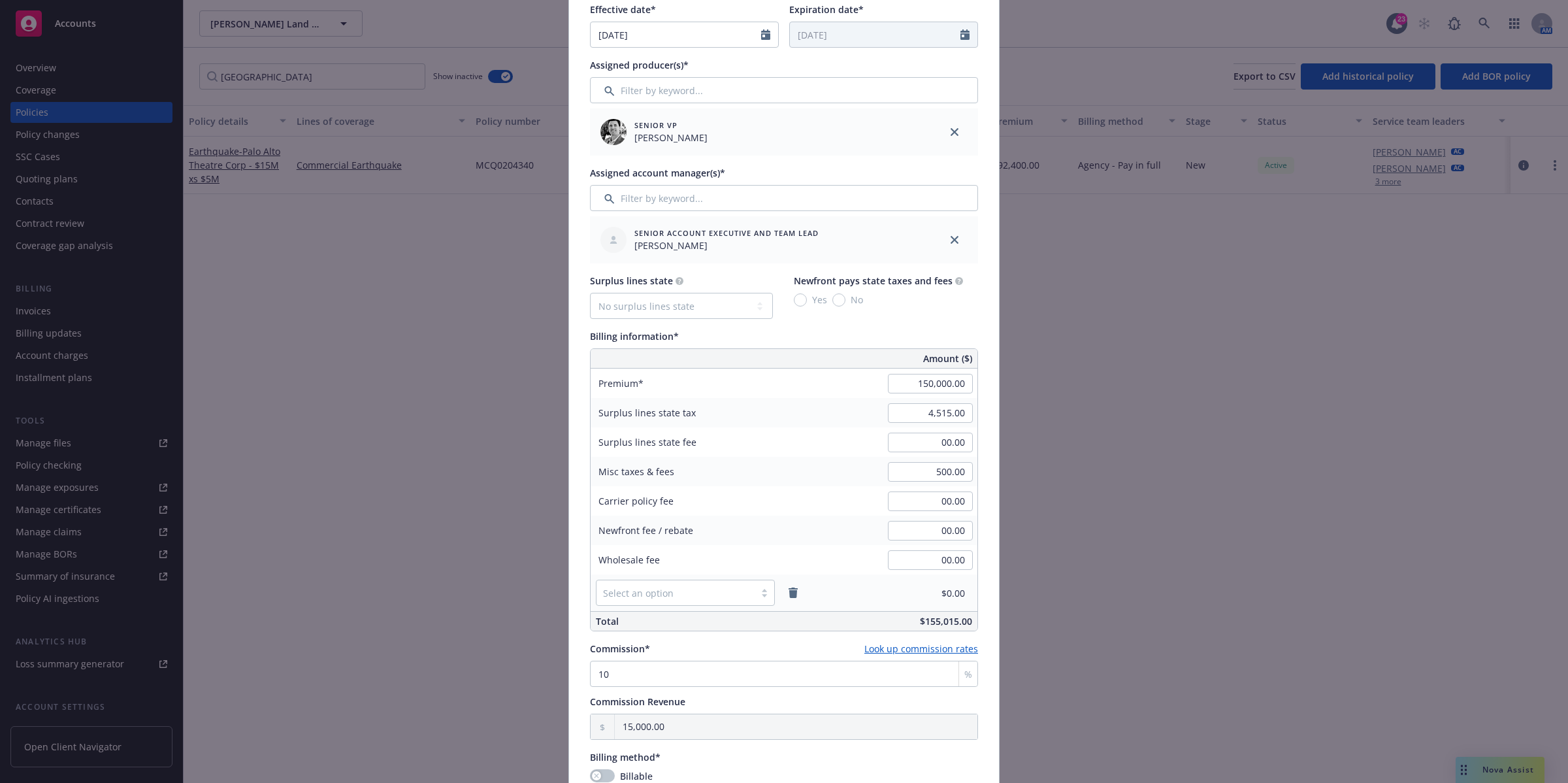
scroll to position [355, 0]
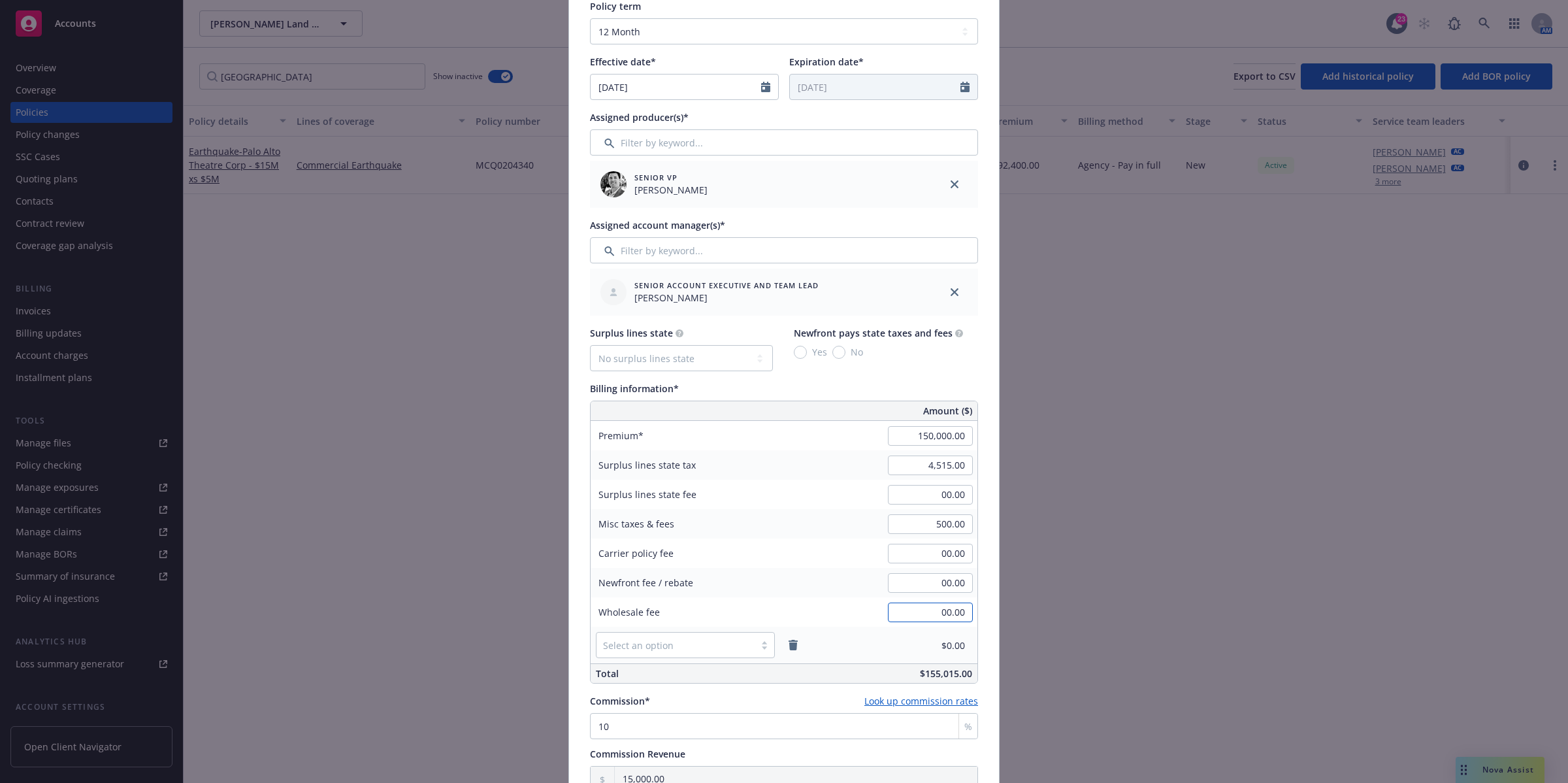
click at [929, 616] on input "00.00" at bounding box center [930, 612] width 85 height 20
type input "270.90"
click at [938, 366] on div "Surplus lines state No surplus lines state [US_STATE] [US_STATE] [US_STATE] [US…" at bounding box center [784, 349] width 388 height 46
click at [934, 547] on input "00.00" at bounding box center [930, 554] width 85 height 20
type input "500.00"
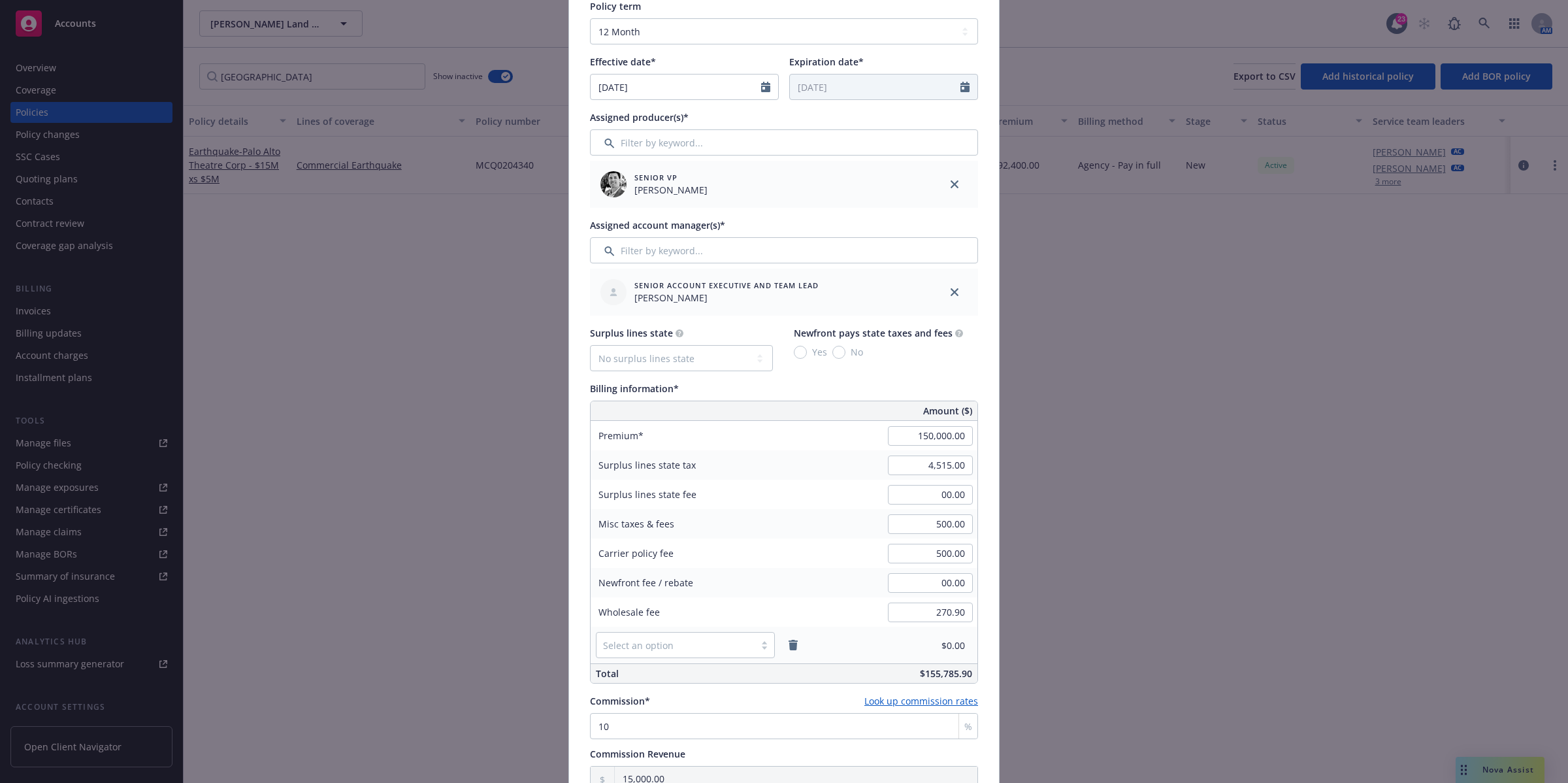
click at [948, 380] on div "Surplus lines state No surplus lines state [US_STATE] [US_STATE] [US_STATE] [US…" at bounding box center [784, 504] width 388 height 357
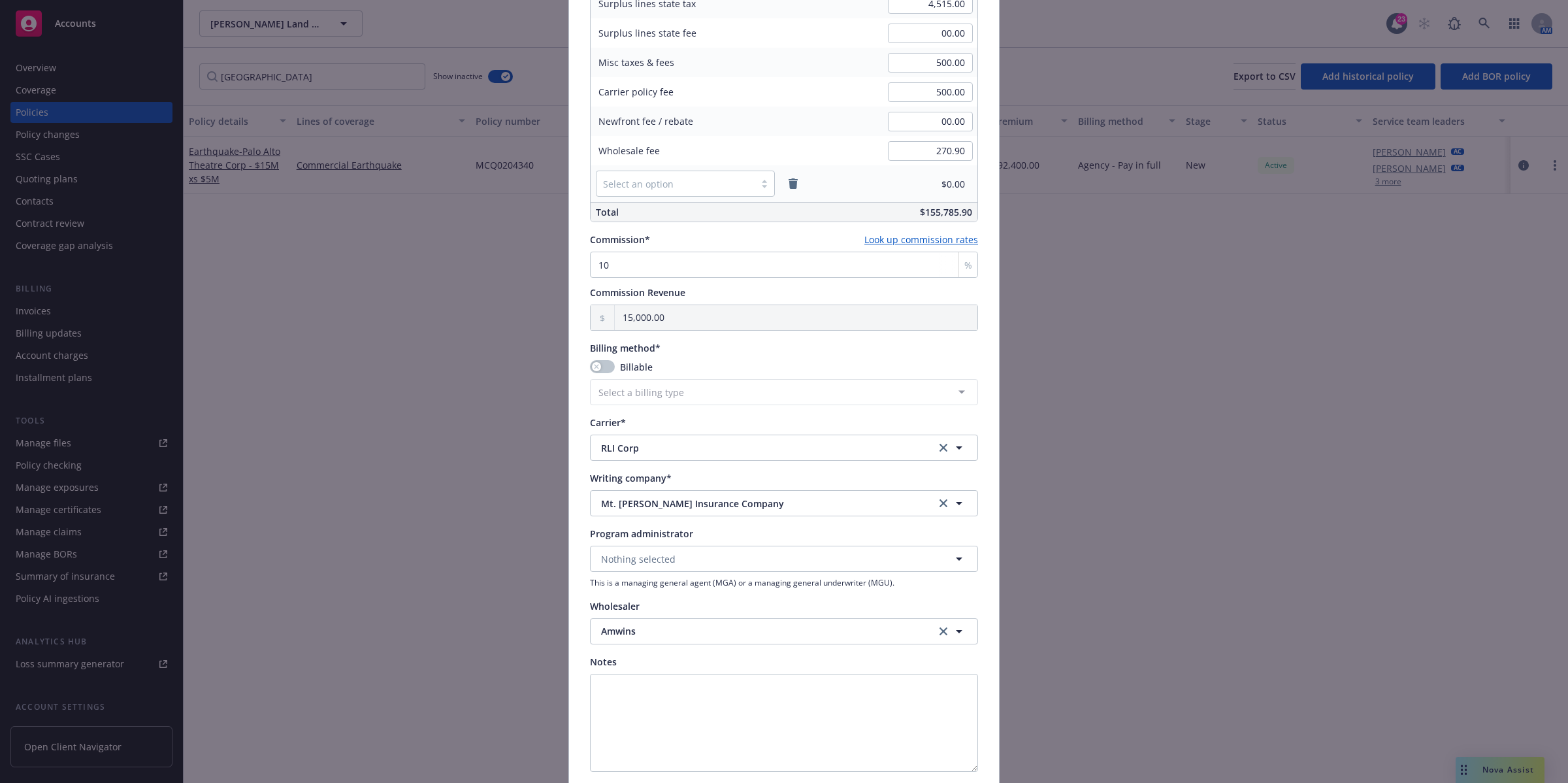
scroll to position [926, 0]
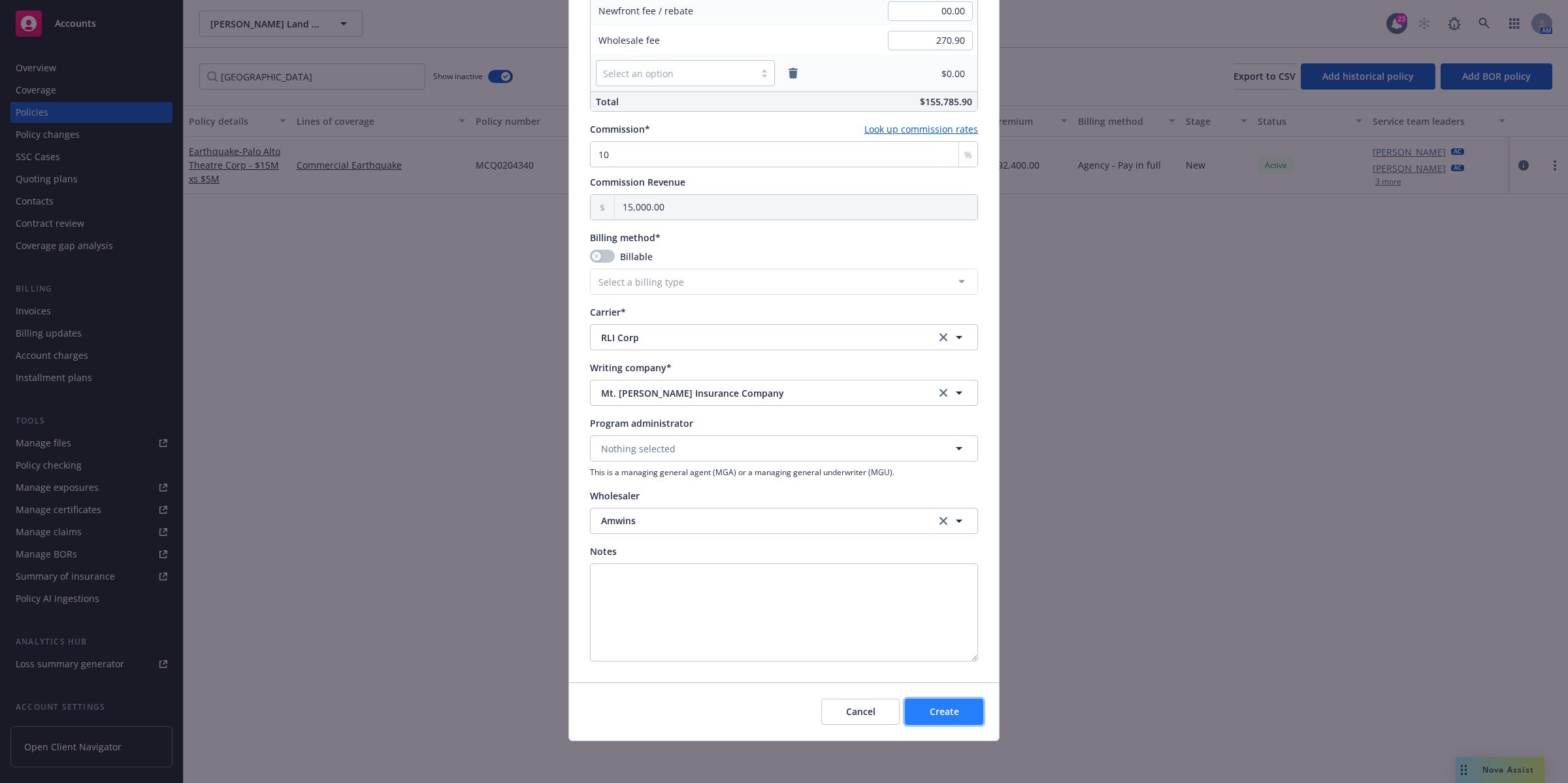
click at [948, 713] on span "Create" at bounding box center [944, 711] width 29 height 12
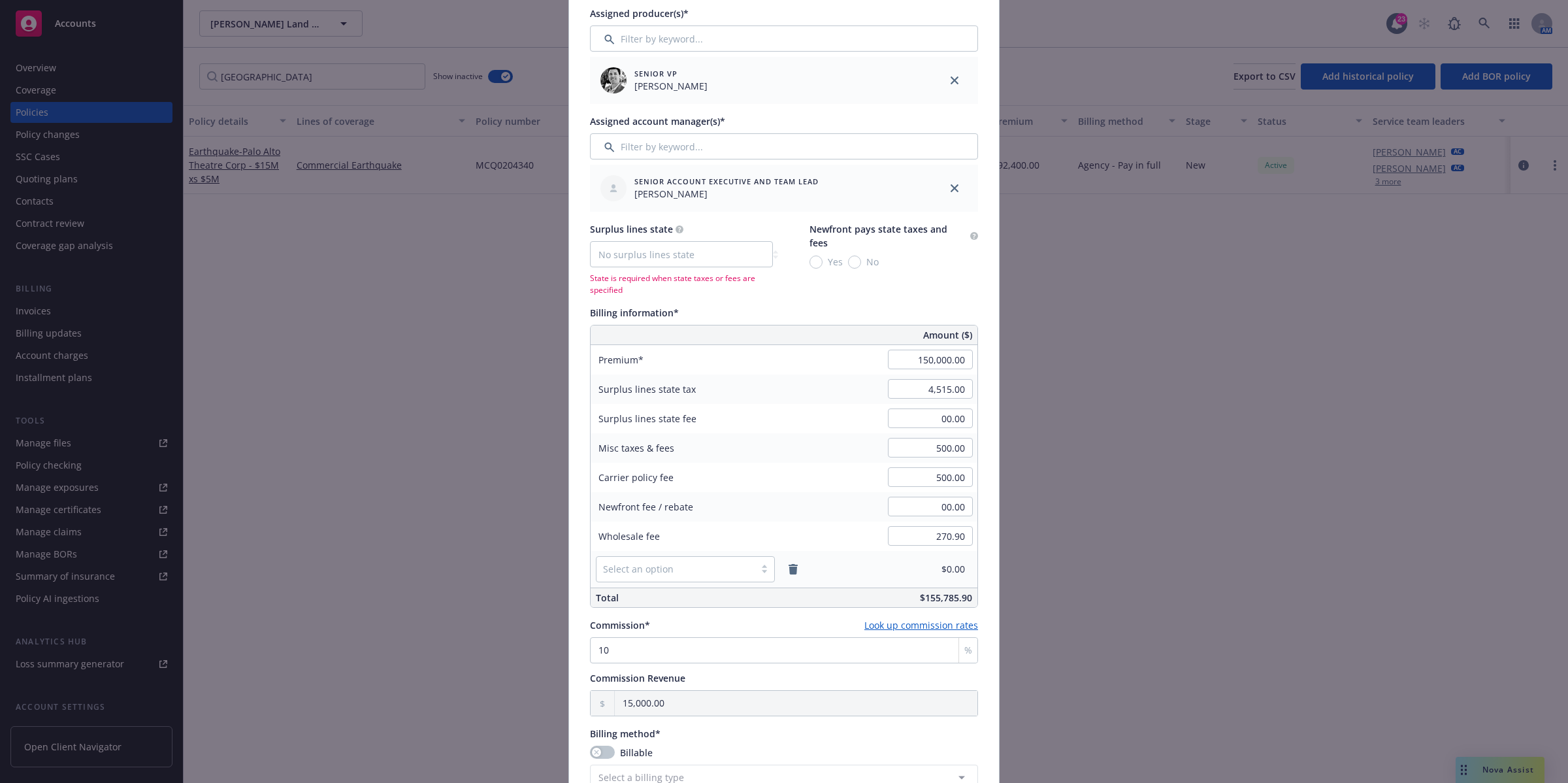
scroll to position [371, 0]
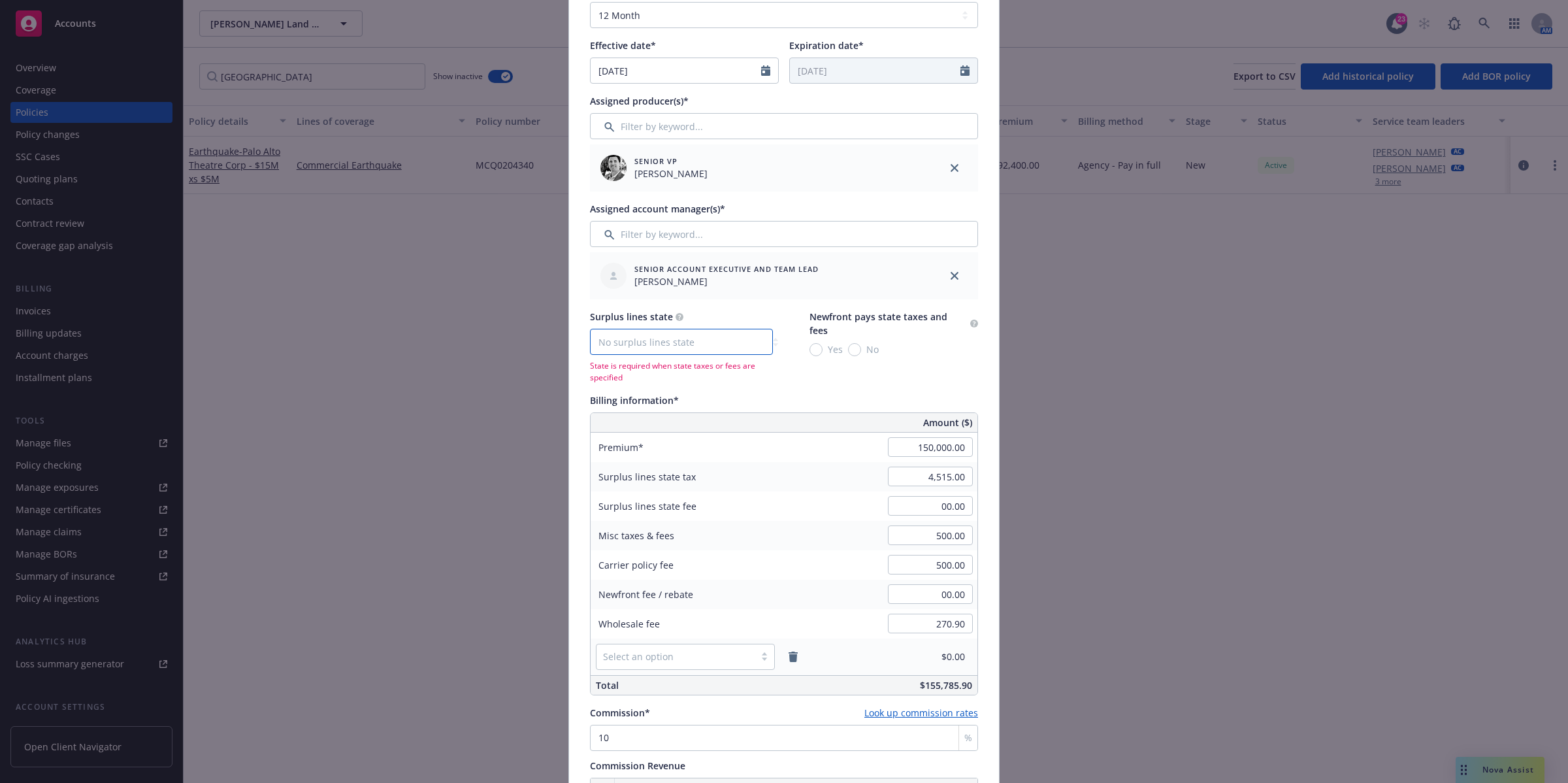
click at [700, 335] on select "No surplus lines state [US_STATE] [US_STATE] [US_STATE] [US_STATE] [US_STATE] […" at bounding box center [681, 342] width 183 height 27
click at [590, 329] on select "No surplus lines state [US_STATE] [US_STATE] [US_STATE] [US_STATE] [US_STATE] […" at bounding box center [681, 342] width 183 height 27
click at [668, 338] on select "No surplus lines state [US_STATE] [US_STATE] [US_STATE] [US_STATE] [US_STATE] […" at bounding box center [681, 342] width 183 height 27
select select "CA"
click at [590, 329] on select "No surplus lines state [US_STATE] [US_STATE] [US_STATE] [US_STATE] [US_STATE] […" at bounding box center [681, 342] width 183 height 27
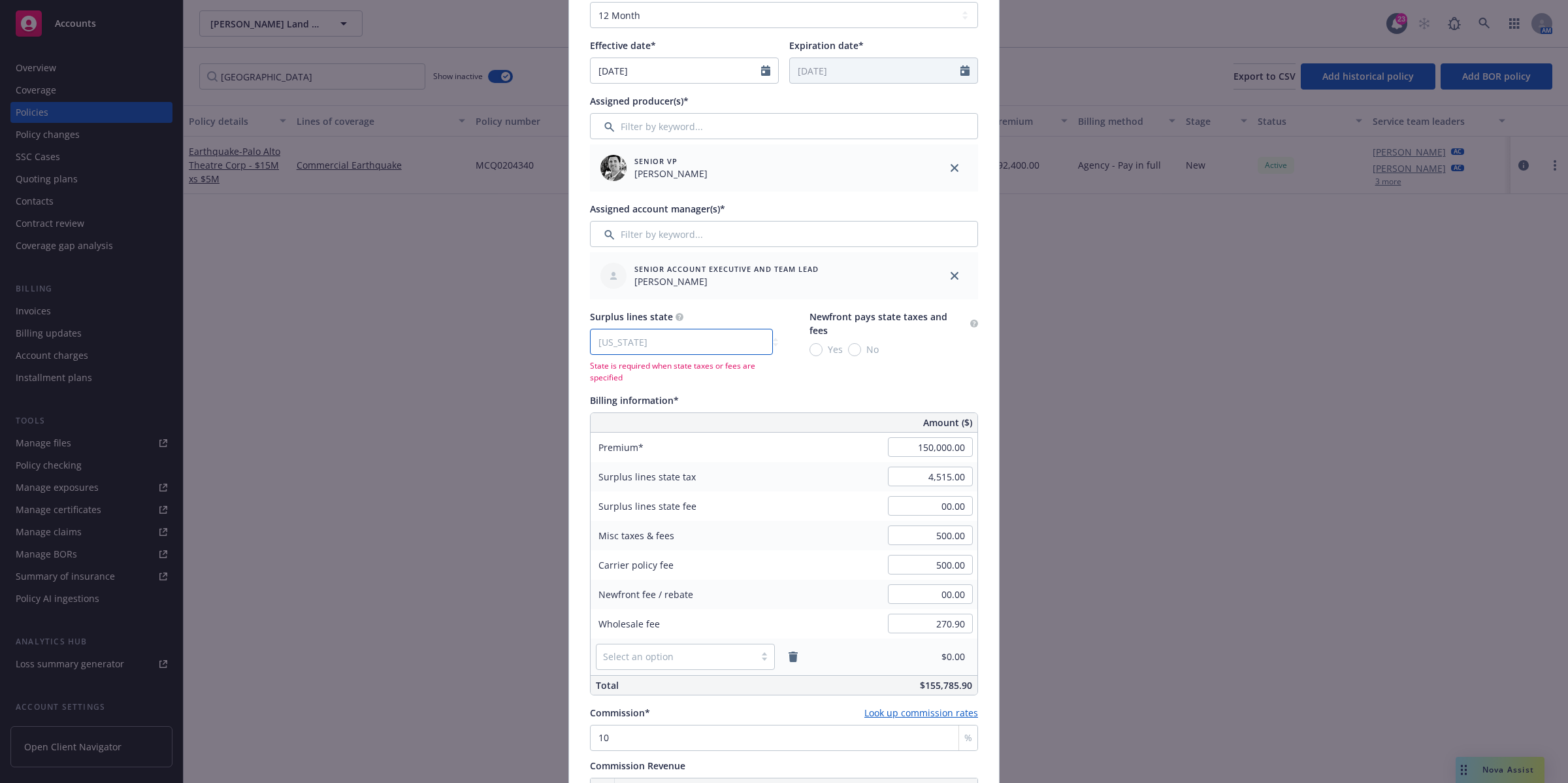
type input "270.90"
click at [848, 349] on input "No" at bounding box center [852, 350] width 13 height 13
radio input "true"
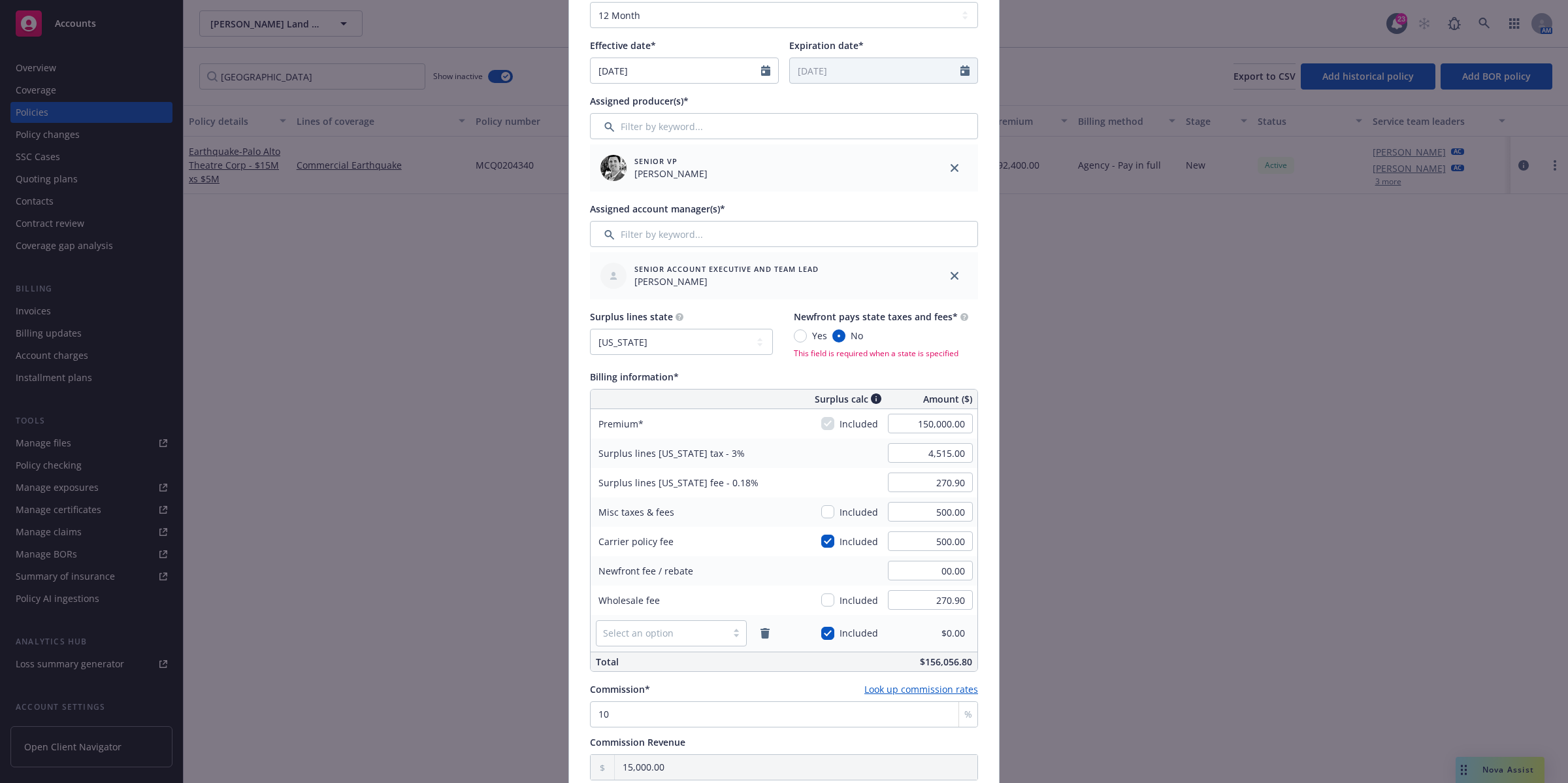
click at [869, 367] on div "Surplus lines state No surplus lines state [US_STATE] [US_STATE] [US_STATE] [US…" at bounding box center [784, 490] width 388 height 361
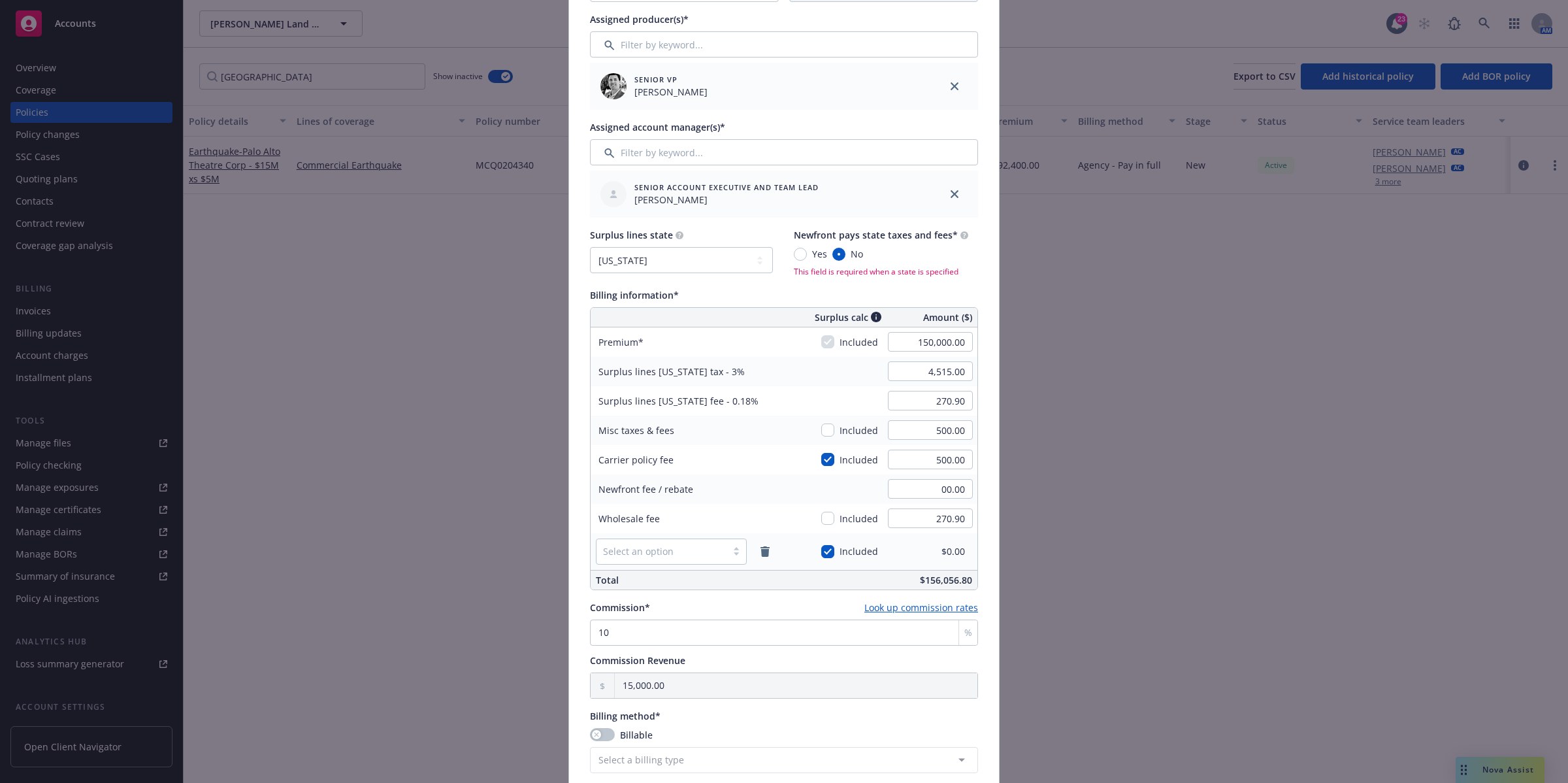
scroll to position [440, 0]
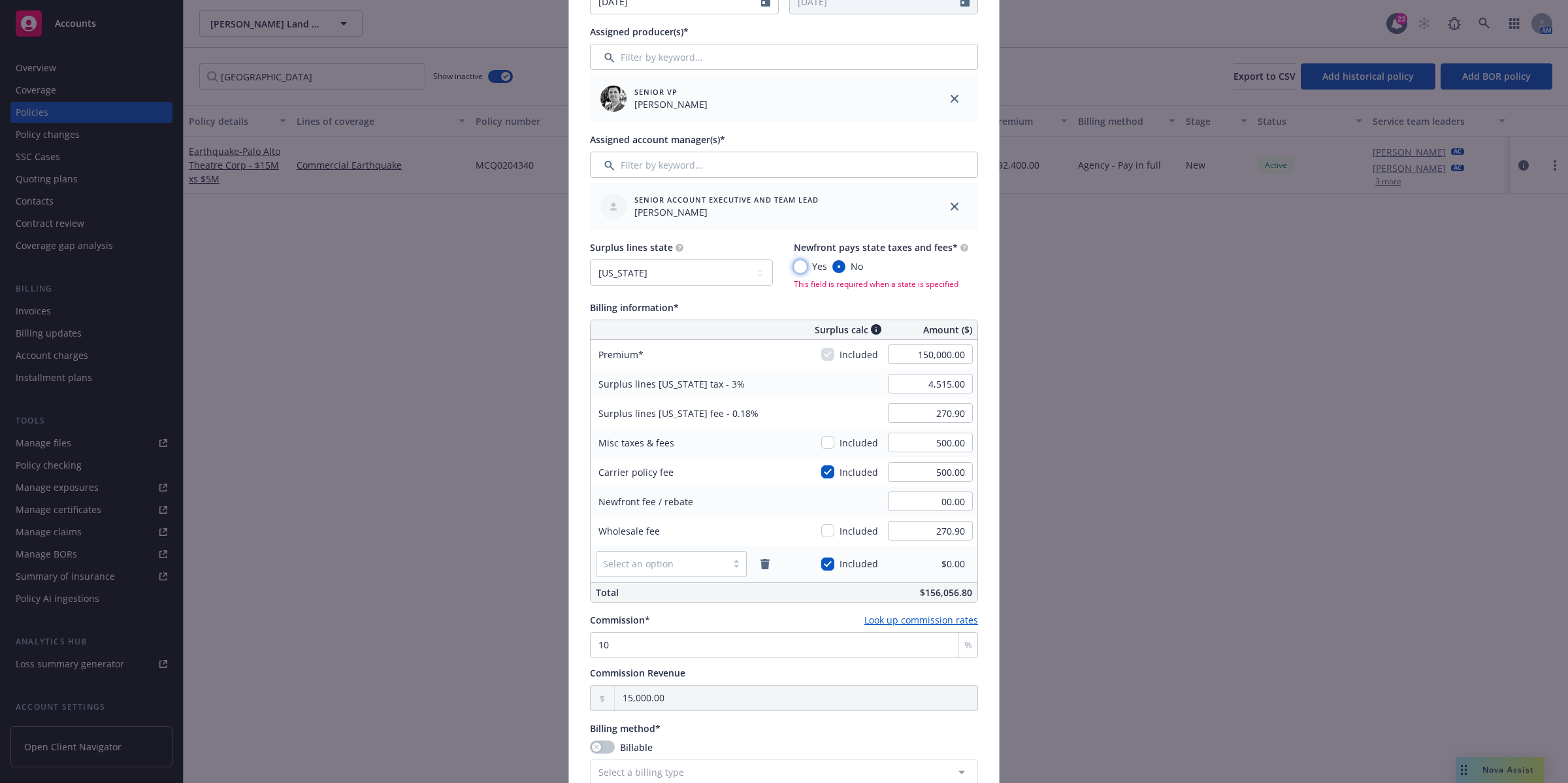
click at [795, 263] on input "Yes" at bounding box center [801, 267] width 13 height 13
radio input "true"
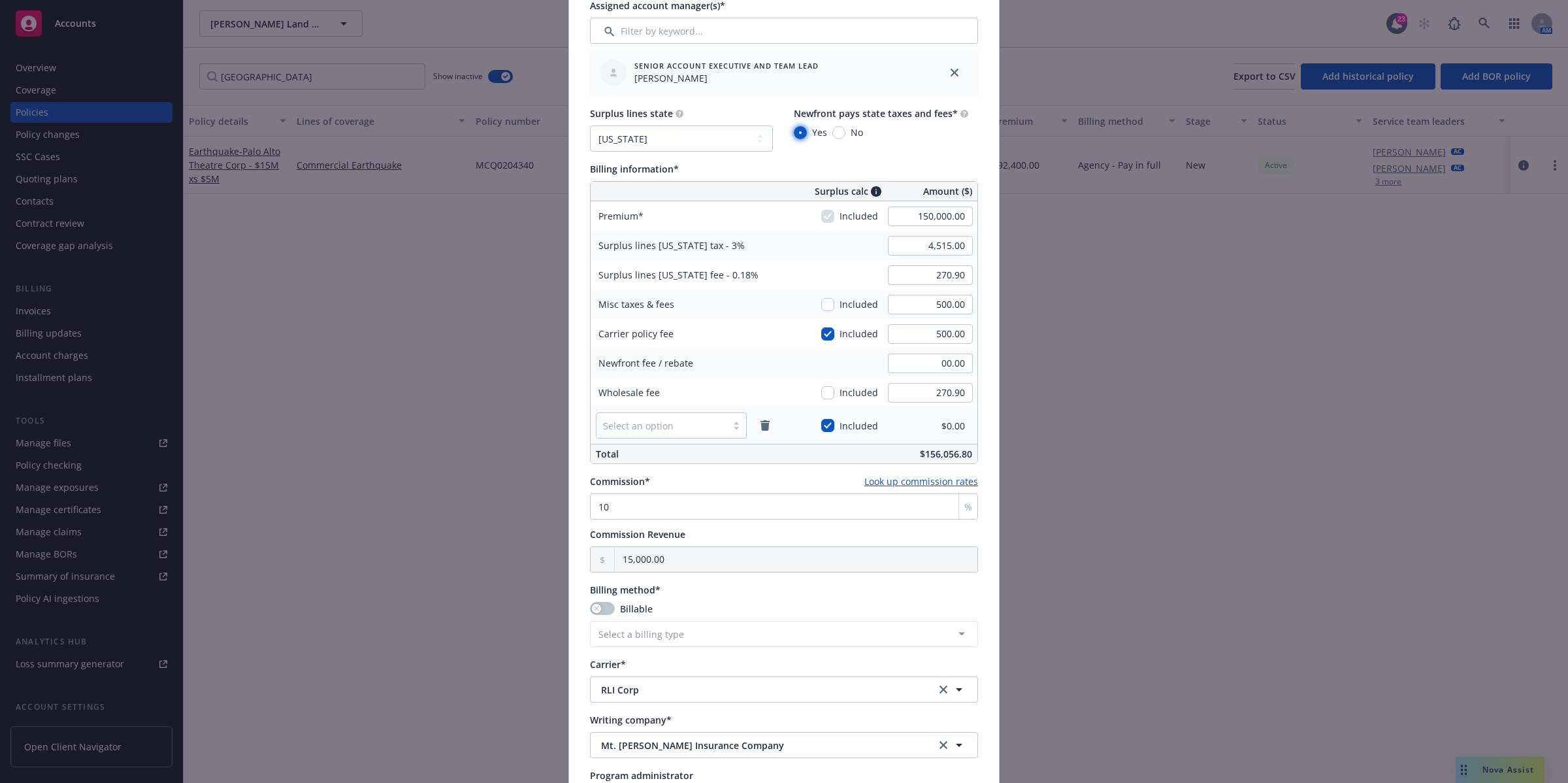
scroll to position [926, 0]
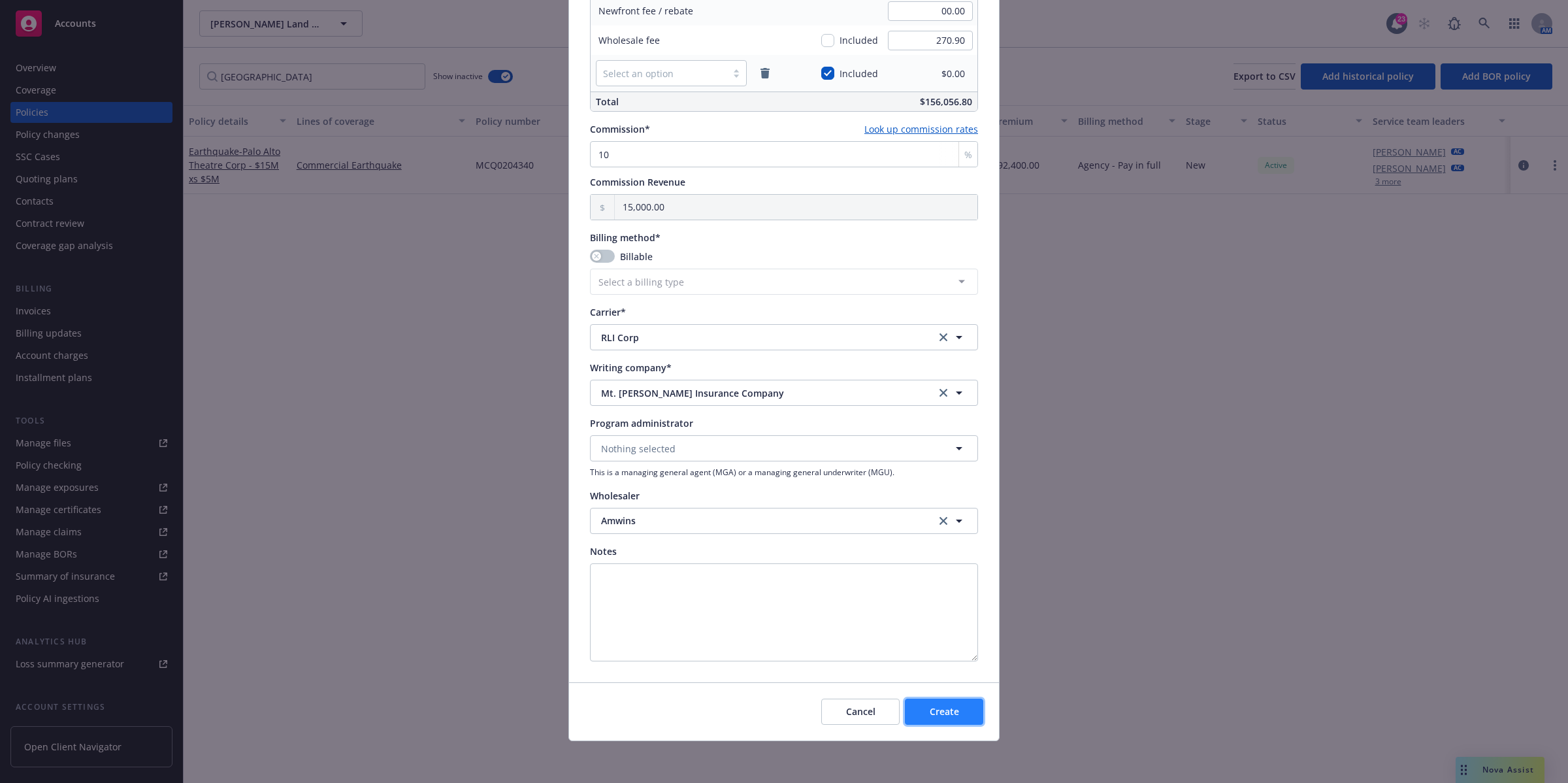
click at [940, 707] on span "Create" at bounding box center [944, 711] width 29 height 12
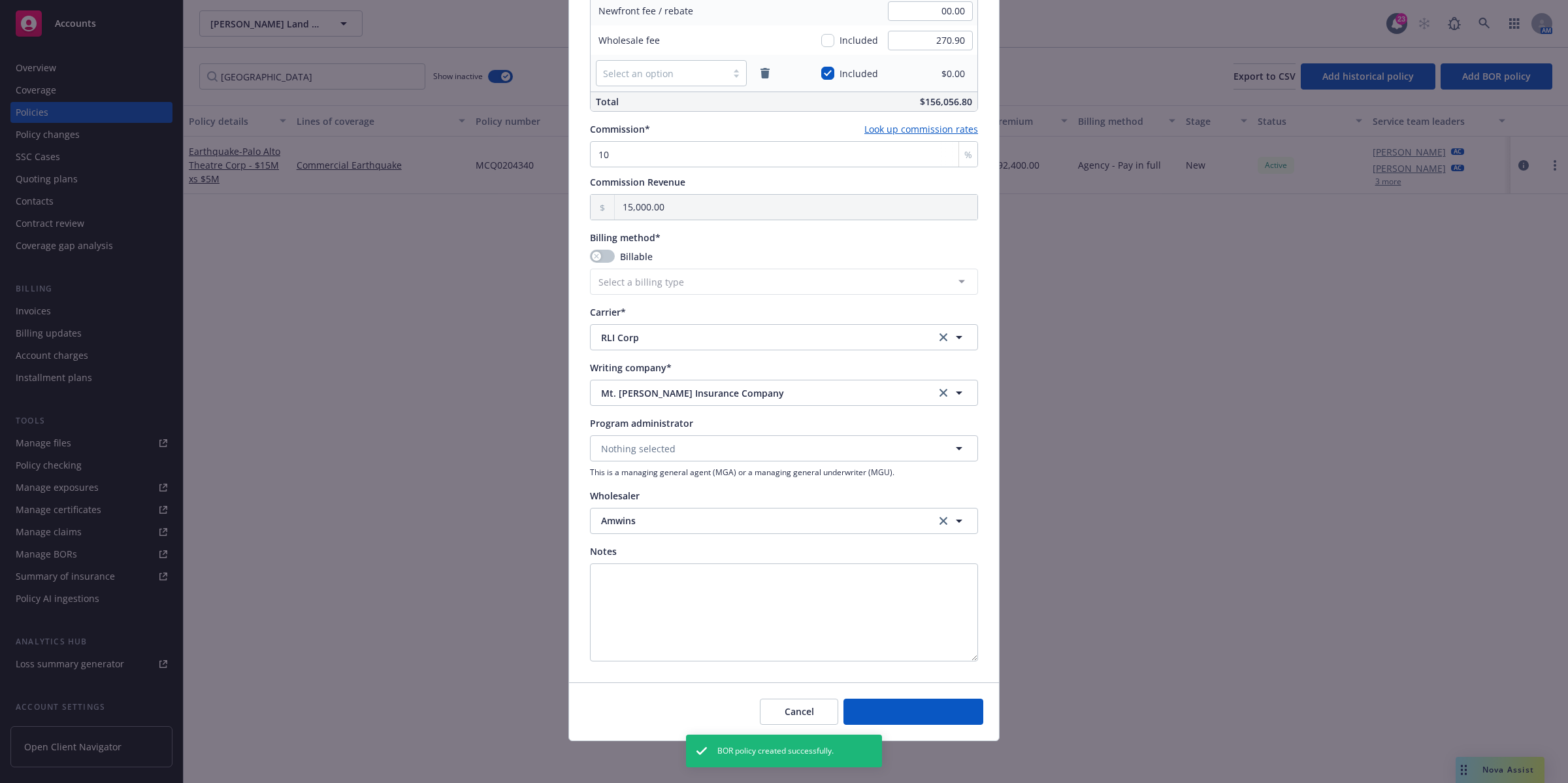
select select "DIRECT"
select select "other"
type input "[DATE]"
select select "NONE"
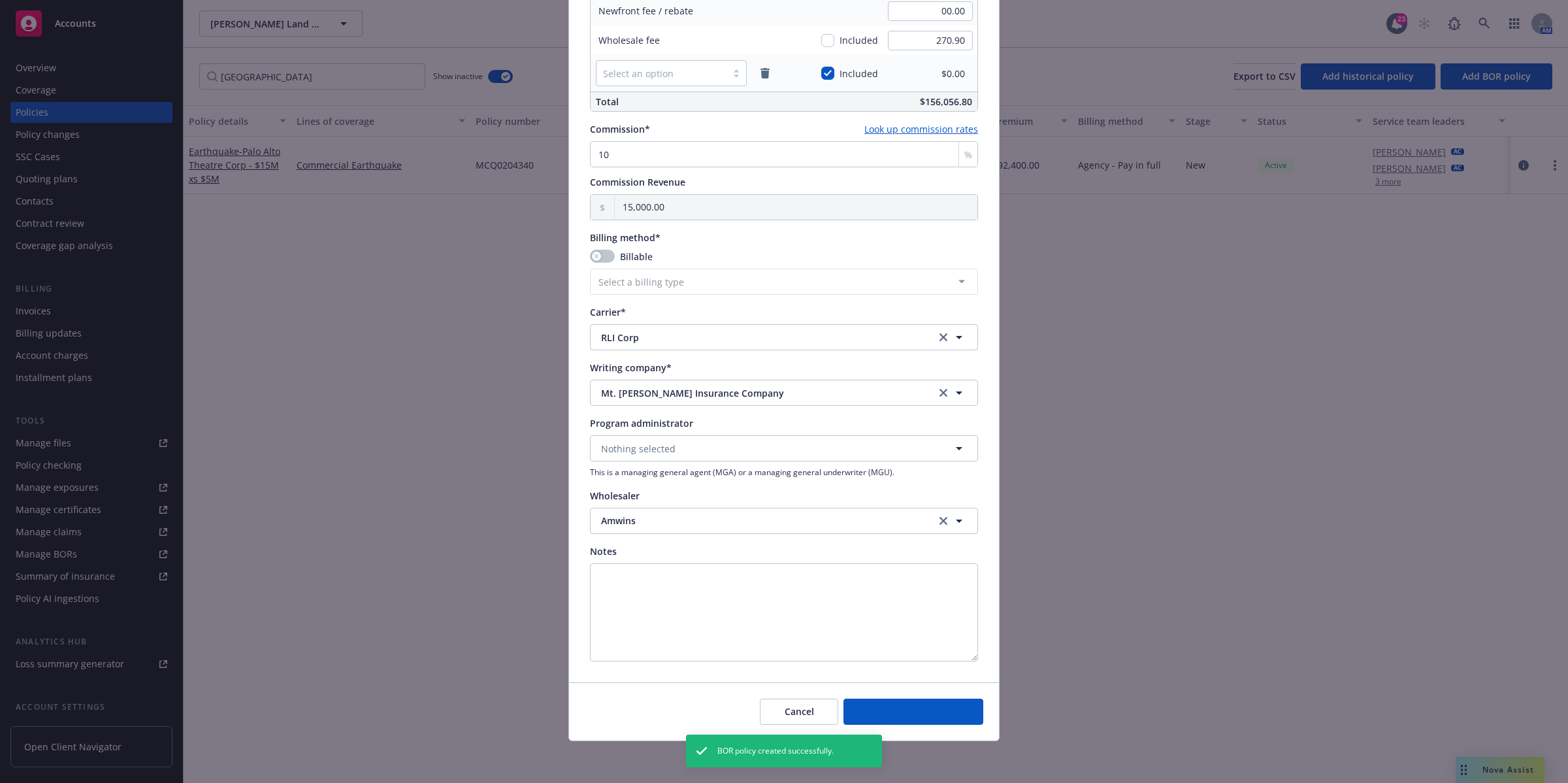
type input "00.00"
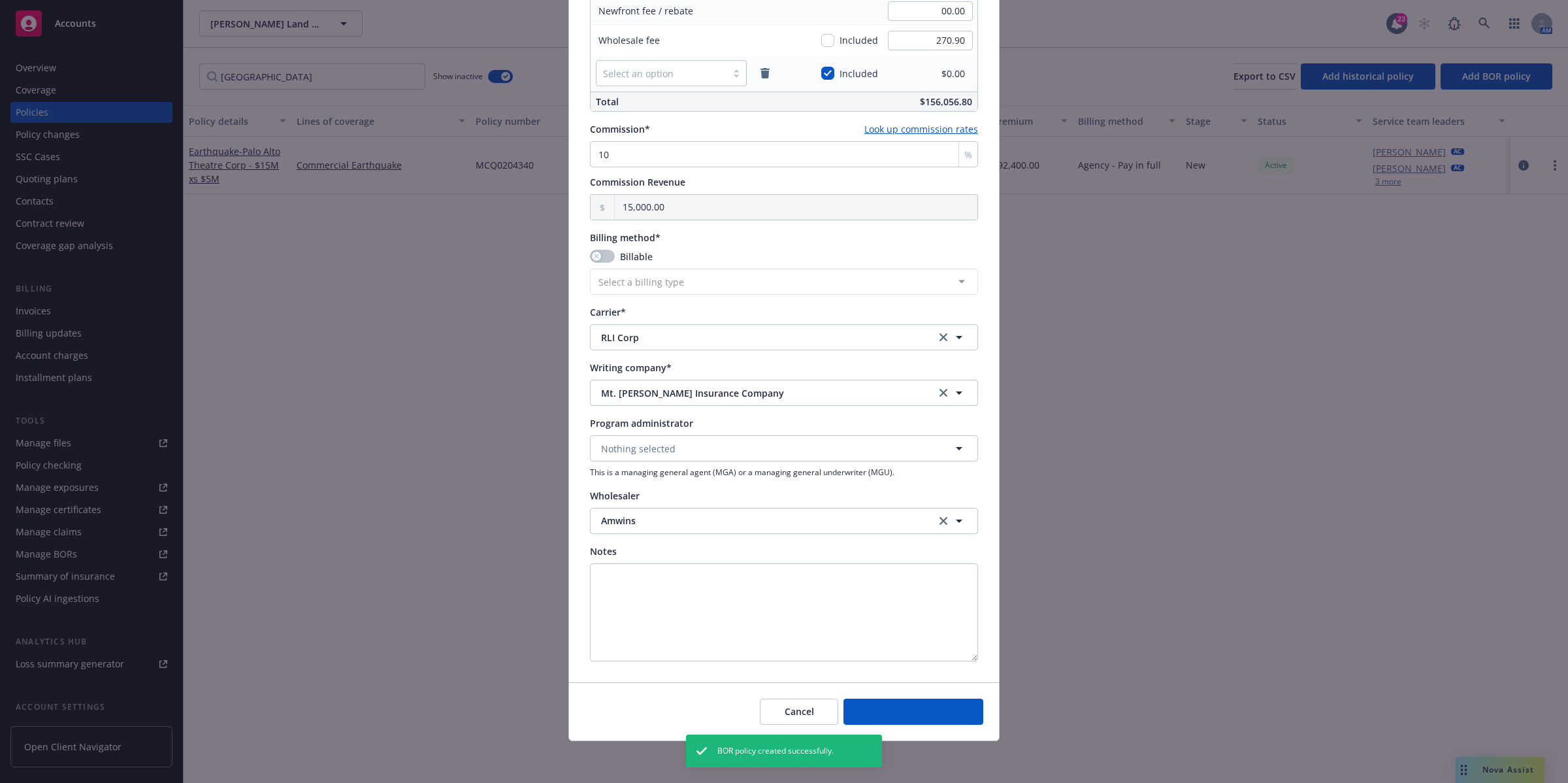
type input "00.00"
type input "0"
type input "0.00"
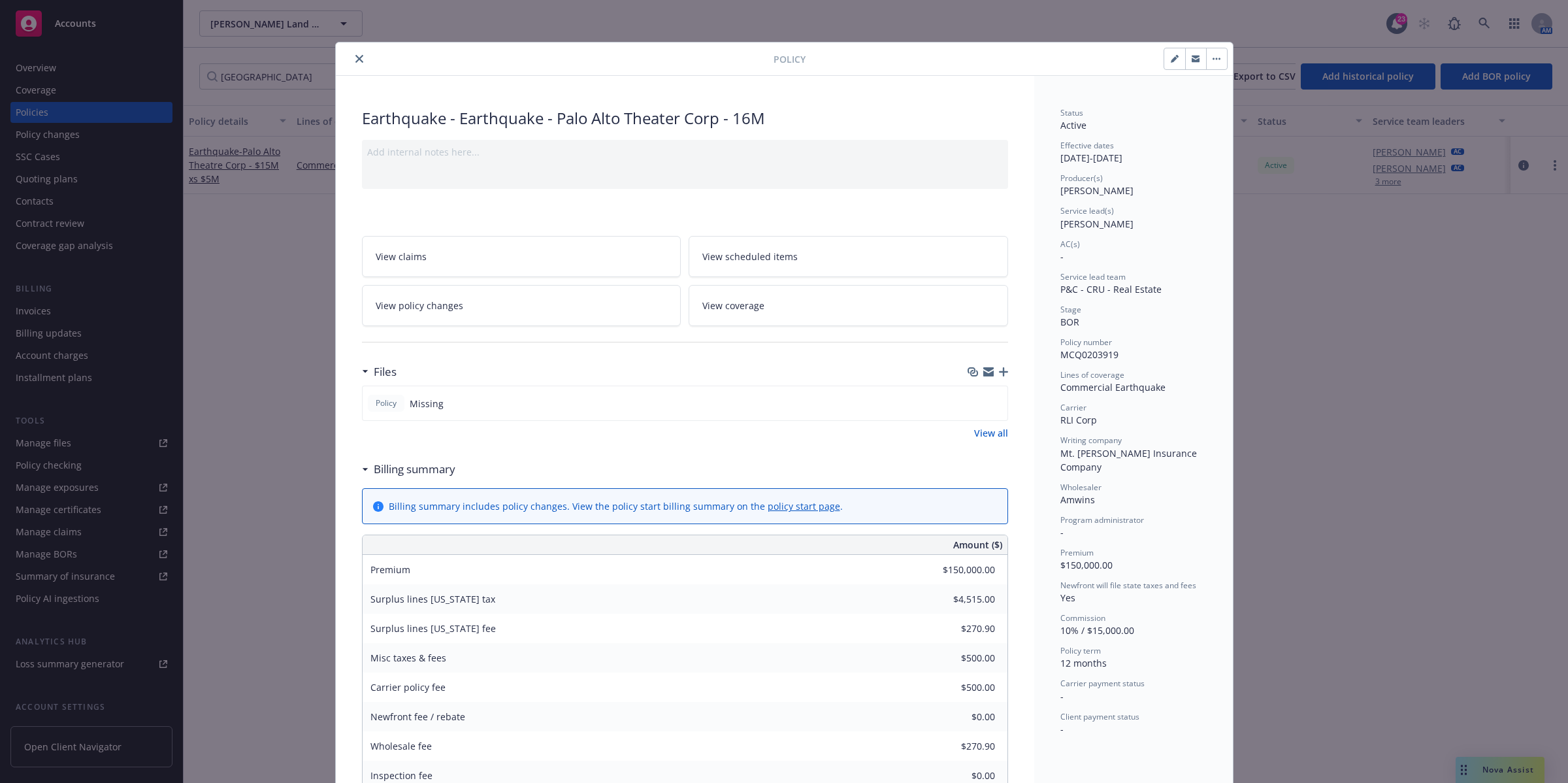
click at [1000, 372] on icon "button" at bounding box center [1004, 373] width 9 height 9
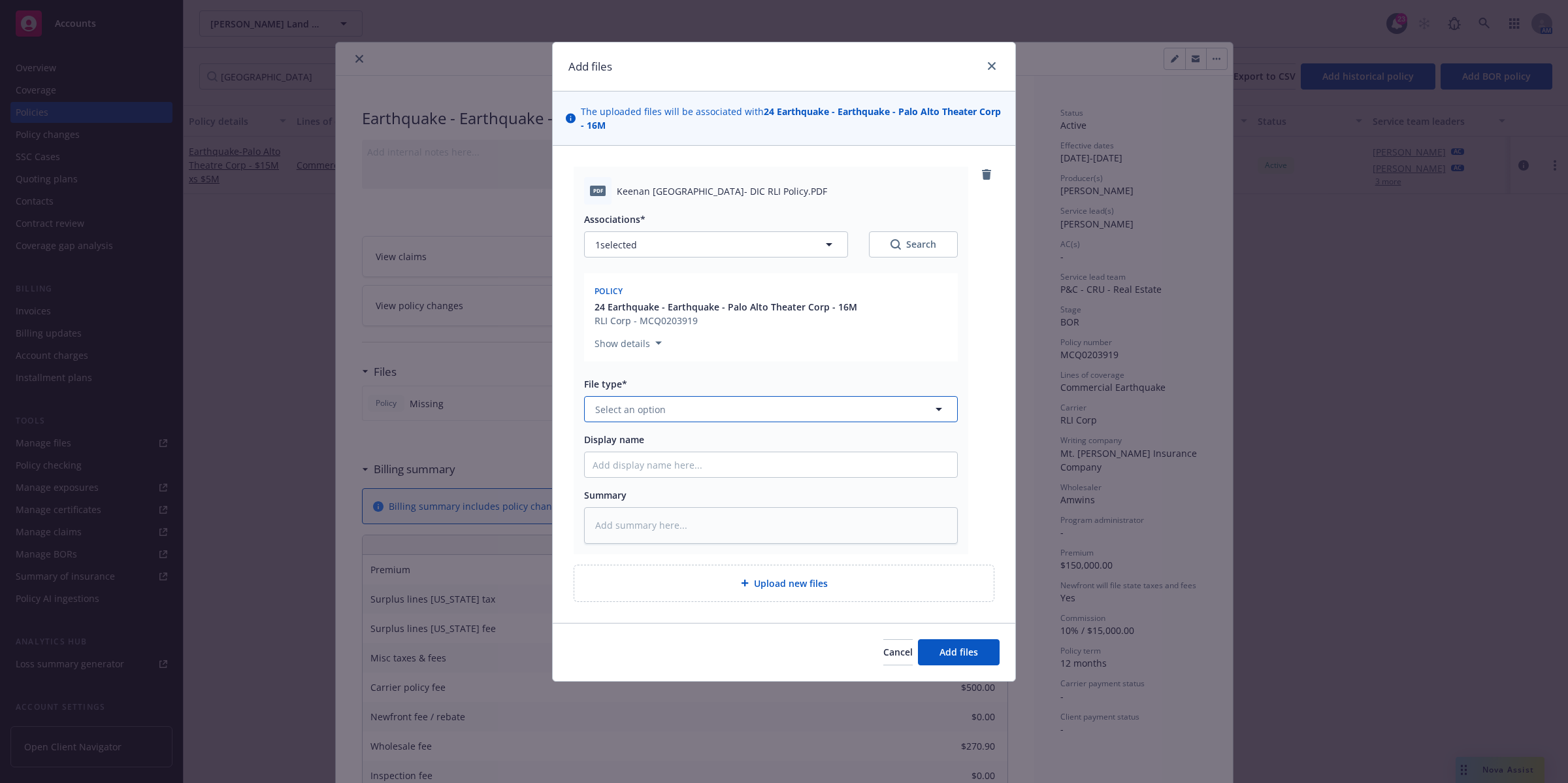
click at [655, 404] on span "Select an option" at bounding box center [630, 410] width 70 height 13
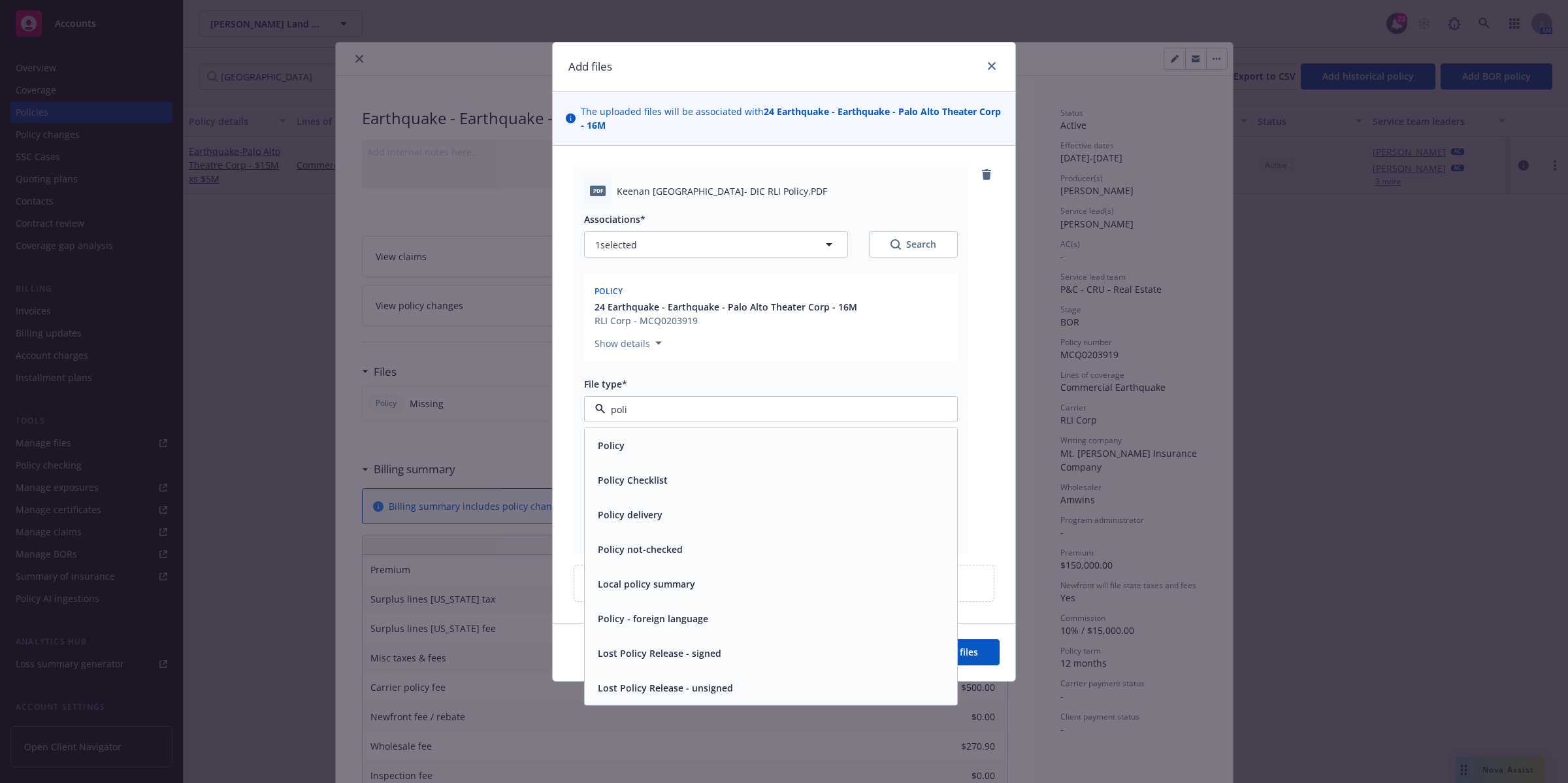
type input "polic"
click at [641, 435] on div "Policy" at bounding box center [770, 446] width 372 height 35
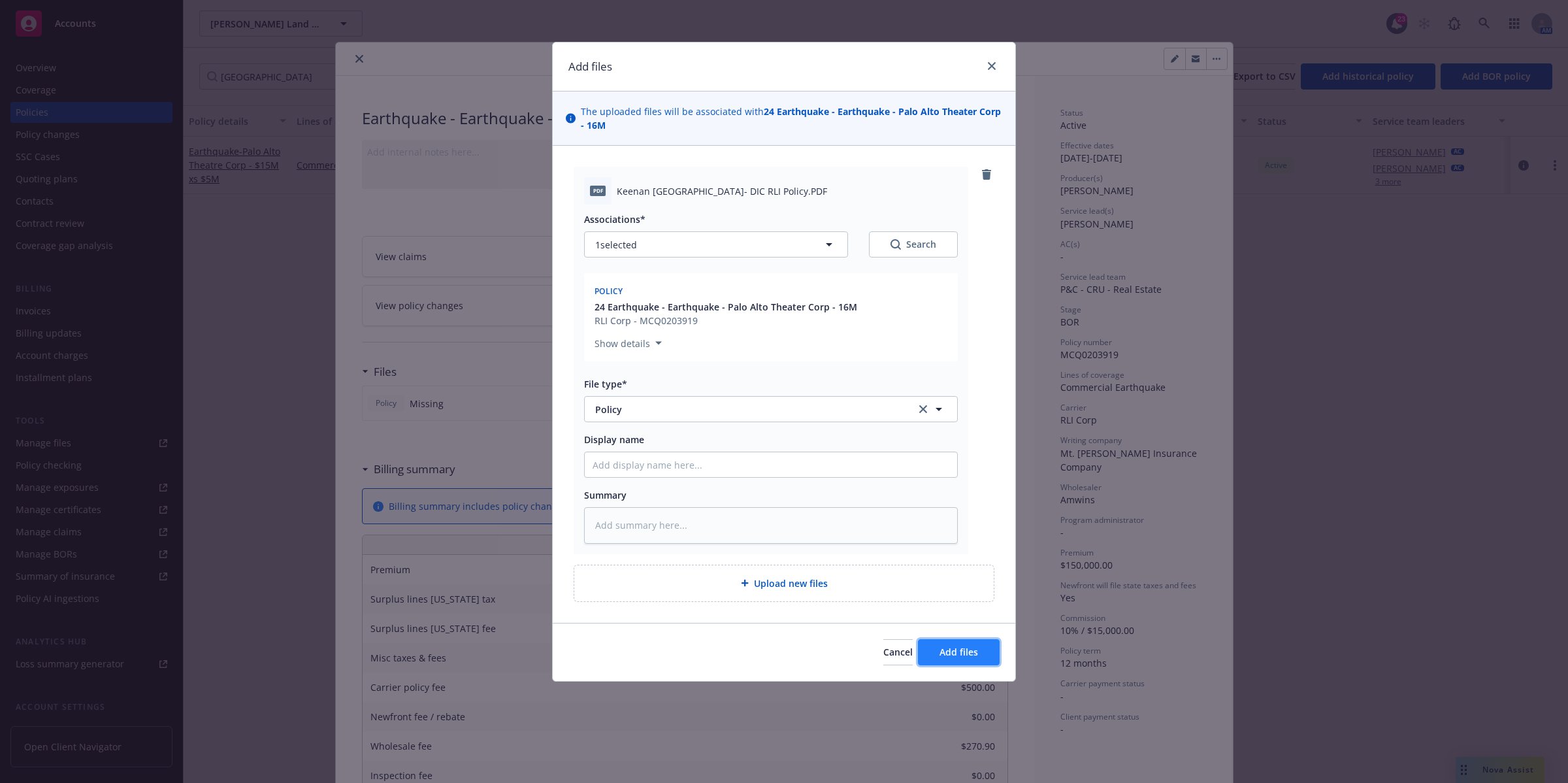
click at [963, 648] on span "Add files" at bounding box center [959, 651] width 39 height 12
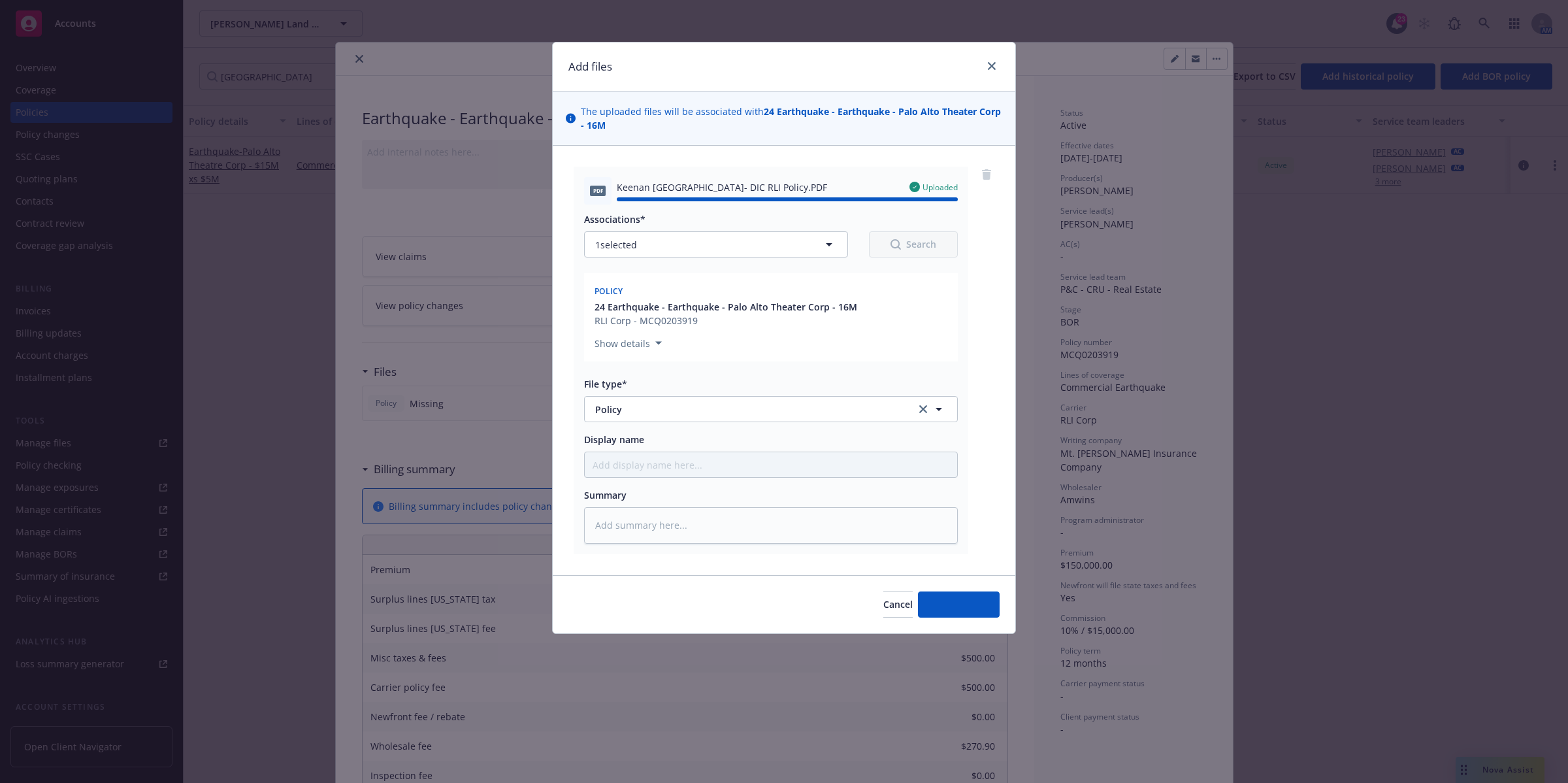
type textarea "x"
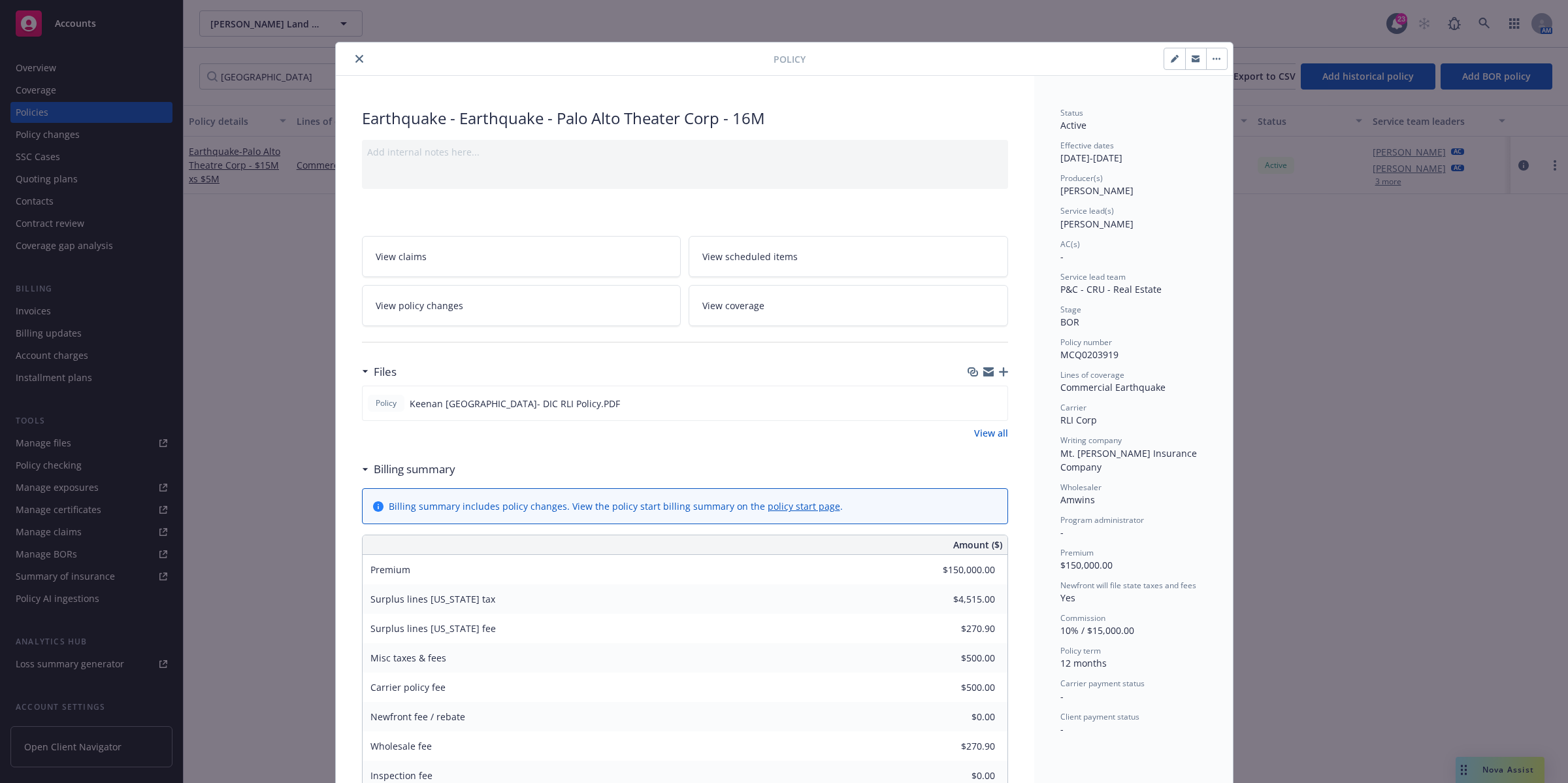
click at [344, 54] on div at bounding box center [557, 59] width 433 height 16
click at [355, 59] on icon "close" at bounding box center [359, 59] width 8 height 8
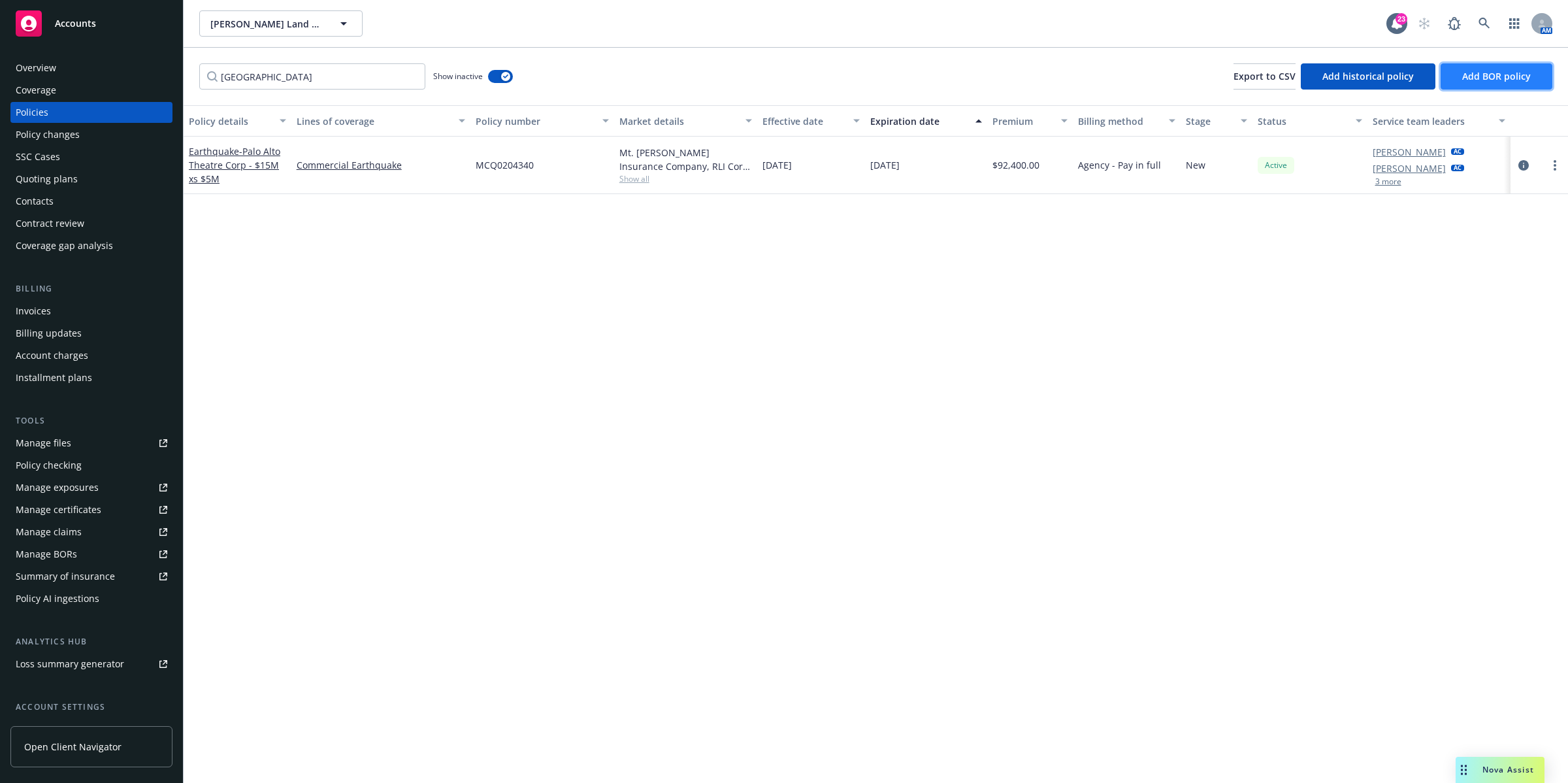
click at [1491, 77] on span "Add BOR policy" at bounding box center [1497, 76] width 68 height 12
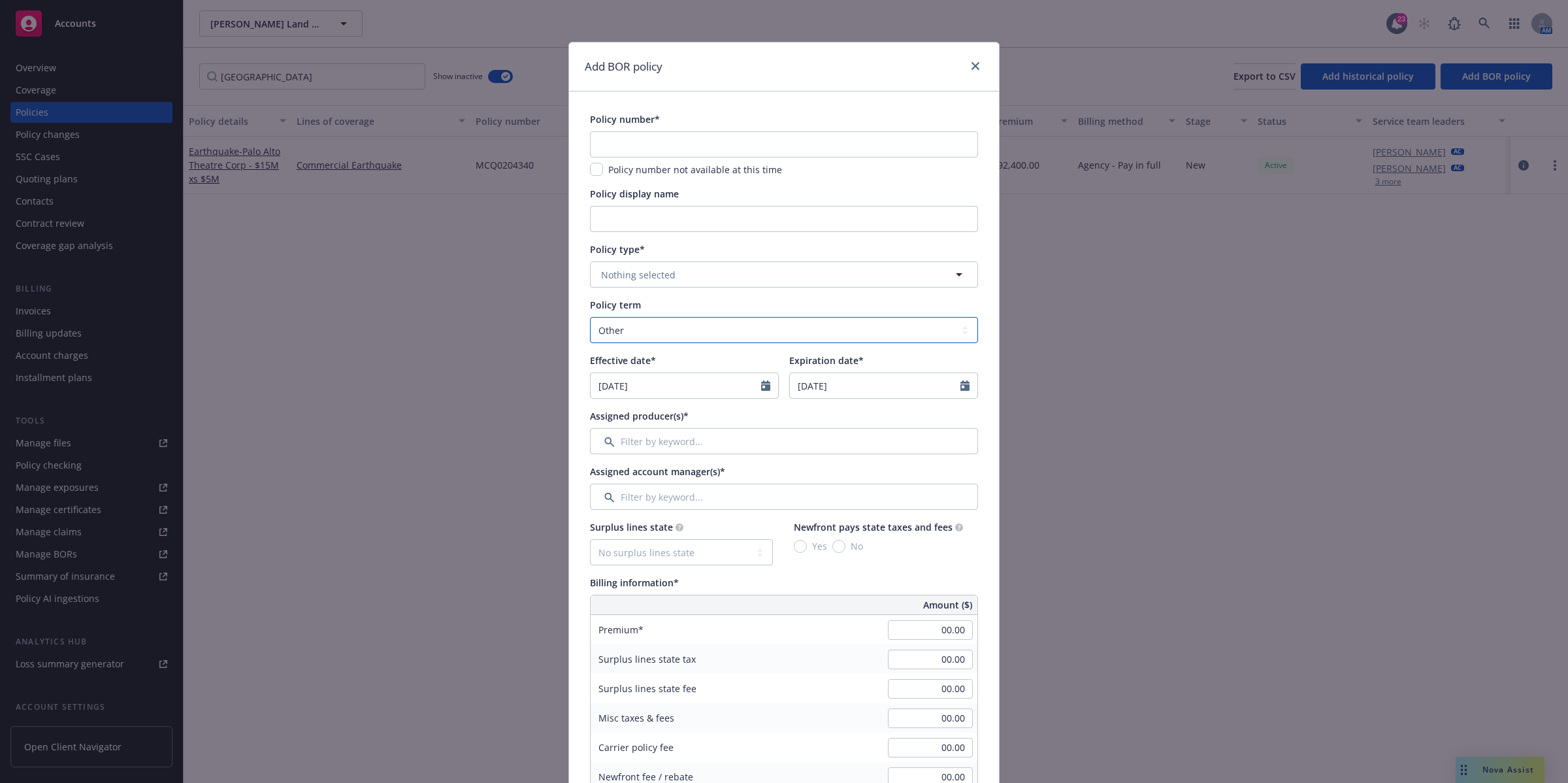
click at [905, 324] on select "Select policy term 12 Month 6 Month 4 Month 3 Month 2 Month 1 Month 36 Month (3…" at bounding box center [784, 331] width 388 height 27
select select "12"
click at [590, 318] on select "Select policy term 12 Month 6 Month 4 Month 3 Month 2 Month 1 Month 36 Month (3…" at bounding box center [784, 331] width 388 height 27
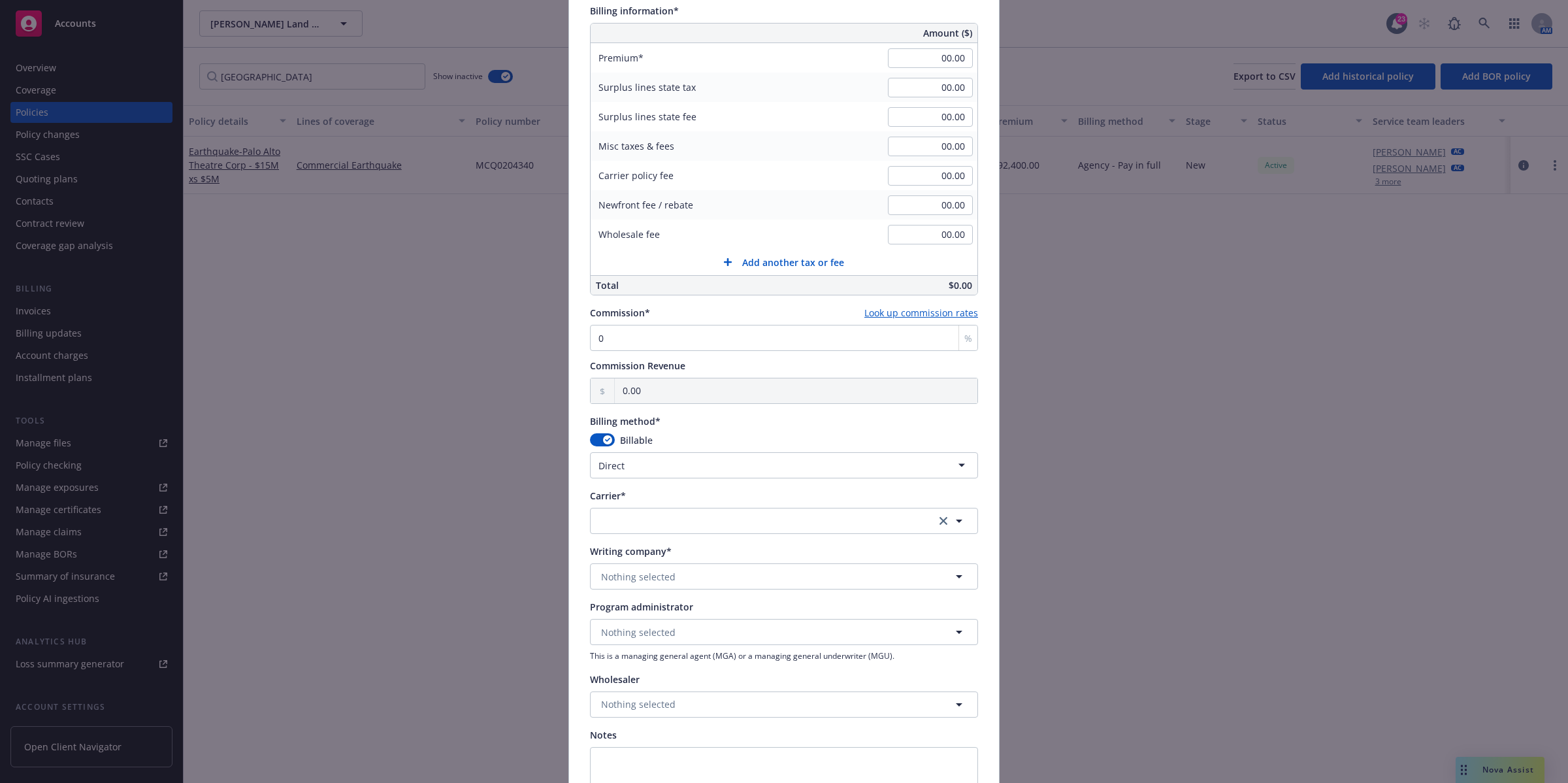
scroll to position [756, 0]
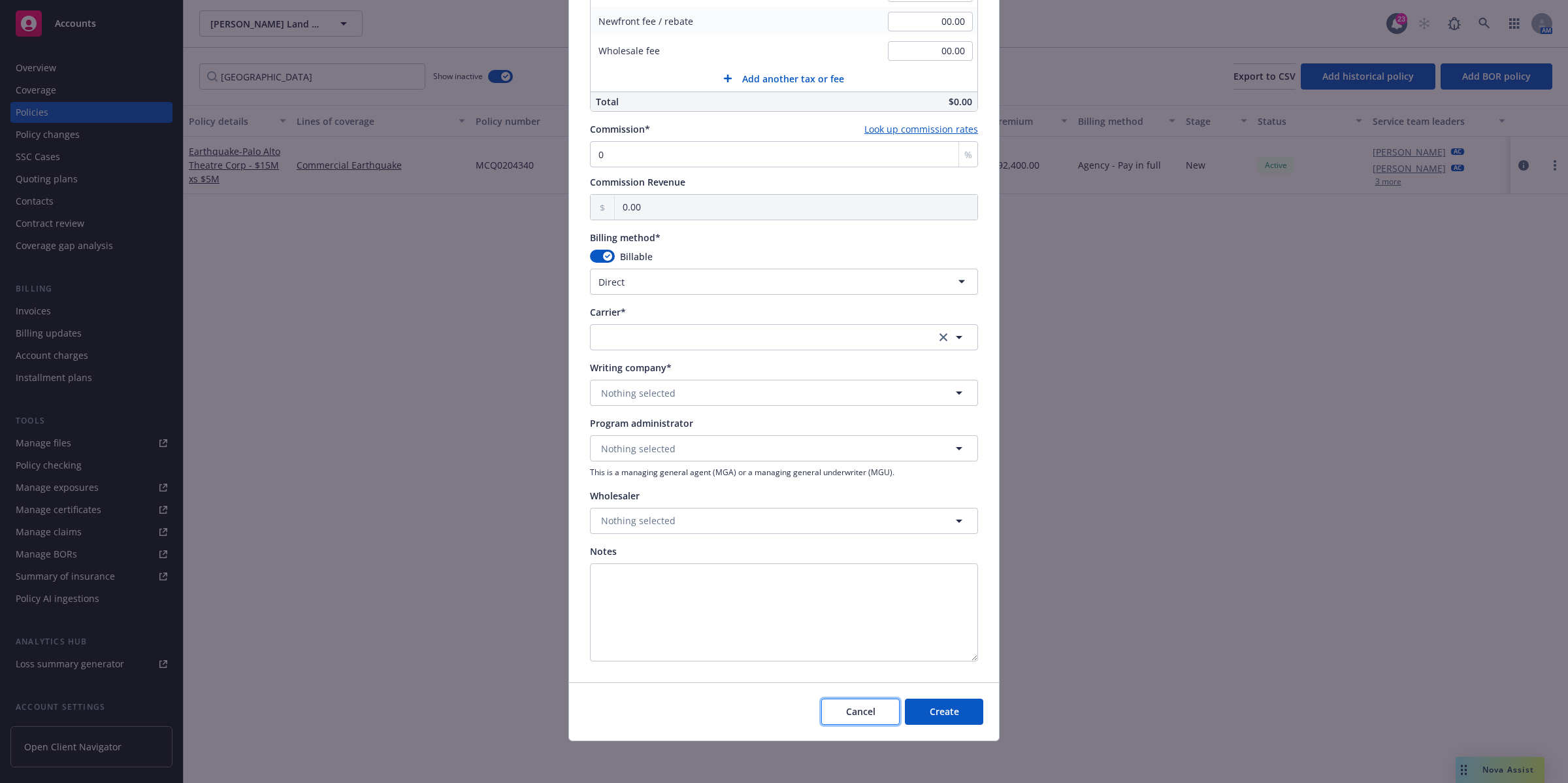
click at [860, 714] on span "Cancel" at bounding box center [860, 711] width 29 height 12
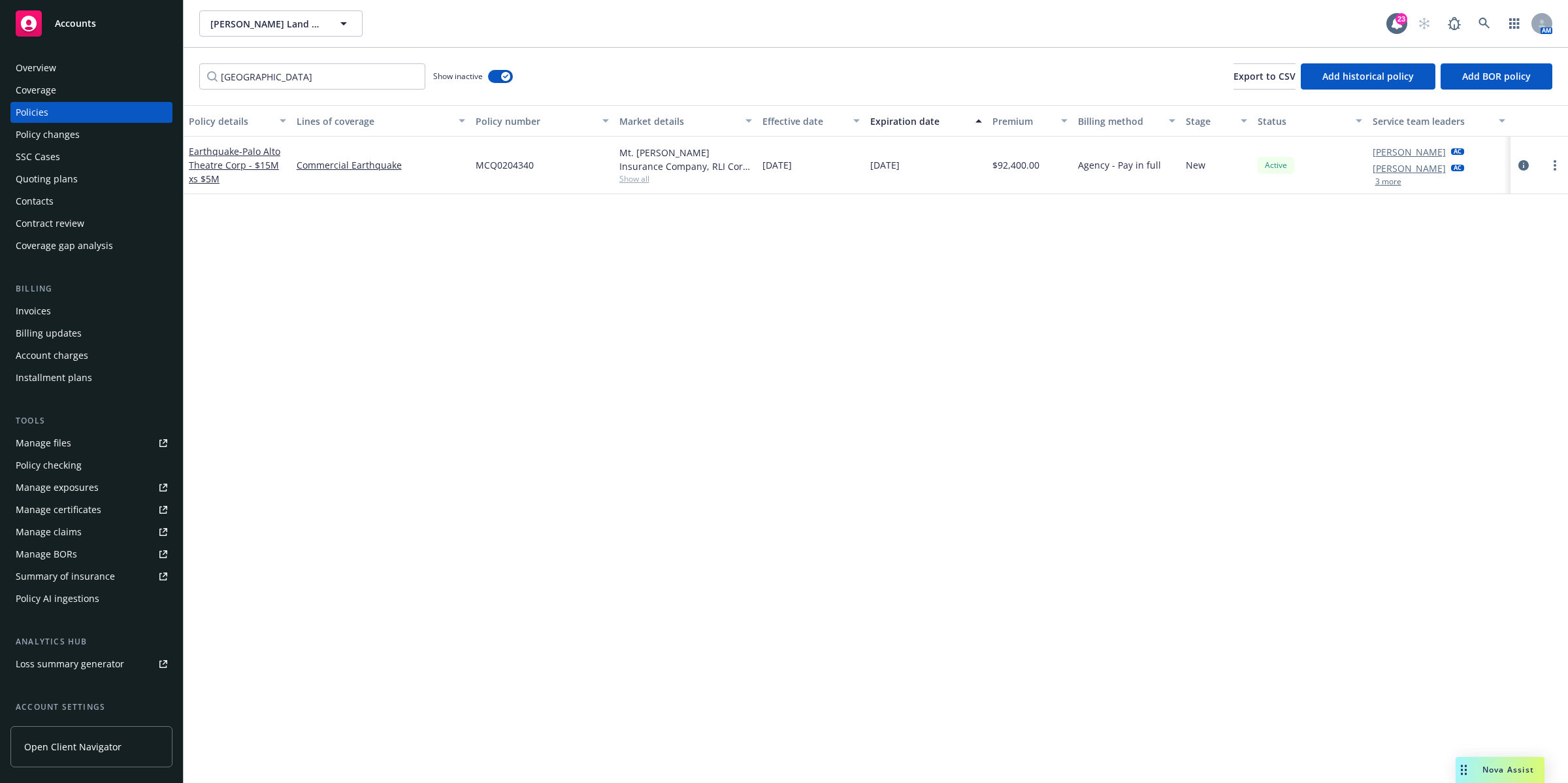
click at [487, 76] on div "Show inactive" at bounding box center [473, 77] width 80 height 27
click at [494, 74] on button "button" at bounding box center [500, 77] width 25 height 13
click at [40, 109] on div "Policies" at bounding box center [32, 113] width 32 height 21
click at [409, 80] on input "[GEOGRAPHIC_DATA]" at bounding box center [312, 77] width 226 height 27
click at [409, 73] on input "[GEOGRAPHIC_DATA]" at bounding box center [312, 77] width 226 height 27
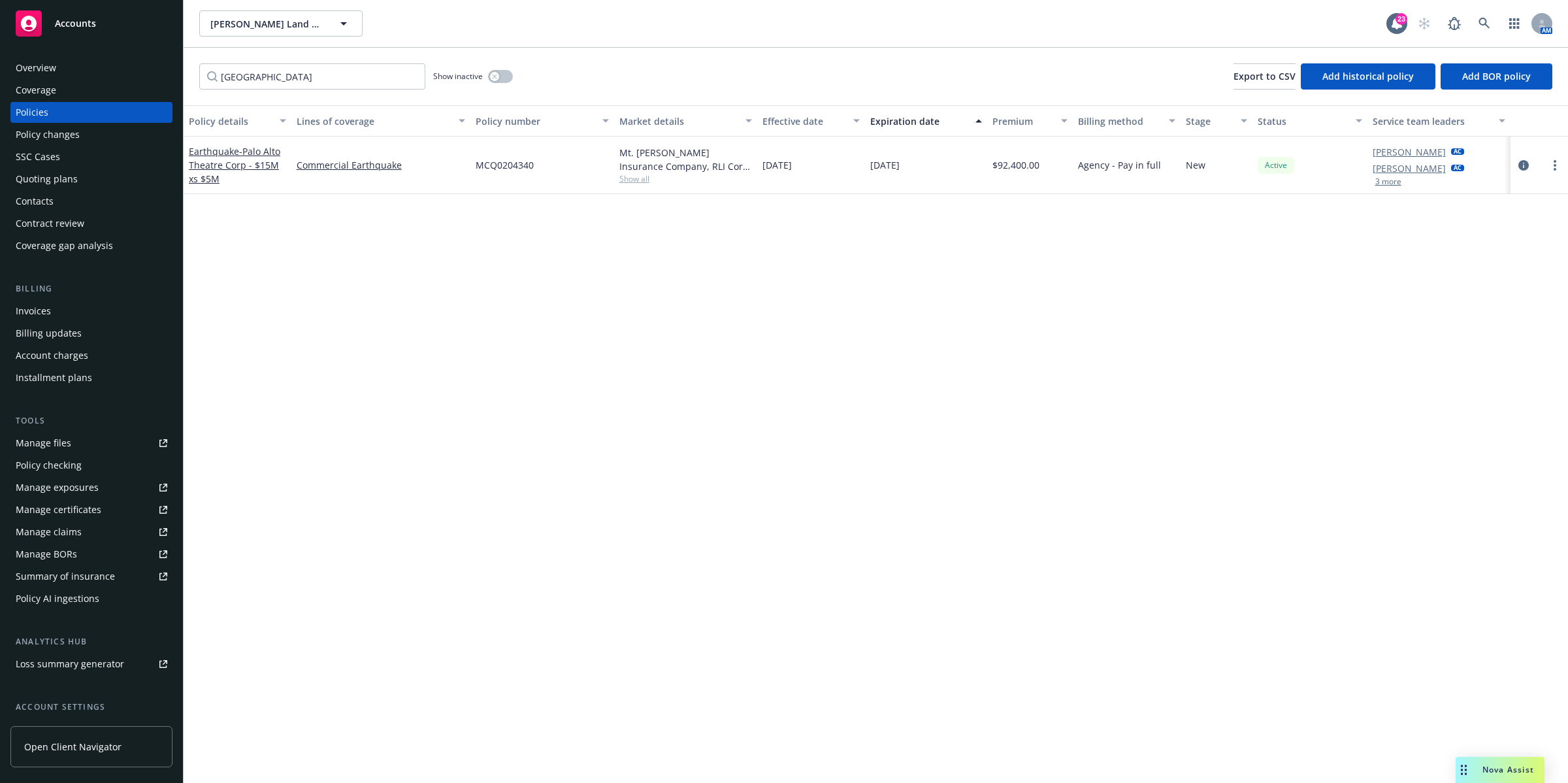
click at [542, 298] on div "Policy details Lines of coverage Policy number Market details Effective date Ex…" at bounding box center [875, 445] width 1384 height 679
click at [409, 76] on input "[GEOGRAPHIC_DATA]" at bounding box center [312, 77] width 226 height 27
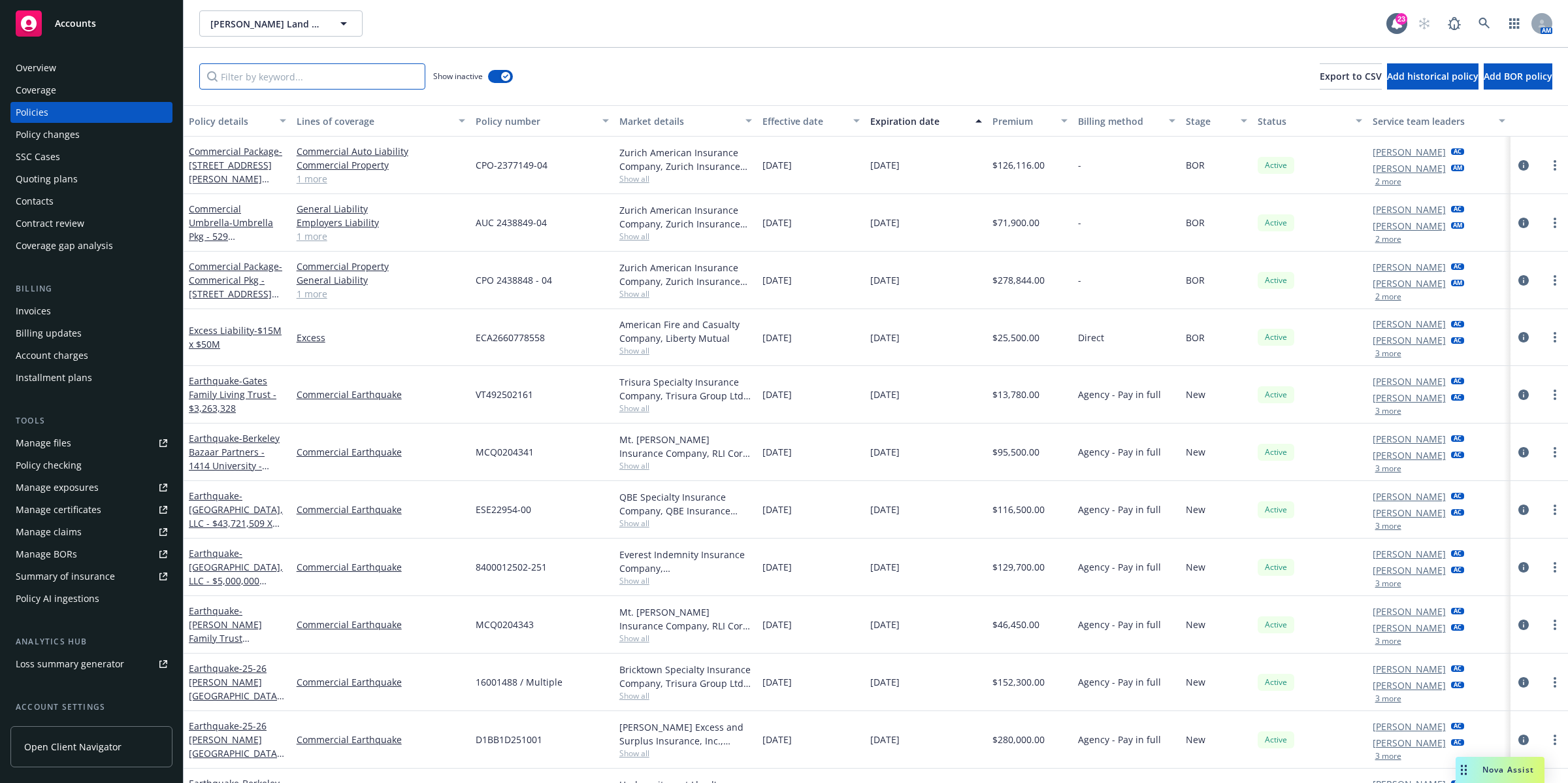
click at [300, 76] on input "Filter by keyword..." at bounding box center [312, 77] width 226 height 27
click at [306, 73] on input "Filter by keyword..." at bounding box center [312, 77] width 226 height 27
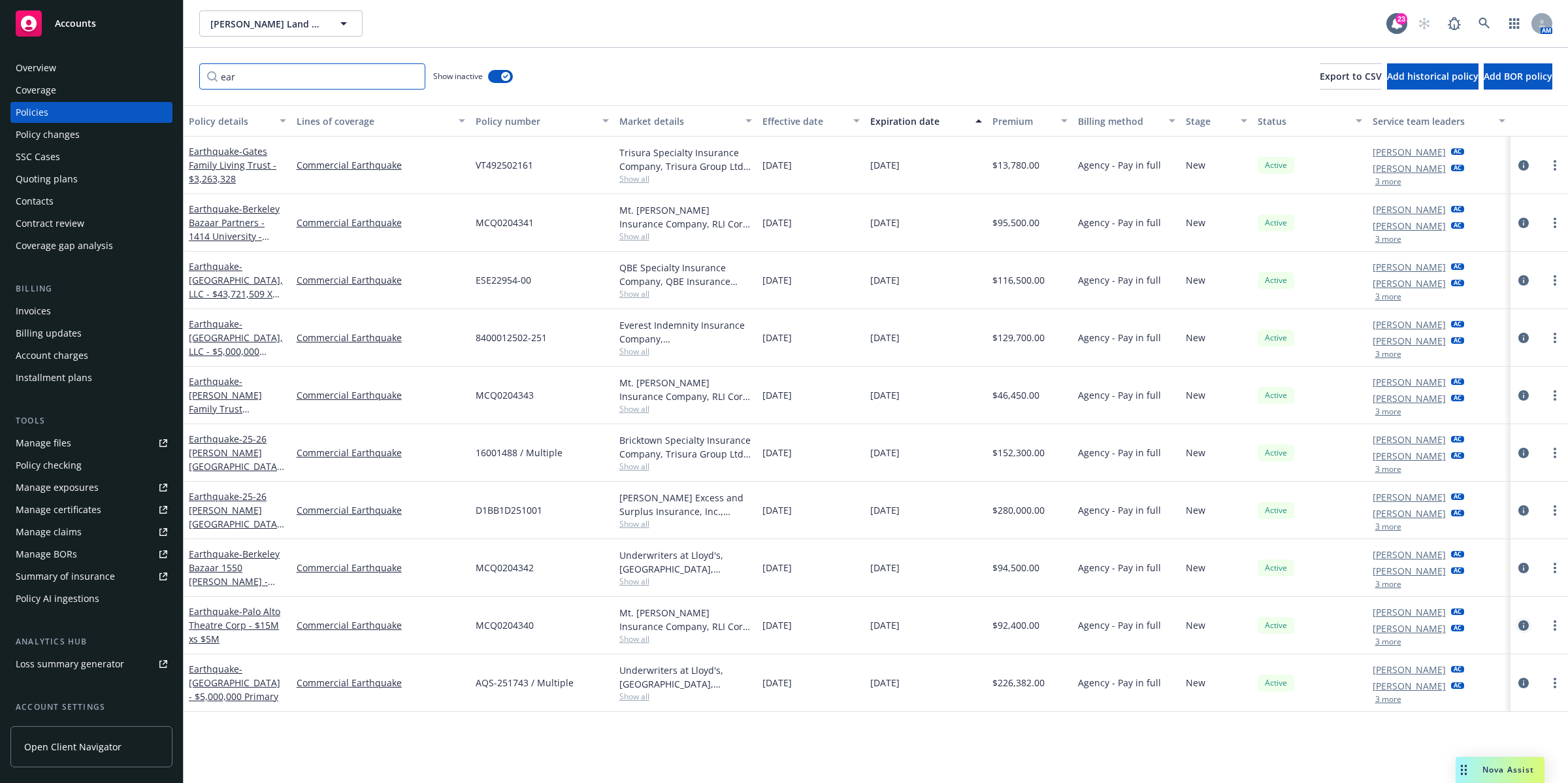
type input "ear"
click at [1523, 623] on icon "circleInformation" at bounding box center [1523, 626] width 10 height 10
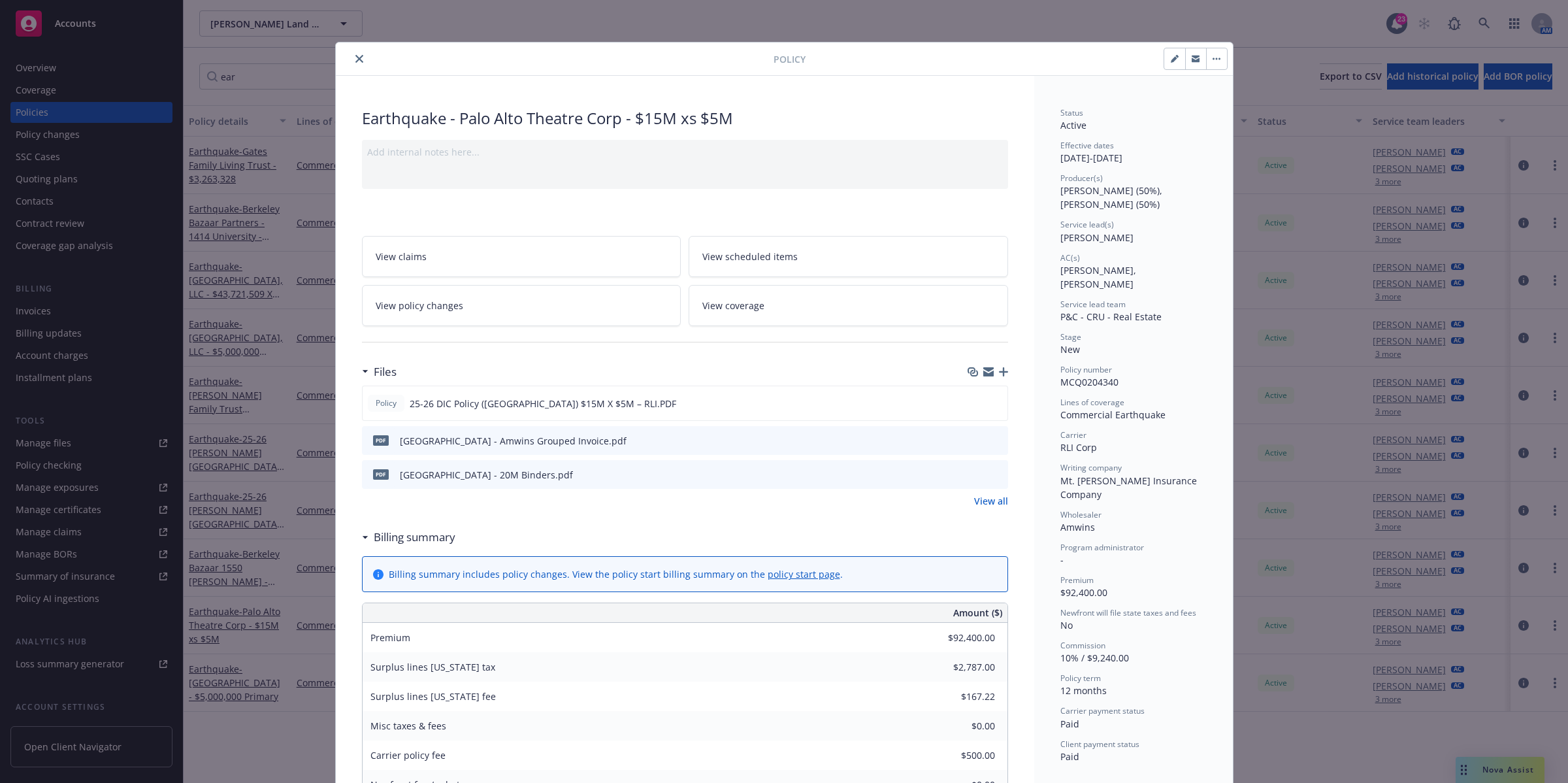
click at [341, 63] on div at bounding box center [557, 59] width 433 height 16
click at [355, 60] on icon "close" at bounding box center [359, 59] width 8 height 8
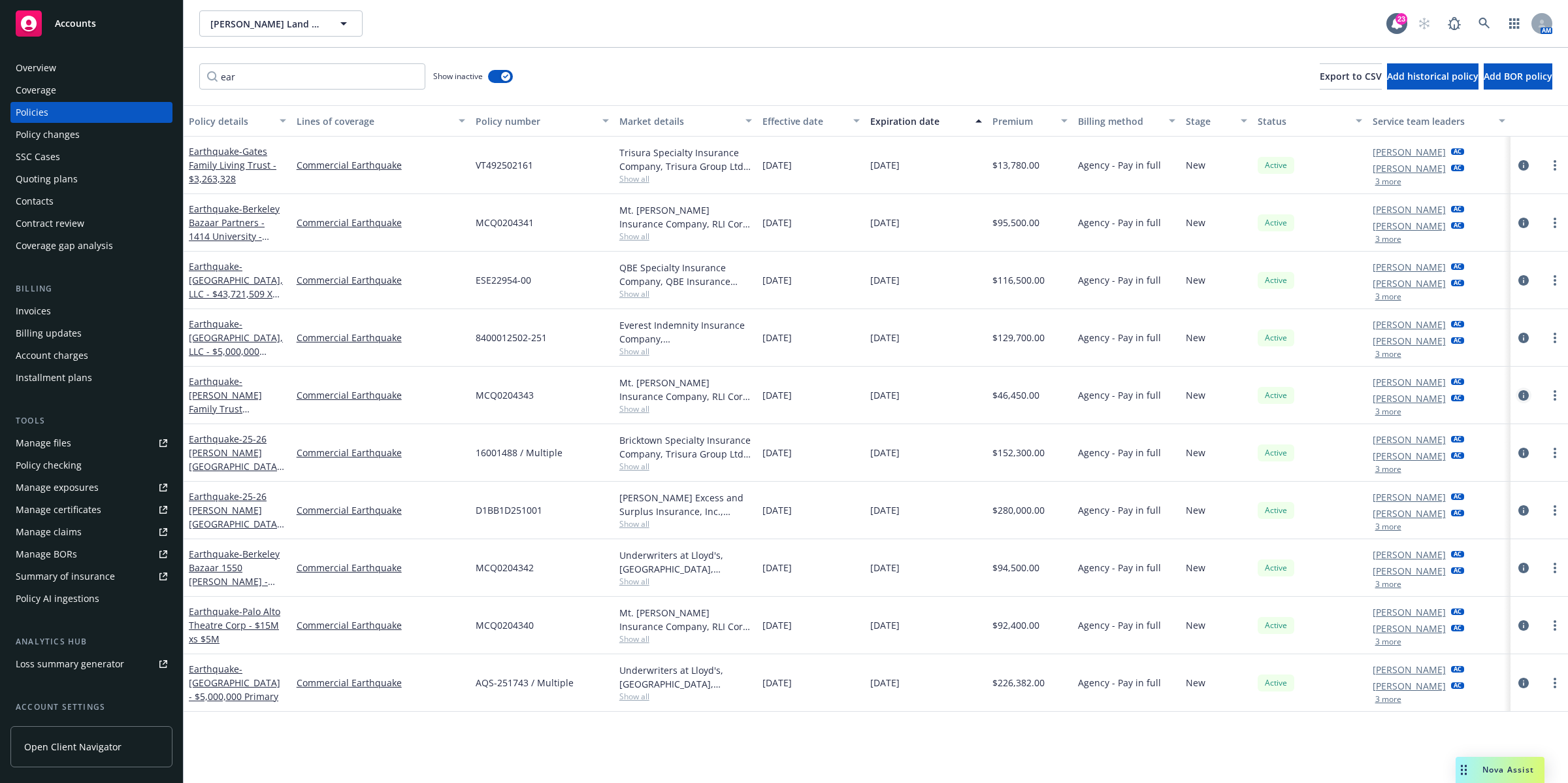
click at [1524, 395] on icon "circleInformation" at bounding box center [1523, 395] width 10 height 10
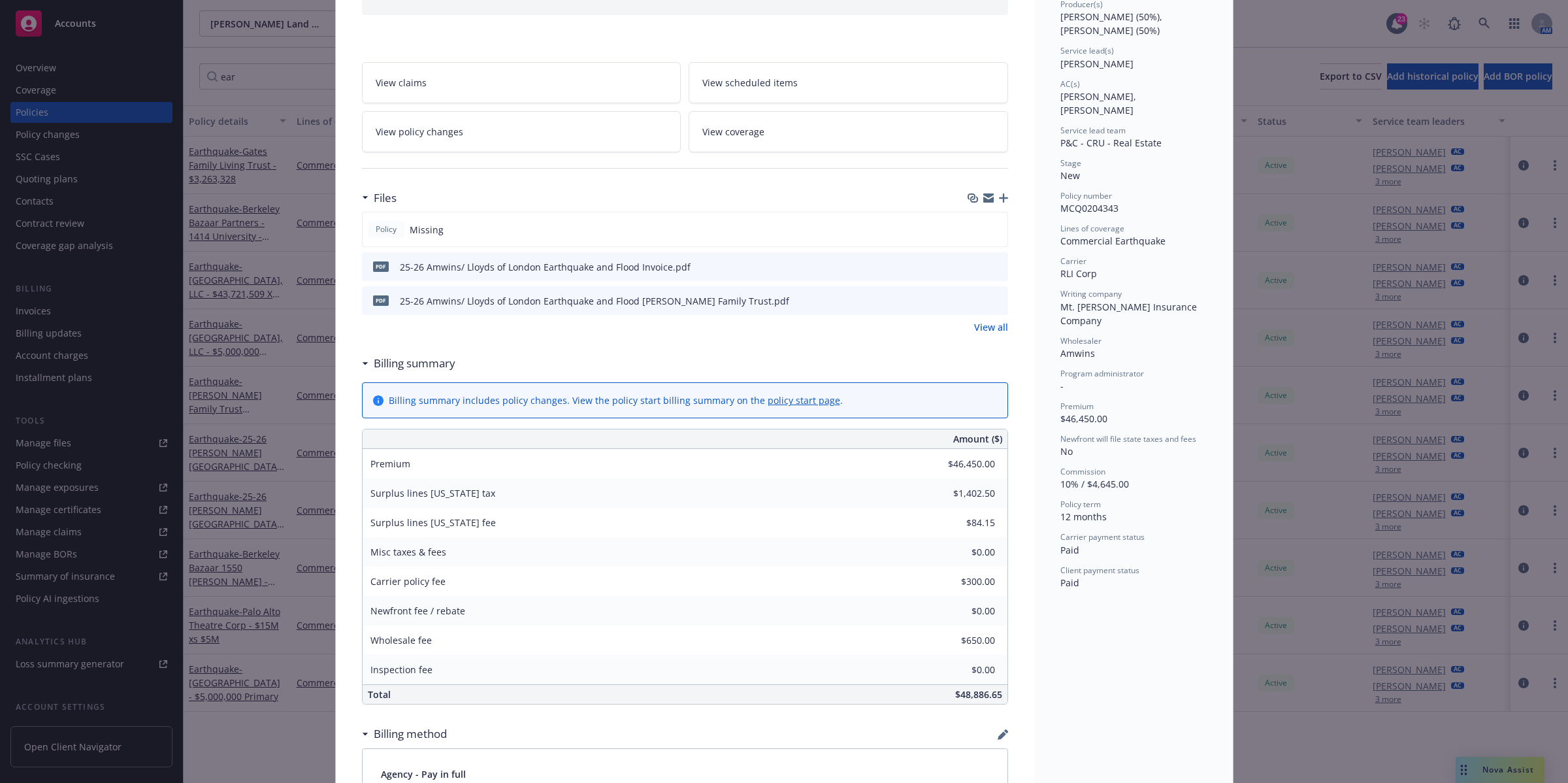
scroll to position [246, 0]
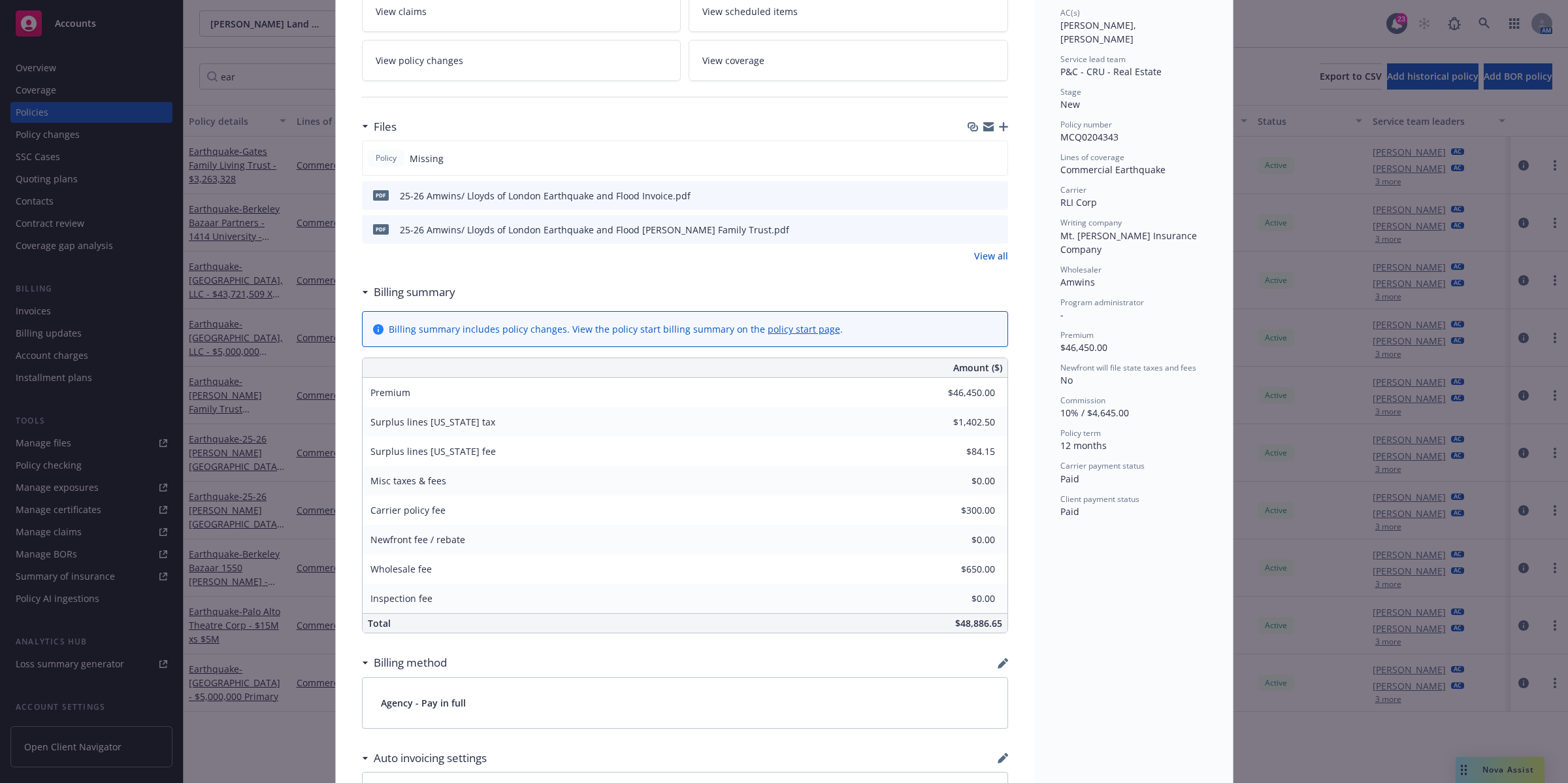
click at [990, 196] on icon "preview file" at bounding box center [996, 195] width 11 height 9
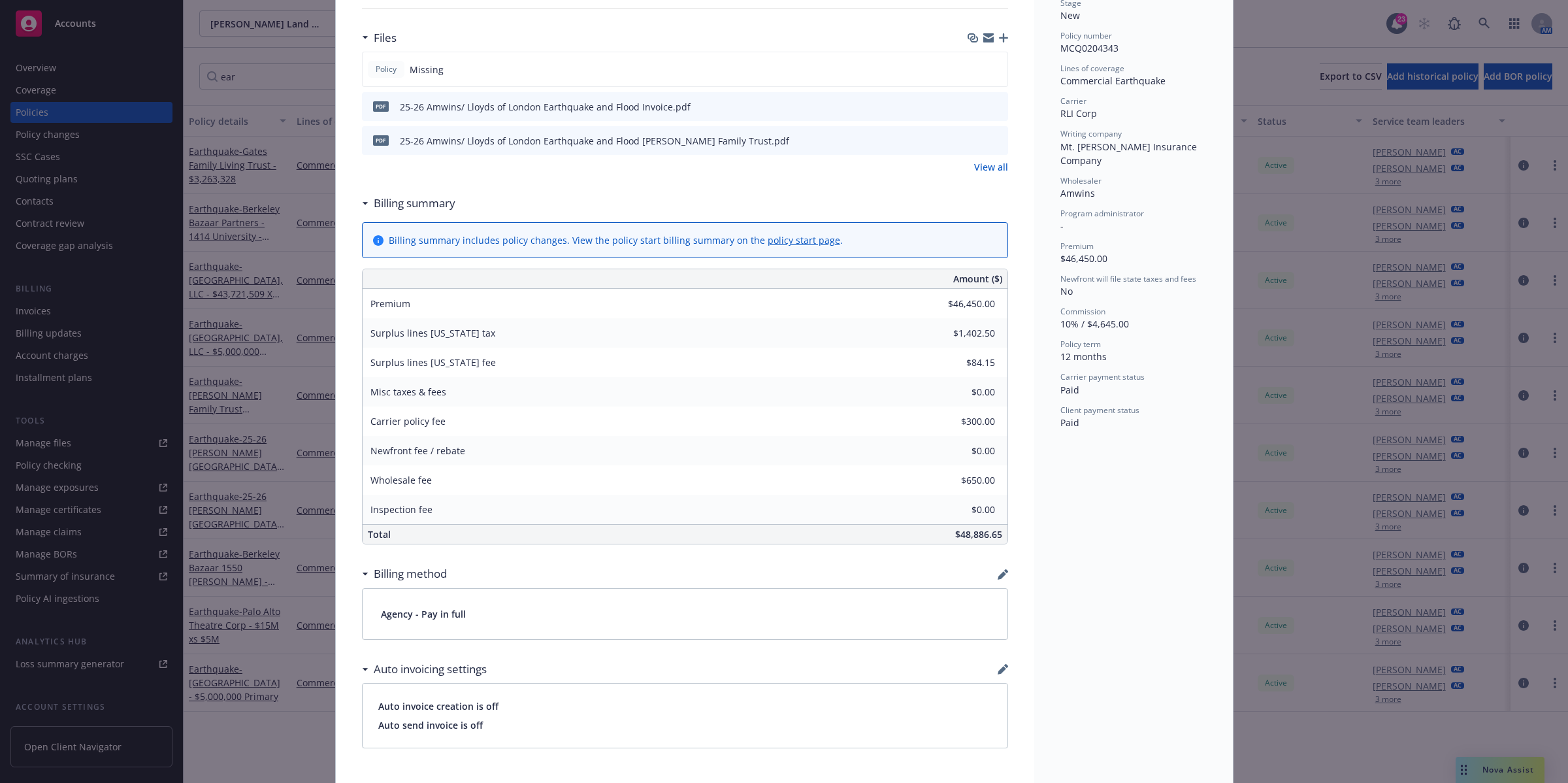
scroll to position [309, 0]
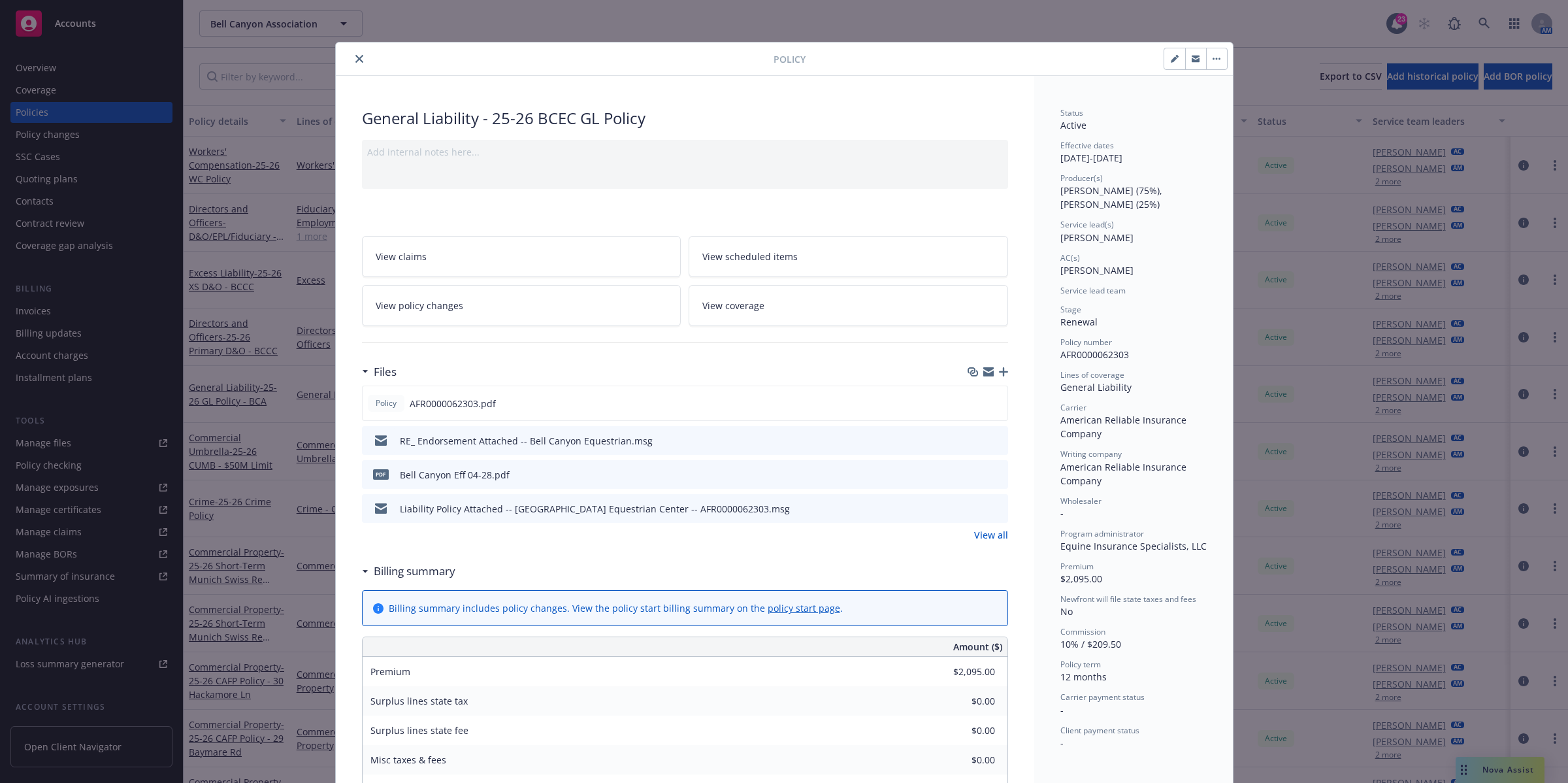
scroll to position [39, 0]
